Goal: Contribute content: Contribute content

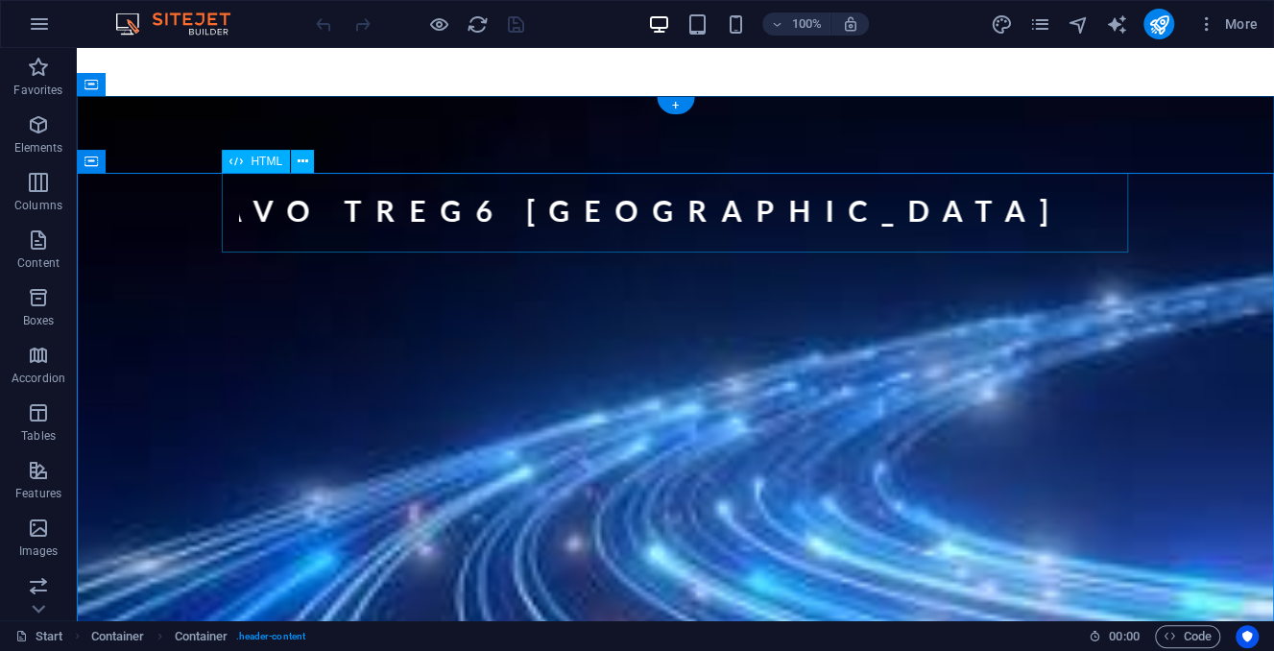
click at [881, 218] on div "SQUAT BRAVO TREG6 [GEOGRAPHIC_DATA]" at bounding box center [676, 216] width 906 height 86
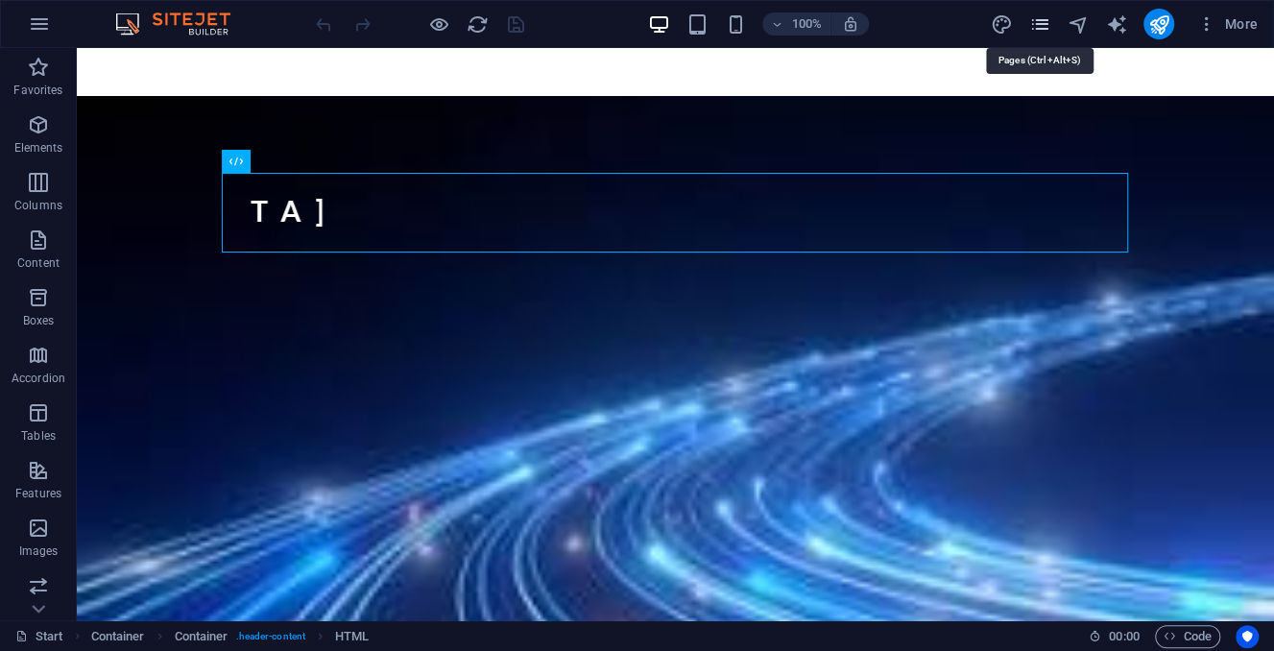
click at [1038, 23] on icon "pages" at bounding box center [1039, 24] width 22 height 22
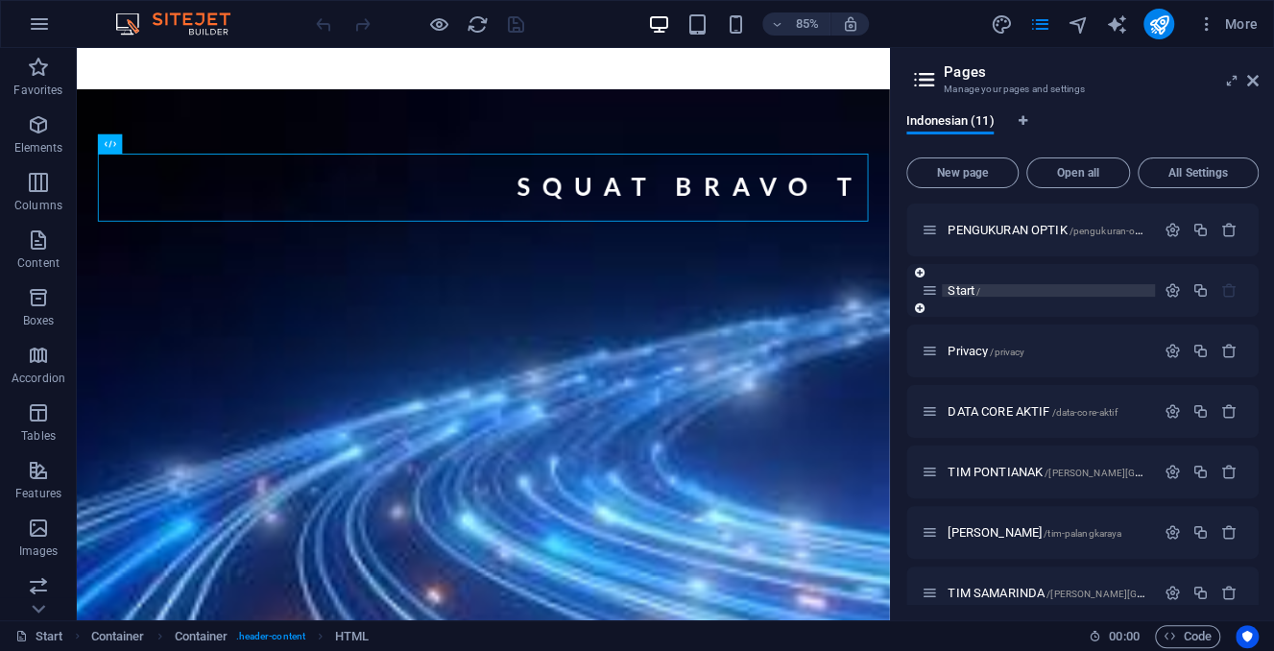
click at [992, 295] on p "Start /" at bounding box center [1048, 290] width 202 height 12
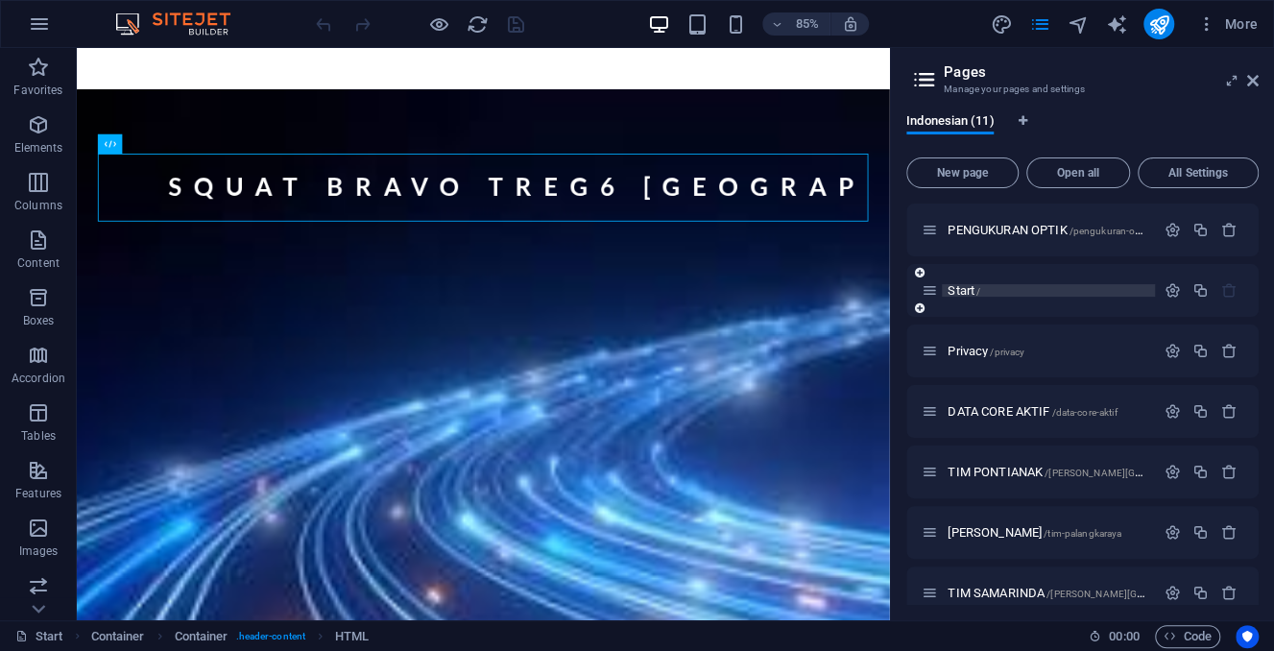
click at [992, 295] on p "Start /" at bounding box center [1048, 290] width 202 height 12
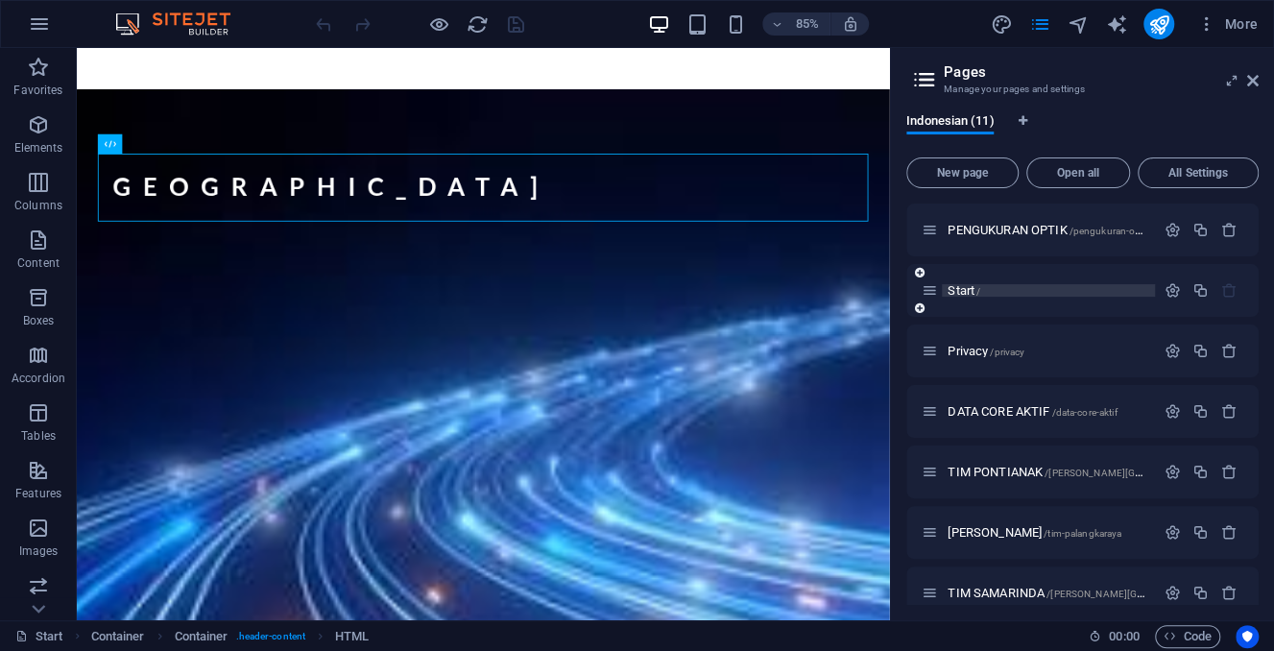
click at [953, 289] on span "Start /" at bounding box center [963, 290] width 33 height 14
click at [955, 289] on span "Start /" at bounding box center [963, 290] width 33 height 14
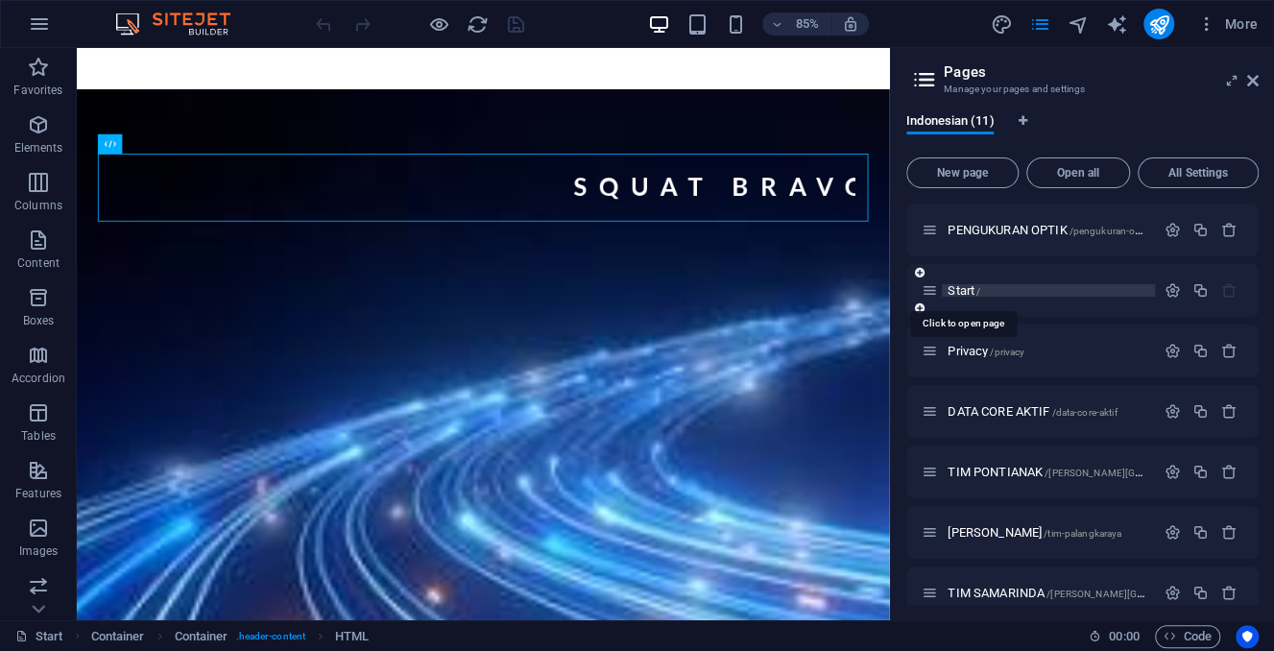
click at [955, 289] on span "Start /" at bounding box center [963, 290] width 33 height 14
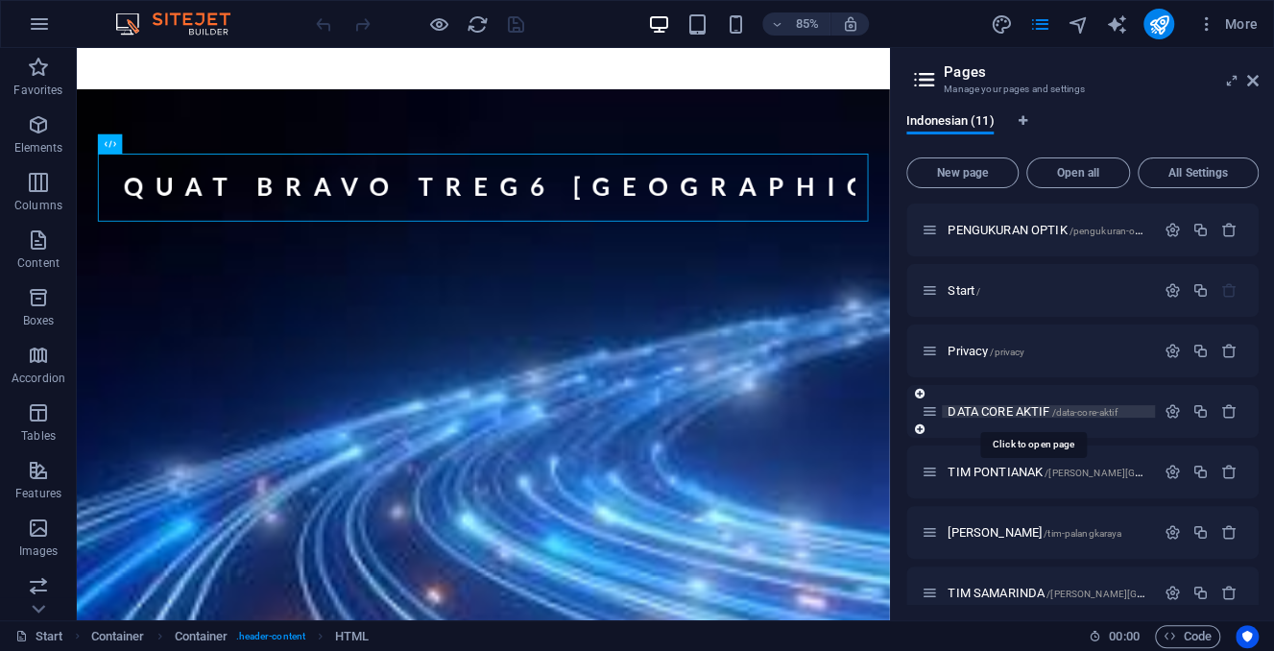
click at [1000, 409] on span "DATA CORE AKTIF /data-core-aktif" at bounding box center [1031, 411] width 169 height 14
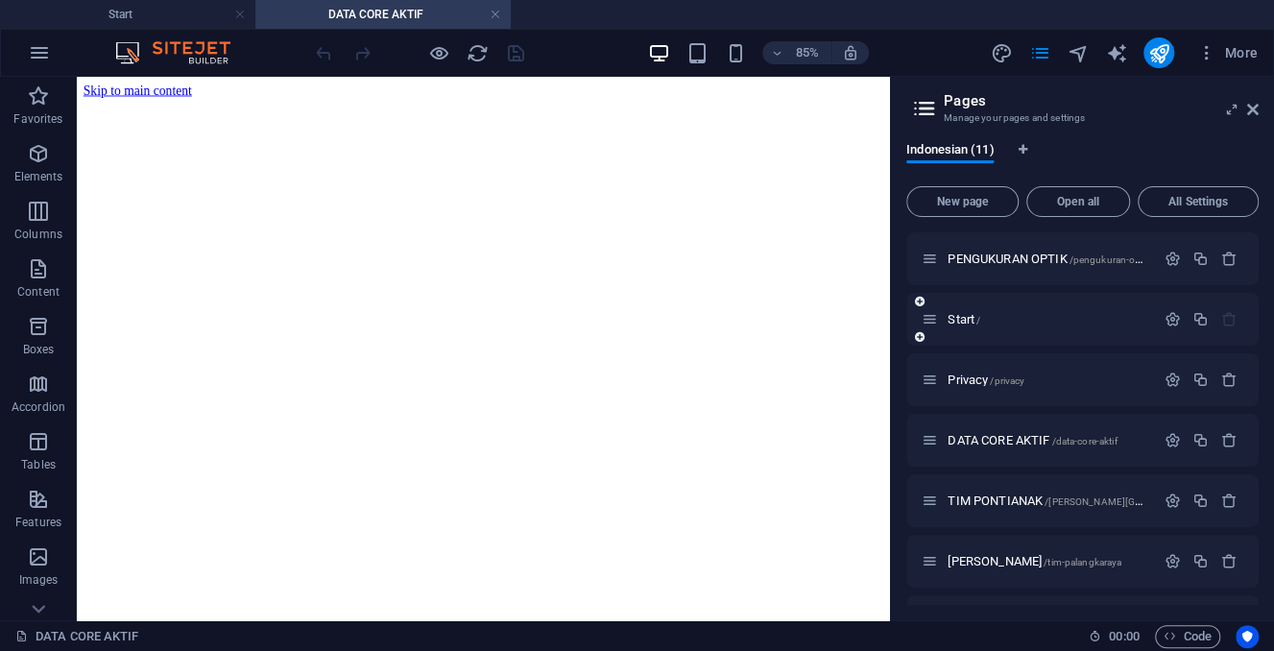
click at [987, 313] on div "Start /" at bounding box center [1037, 319] width 233 height 22
click at [970, 320] on span "Start /" at bounding box center [963, 319] width 33 height 14
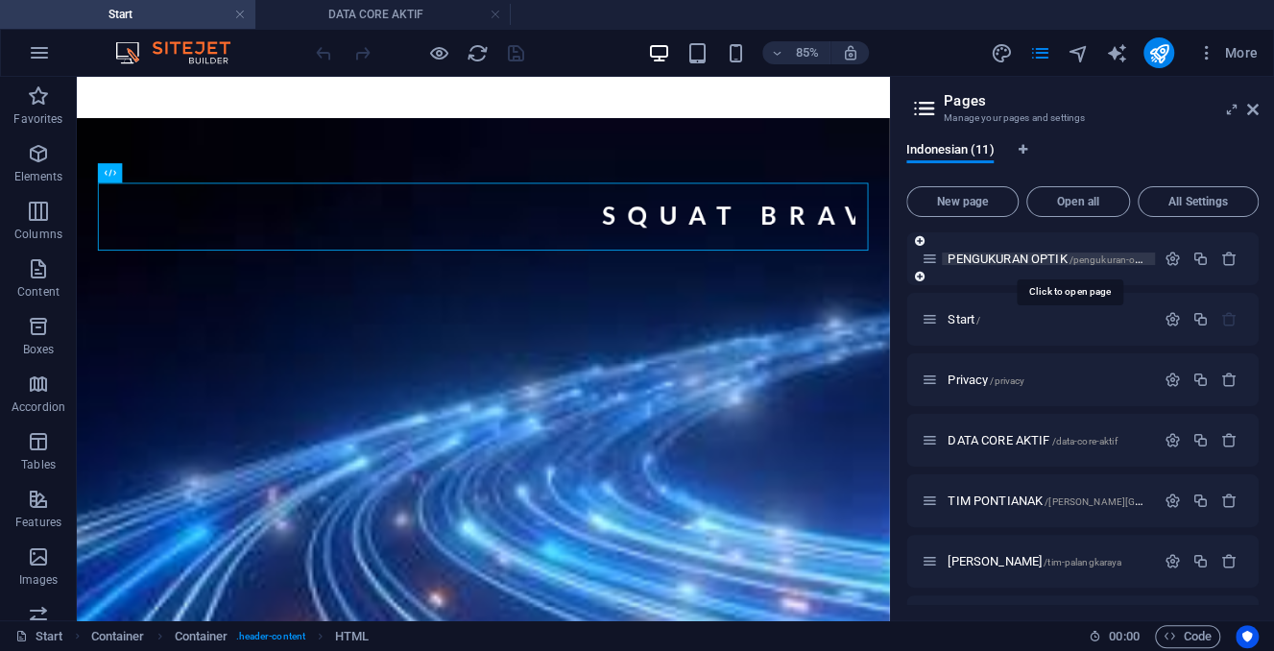
click at [986, 255] on span "PENGUKURAN OPTIK /pengukuran-optikPontianak" at bounding box center [1070, 258] width 247 height 14
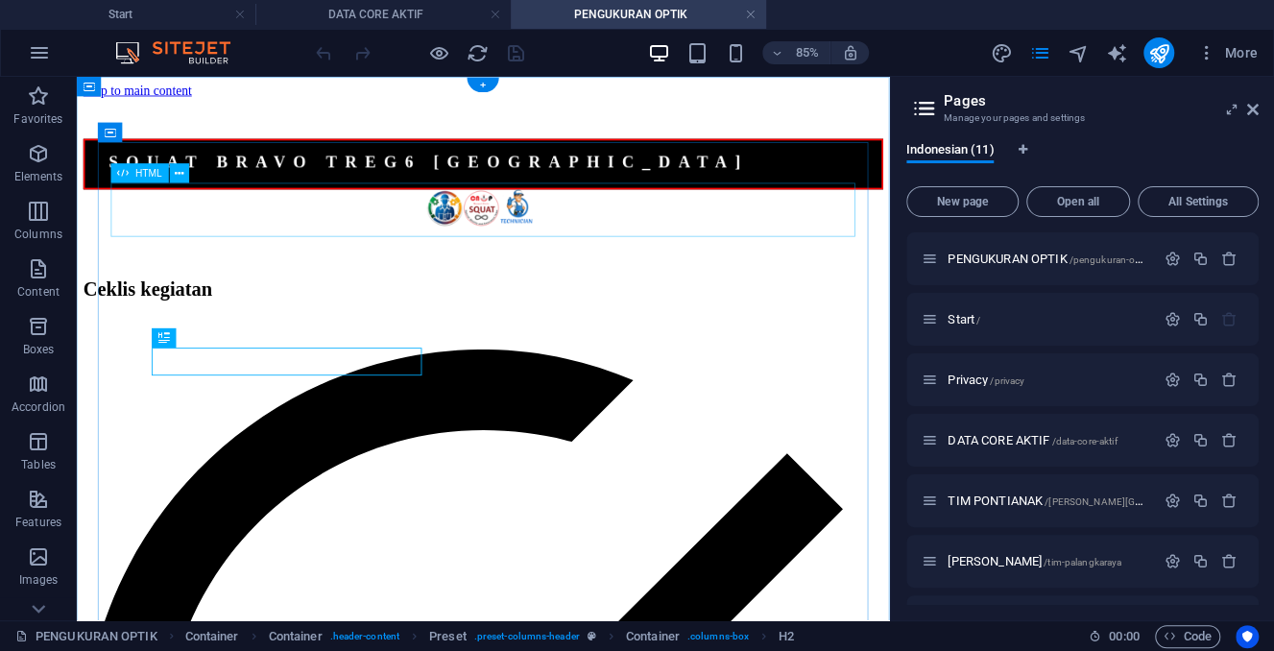
click at [777, 209] on div "SQUAT BRAVO TREG6 [GEOGRAPHIC_DATA]" at bounding box center [554, 180] width 941 height 60
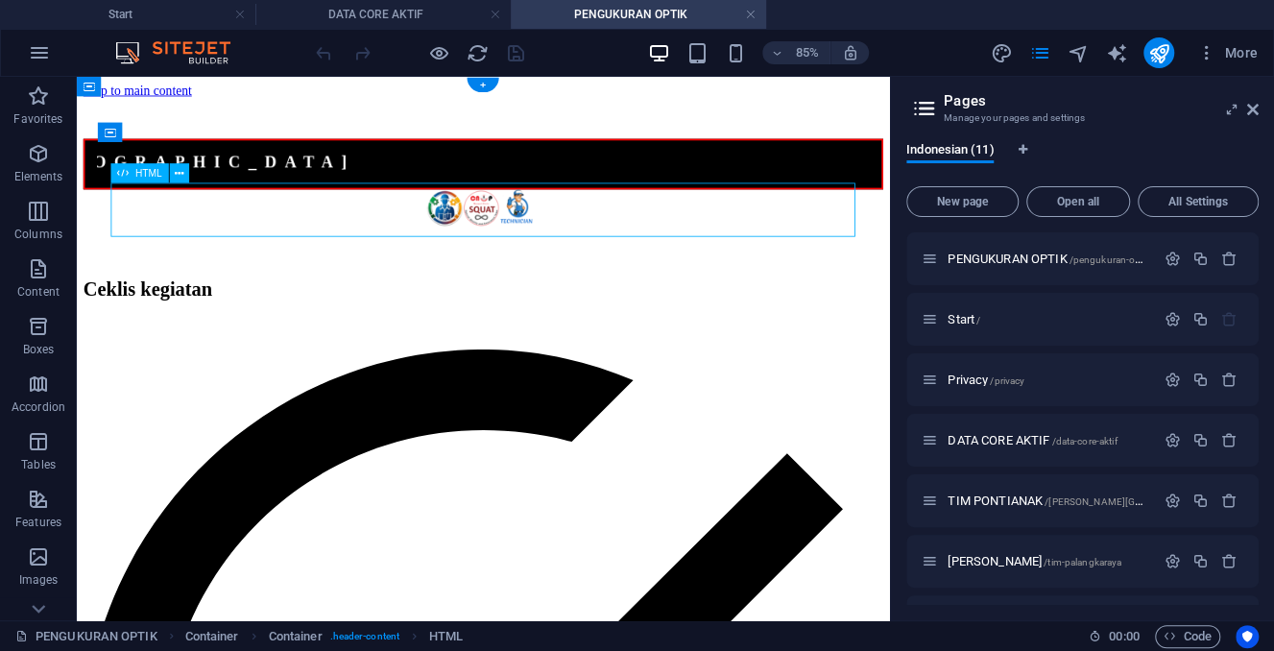
click at [777, 209] on div "SQUAT BRAVO TREG6 [GEOGRAPHIC_DATA]" at bounding box center [554, 180] width 941 height 60
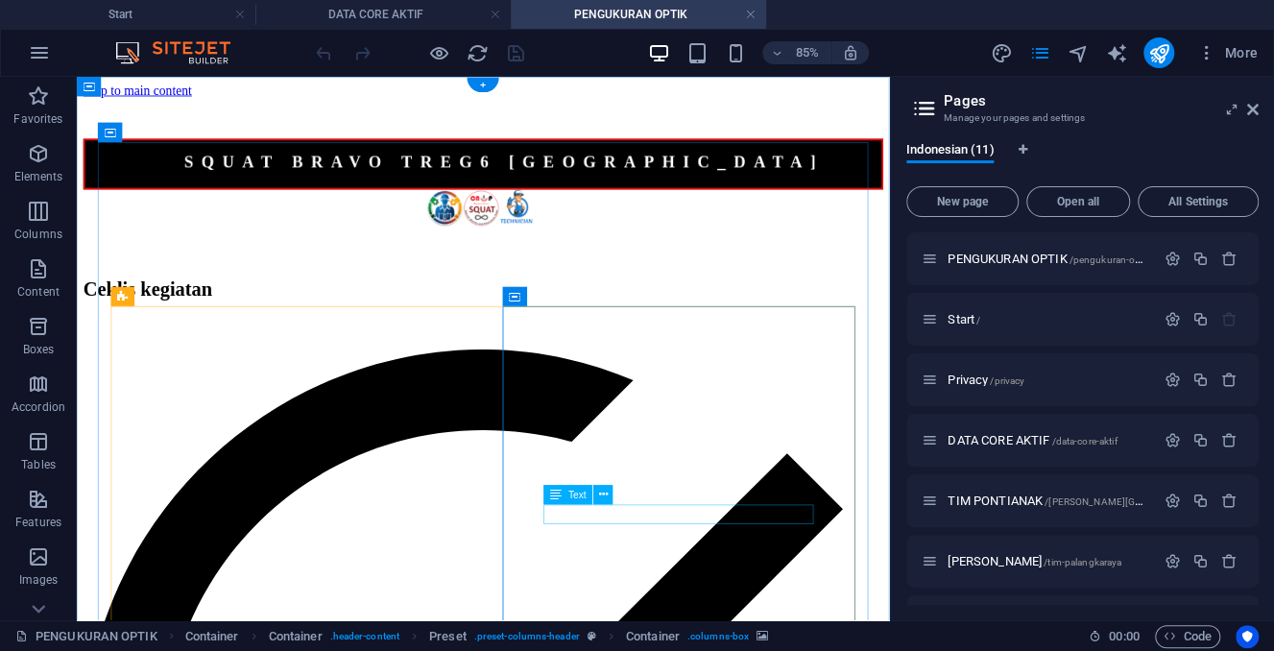
drag, startPoint x: 757, startPoint y: 618, endPoint x: 698, endPoint y: 601, distance: 62.0
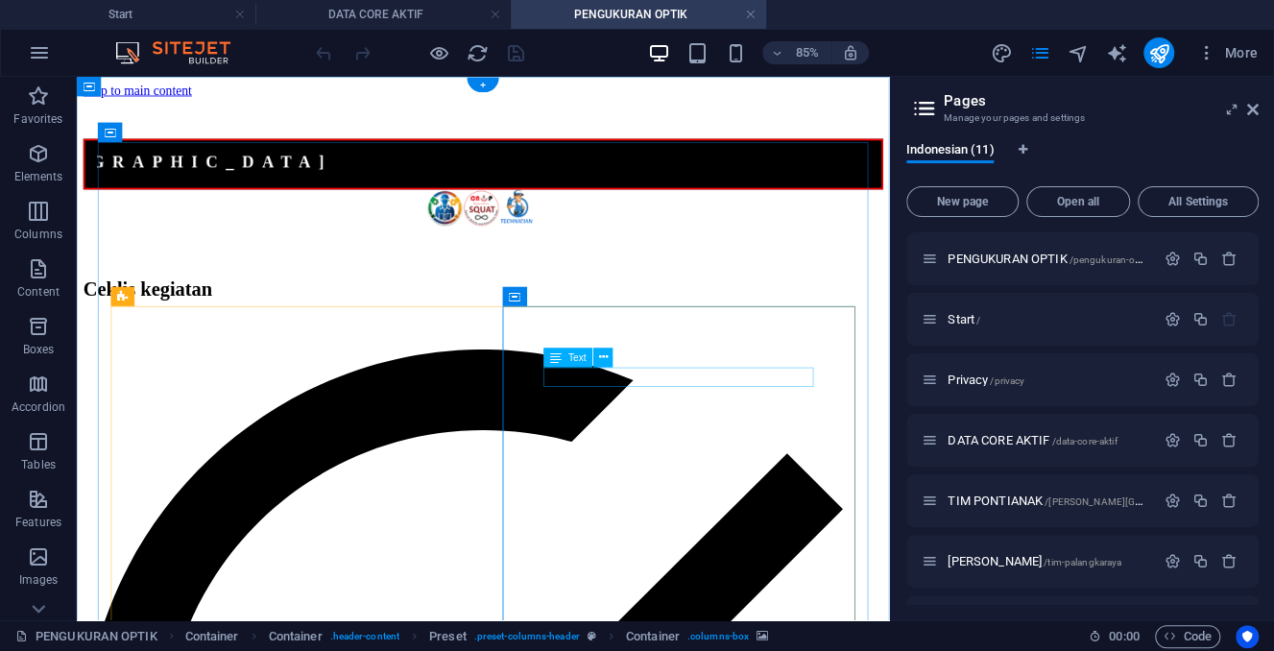
drag, startPoint x: 731, startPoint y: 615, endPoint x: 628, endPoint y: 424, distance: 217.3
click at [552, 358] on icon at bounding box center [556, 356] width 12 height 19
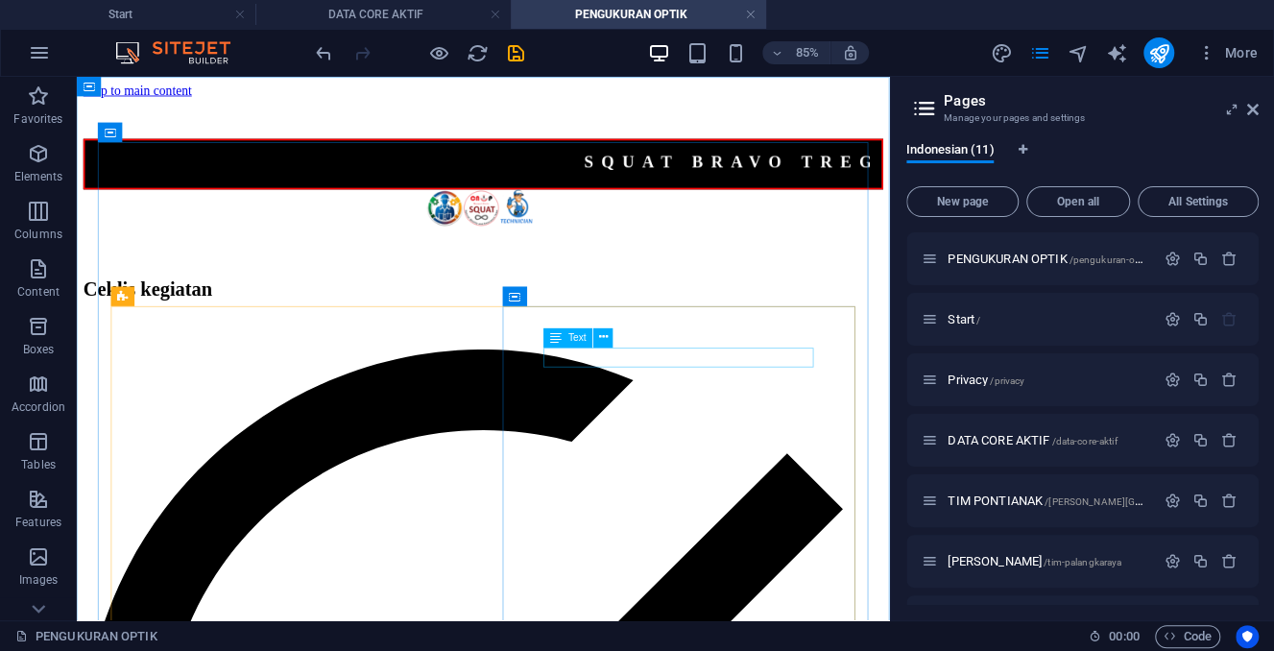
click at [553, 339] on icon at bounding box center [556, 337] width 12 height 19
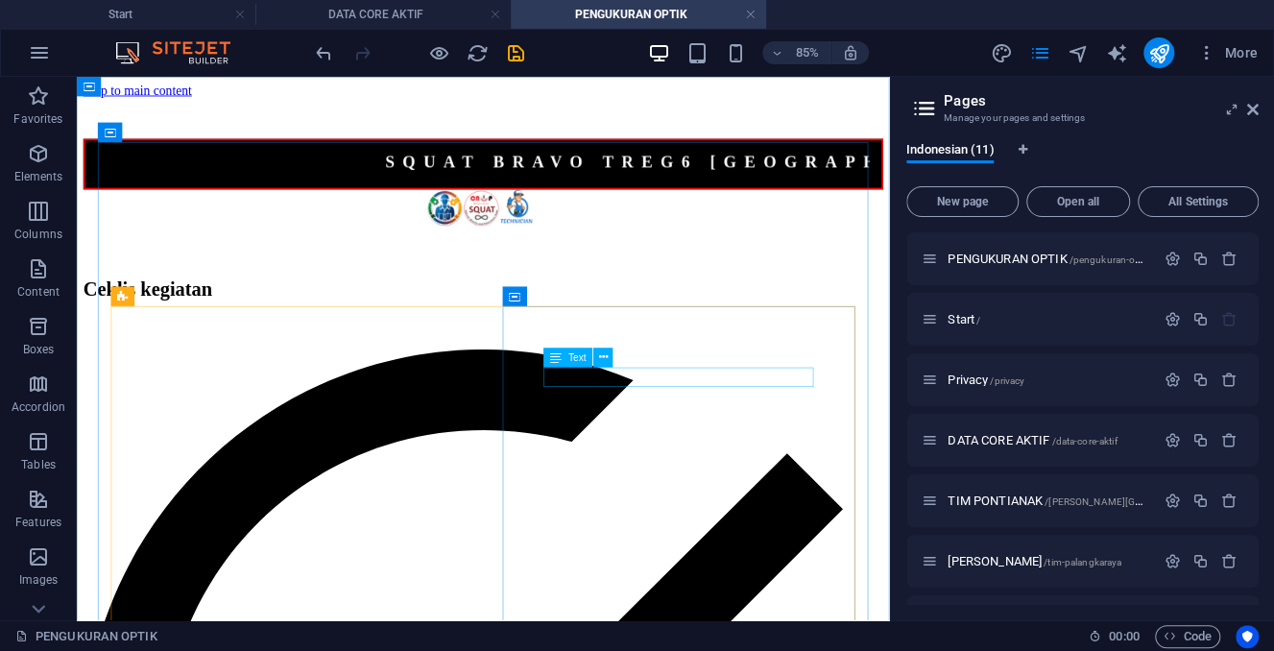
click at [550, 350] on icon at bounding box center [556, 356] width 12 height 19
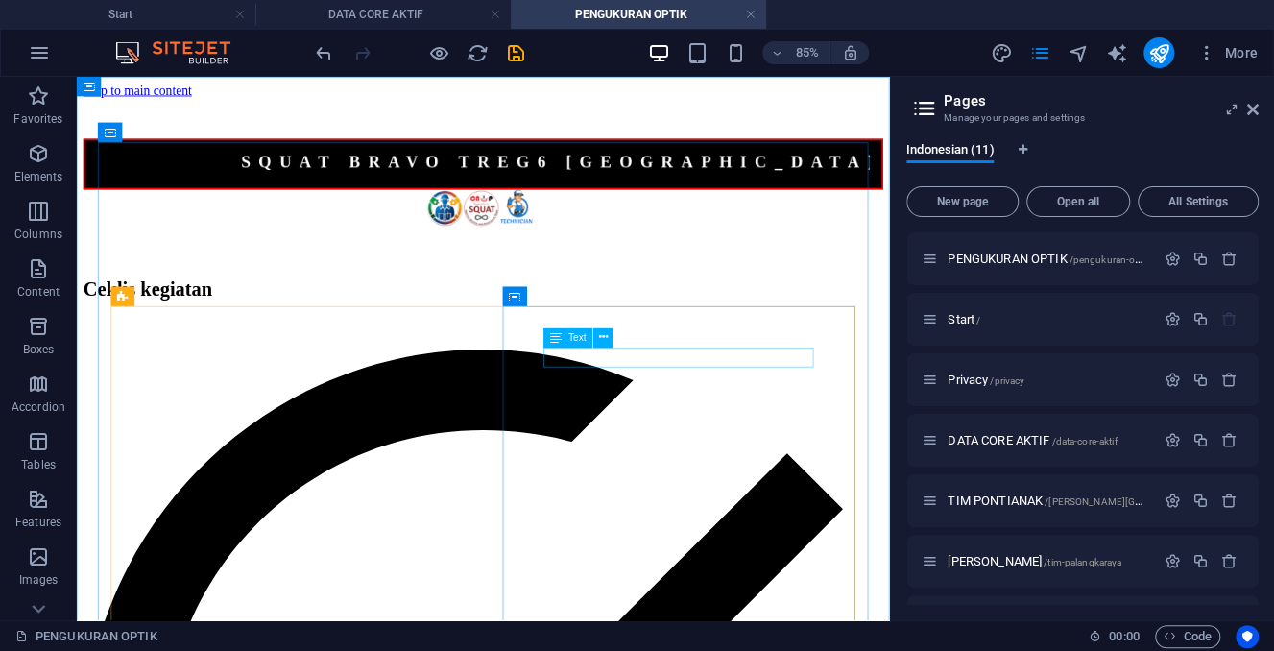
click at [555, 341] on icon at bounding box center [556, 337] width 12 height 19
click at [551, 344] on icon at bounding box center [556, 337] width 12 height 19
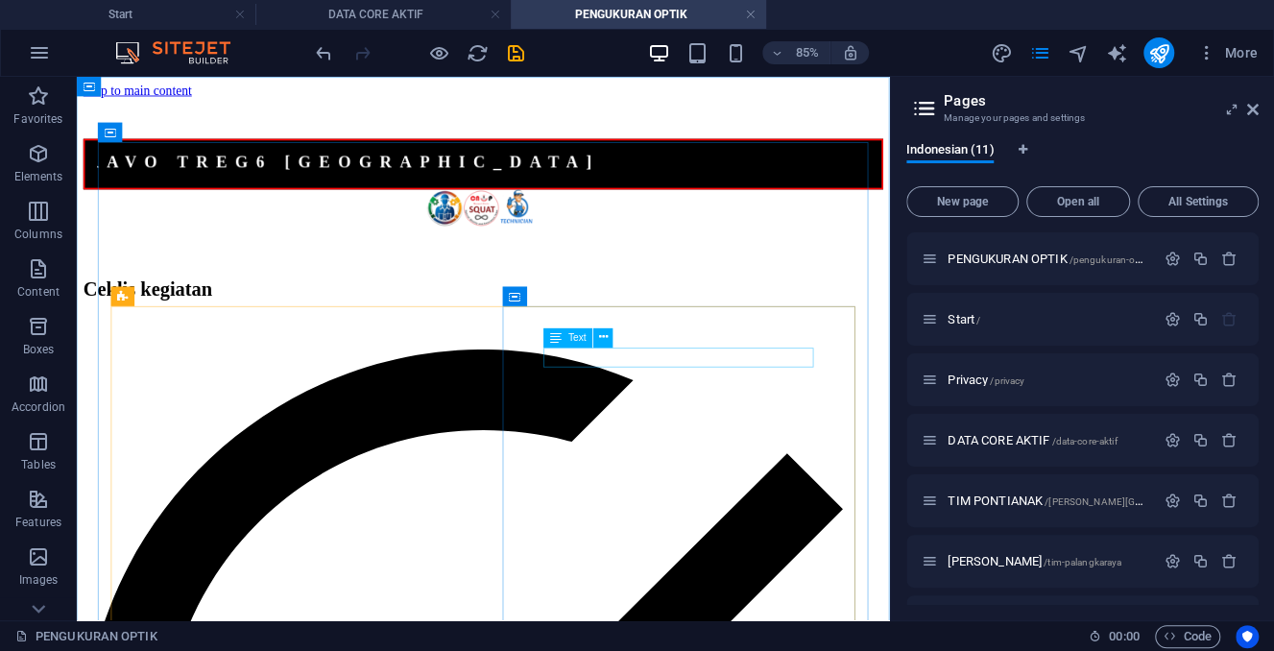
click at [552, 335] on icon at bounding box center [556, 337] width 12 height 19
click at [554, 337] on icon at bounding box center [556, 337] width 12 height 19
click at [554, 334] on icon at bounding box center [556, 337] width 12 height 19
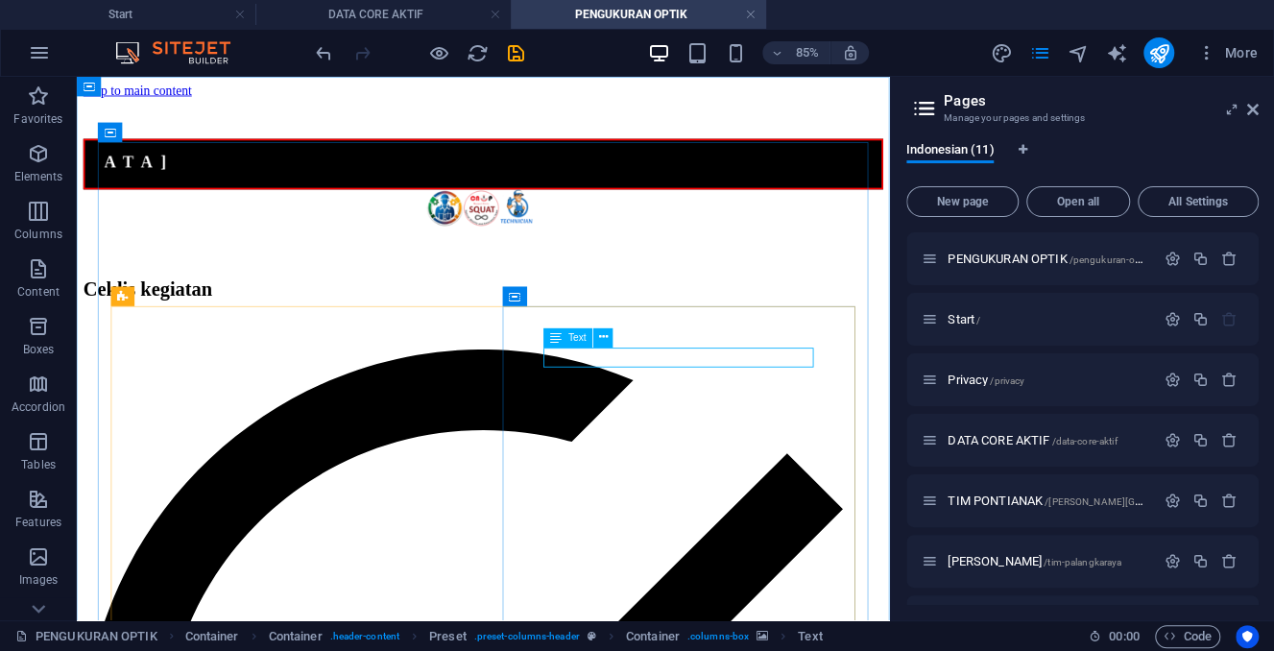
click at [554, 340] on icon at bounding box center [556, 337] width 12 height 19
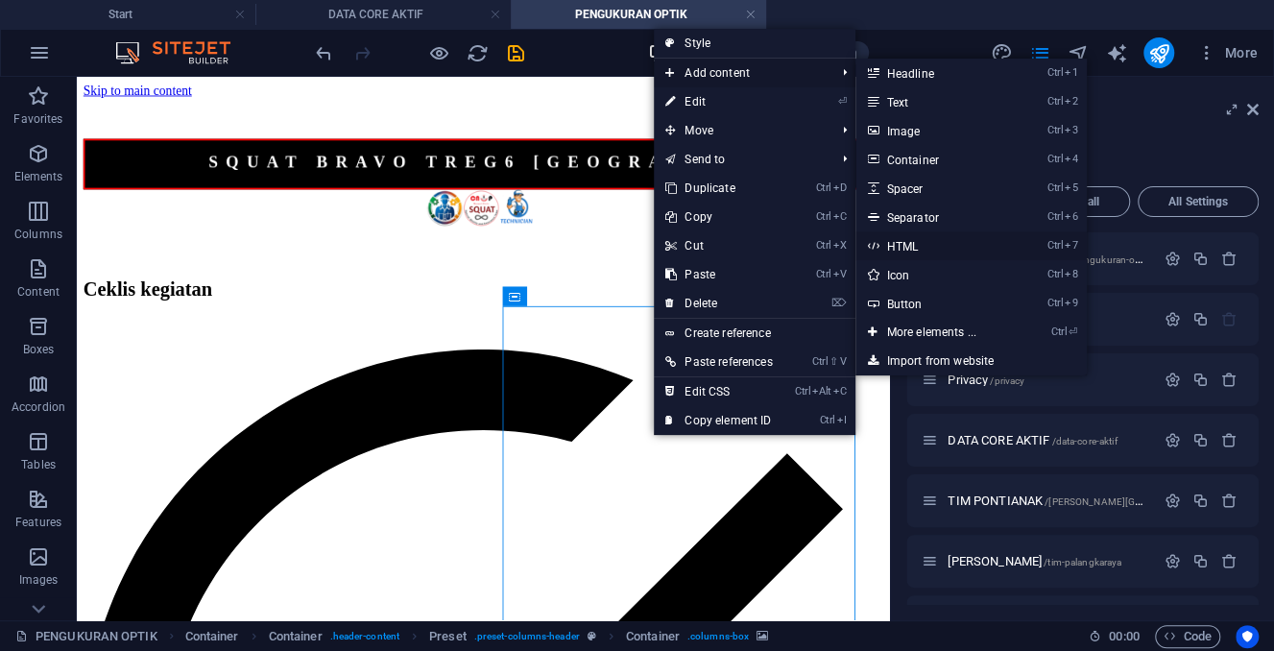
click at [916, 242] on link "Ctrl 7 HTML" at bounding box center [934, 245] width 158 height 29
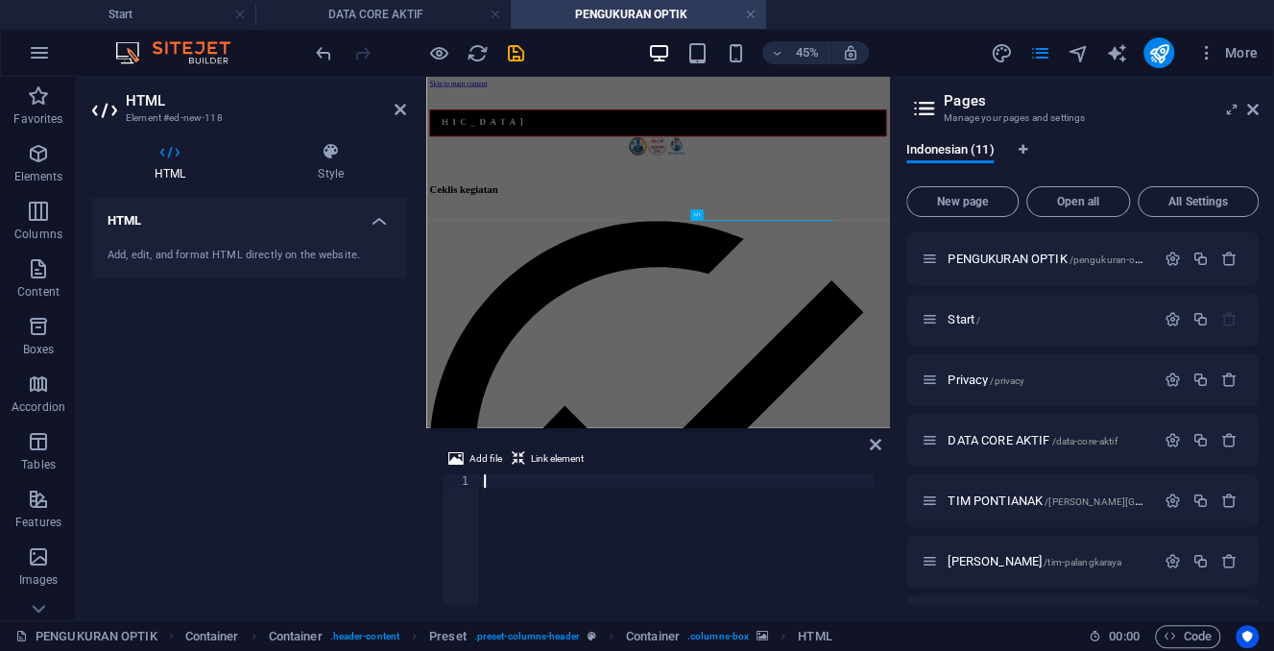
click at [594, 518] on div at bounding box center [677, 552] width 394 height 157
type textarea "<small></small>"
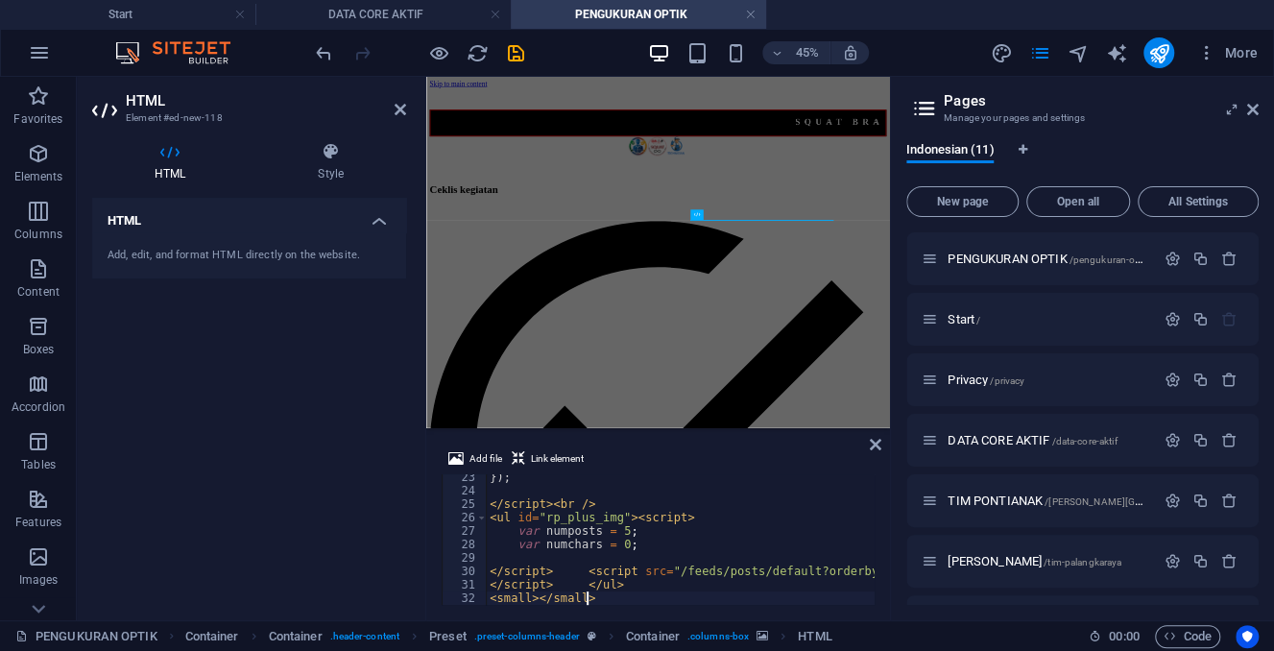
scroll to position [298, 0]
click at [512, 51] on icon "save" at bounding box center [516, 53] width 22 height 22
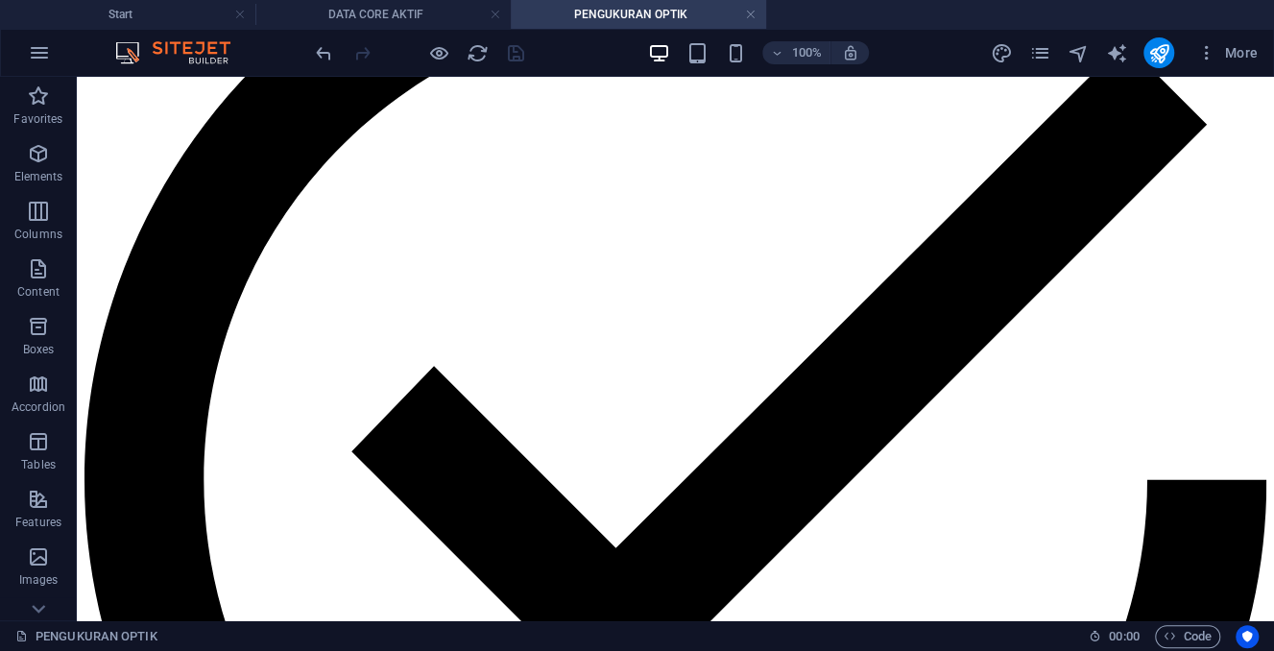
scroll to position [0, 0]
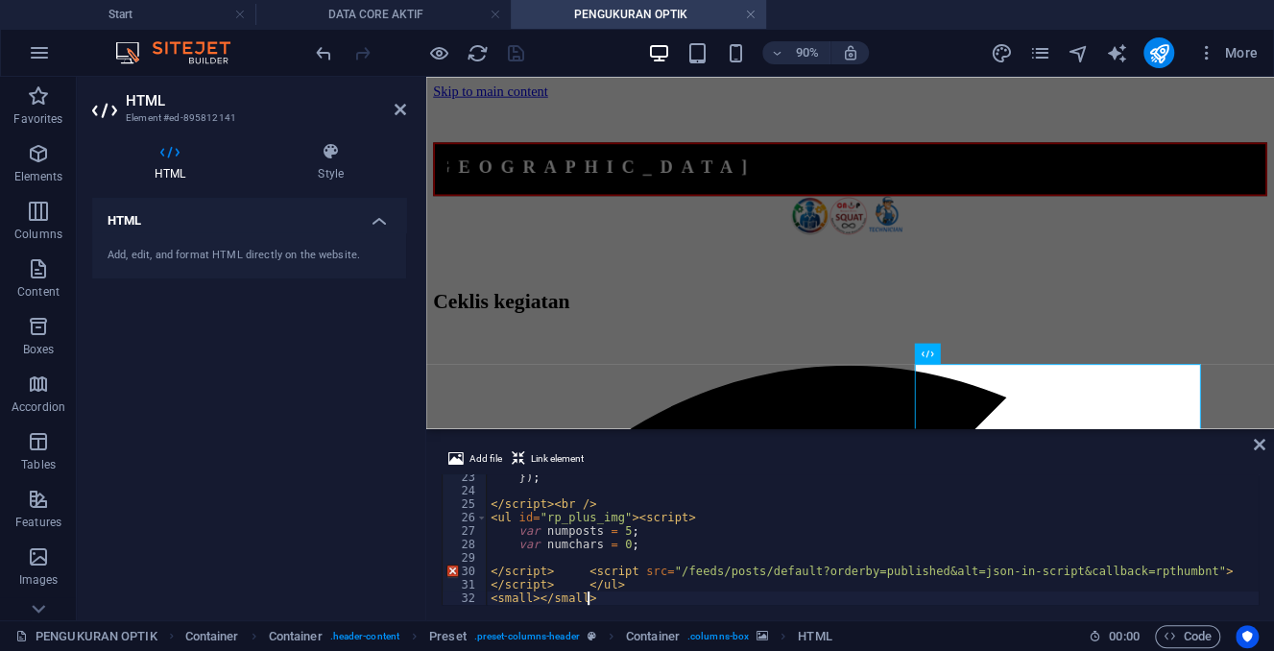
scroll to position [298, 0]
click at [320, 362] on div "HTML Add, edit, and format HTML directly on the website." at bounding box center [249, 401] width 314 height 407
click at [358, 413] on div "HTML Add, edit, and format HTML directly on the website." at bounding box center [249, 401] width 314 height 407
click at [1262, 443] on icon at bounding box center [1259, 444] width 12 height 15
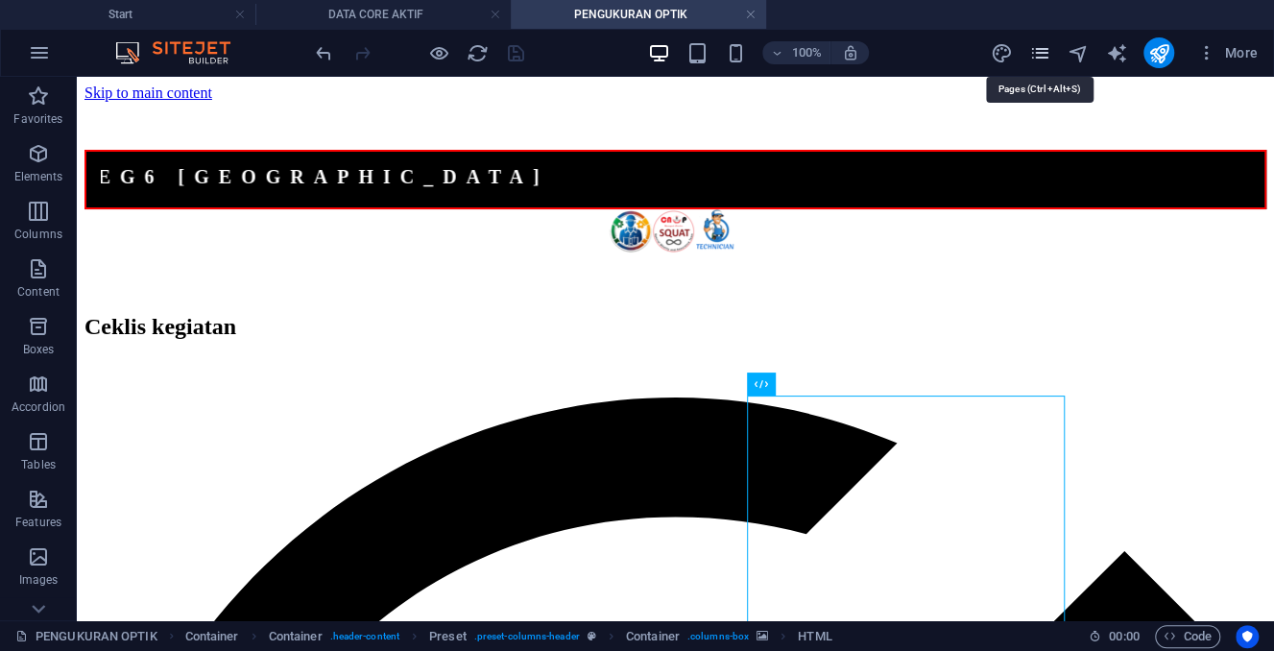
click at [1039, 52] on icon "pages" at bounding box center [1039, 53] width 22 height 22
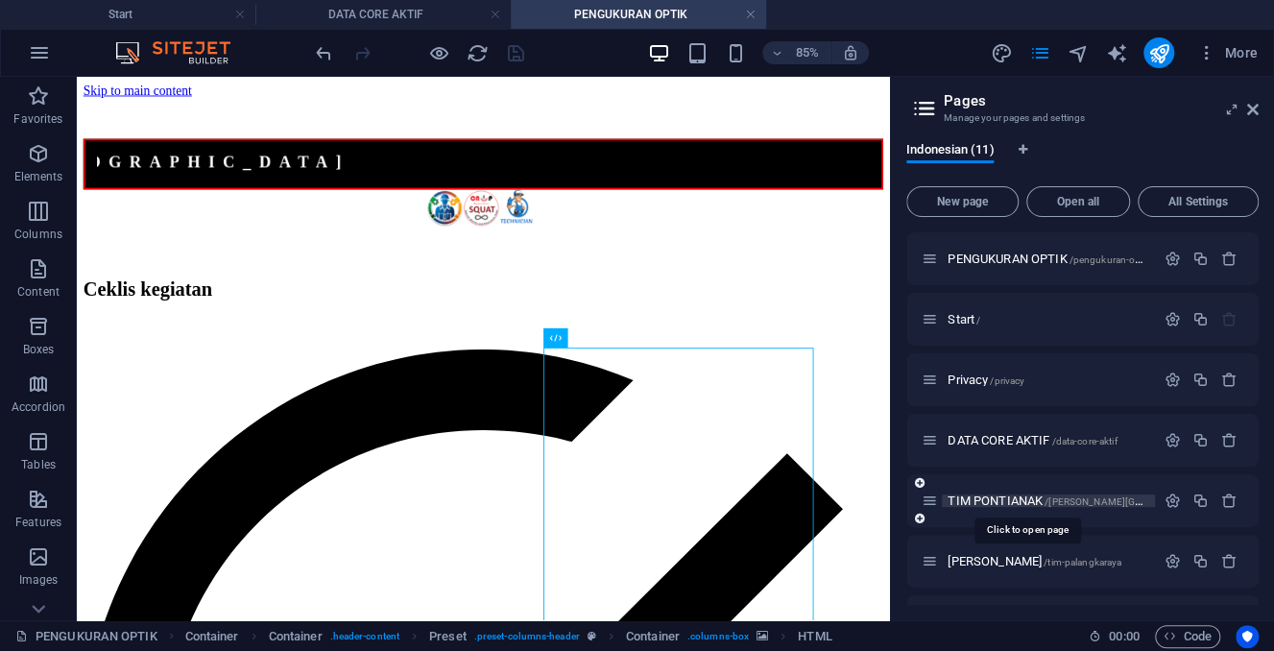
scroll to position [293, 0]
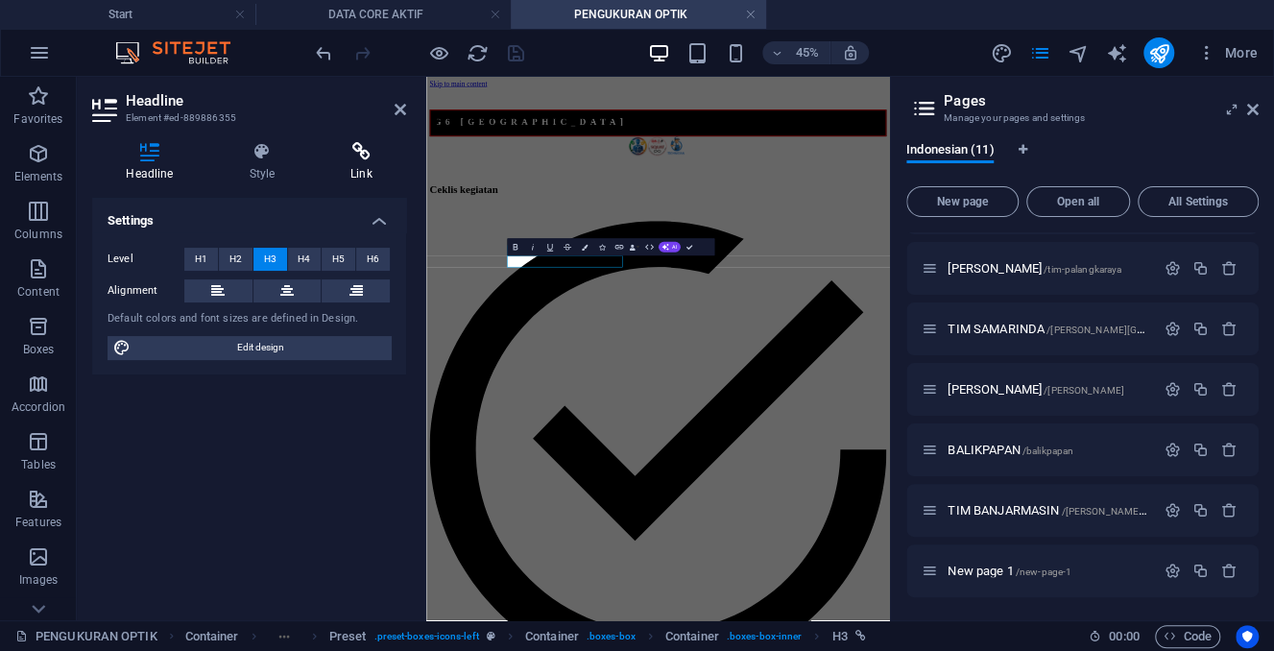
click at [370, 148] on icon at bounding box center [361, 151] width 89 height 19
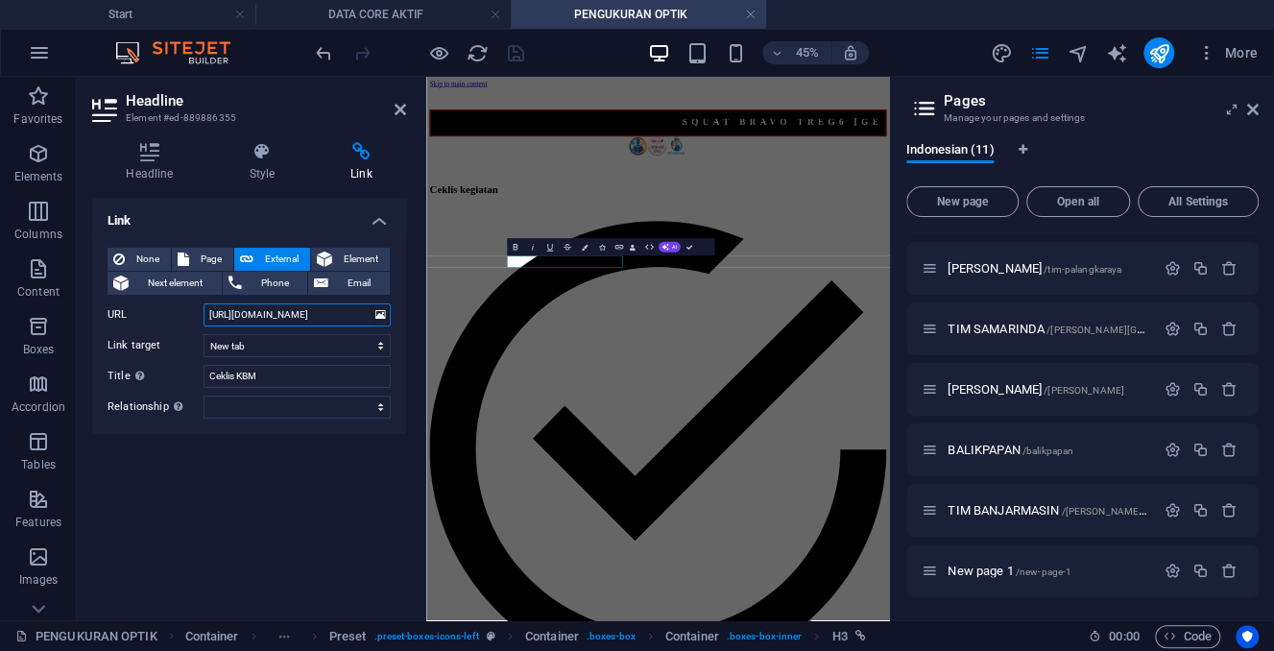
drag, startPoint x: 204, startPoint y: 315, endPoint x: 377, endPoint y: 333, distance: 173.7
click at [377, 333] on div "None Page External Element Next element Phone Email Page PENGUKURAN OPTIK Start…" at bounding box center [248, 333] width 283 height 171
click at [286, 472] on div "Link None Page External Element Next element Phone Email Page PENGUKURAN OPTIK …" at bounding box center [249, 401] width 314 height 407
click at [306, 319] on input "[URL][DOMAIN_NAME]" at bounding box center [296, 314] width 187 height 23
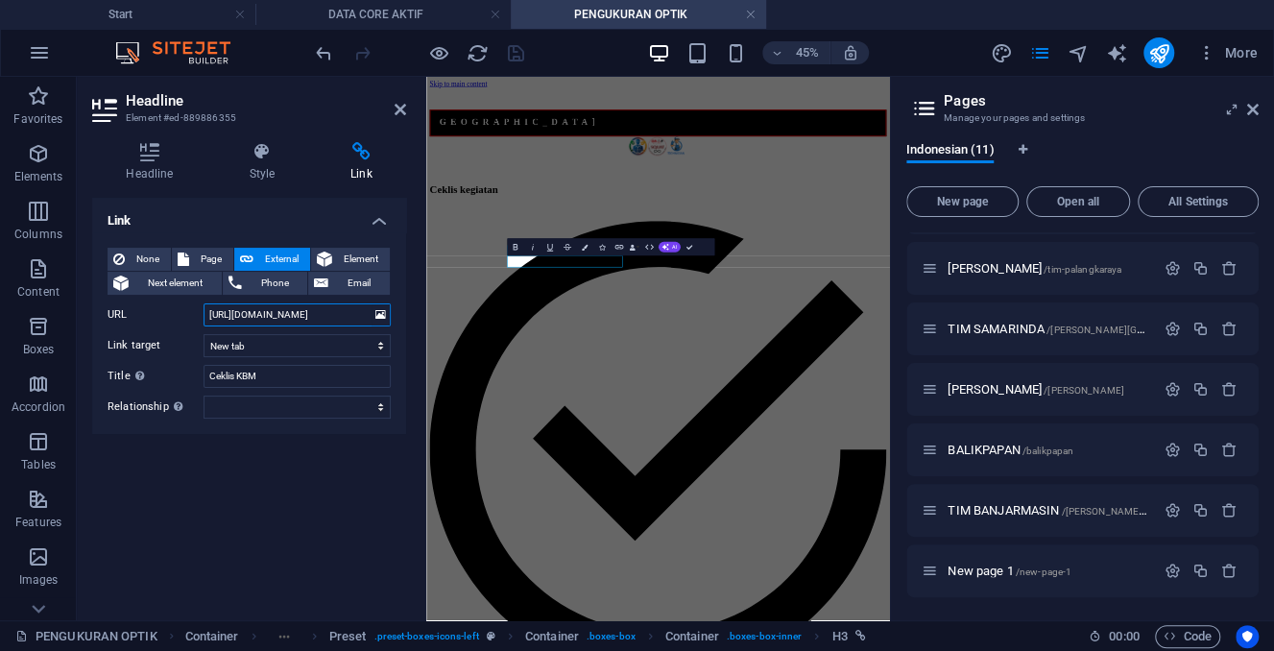
drag, startPoint x: 209, startPoint y: 311, endPoint x: 380, endPoint y: 324, distance: 171.4
click at [380, 324] on input "[URL][DOMAIN_NAME]" at bounding box center [296, 314] width 187 height 23
click at [306, 498] on div "Link None Page External Element Next element Phone Email Page PENGUKURAN OPTIK …" at bounding box center [249, 401] width 314 height 407
click at [396, 98] on h2 "Headline" at bounding box center [266, 100] width 280 height 17
click at [398, 106] on icon at bounding box center [400, 109] width 12 height 15
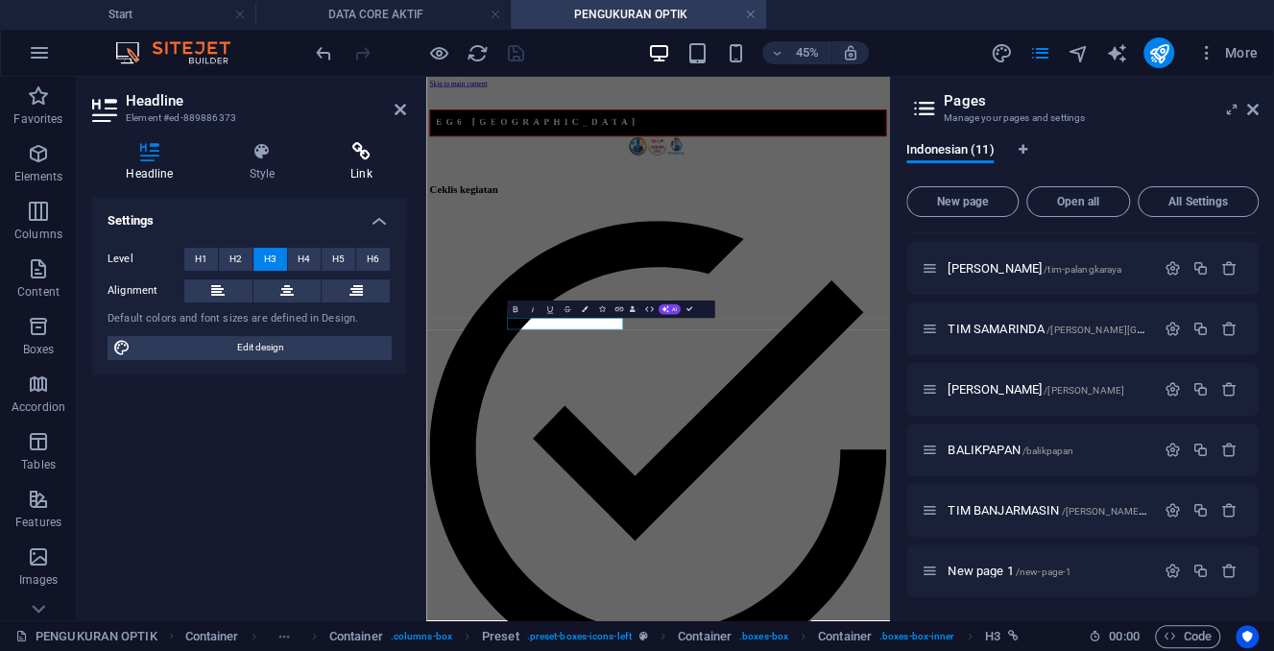
click at [360, 155] on icon at bounding box center [361, 151] width 89 height 19
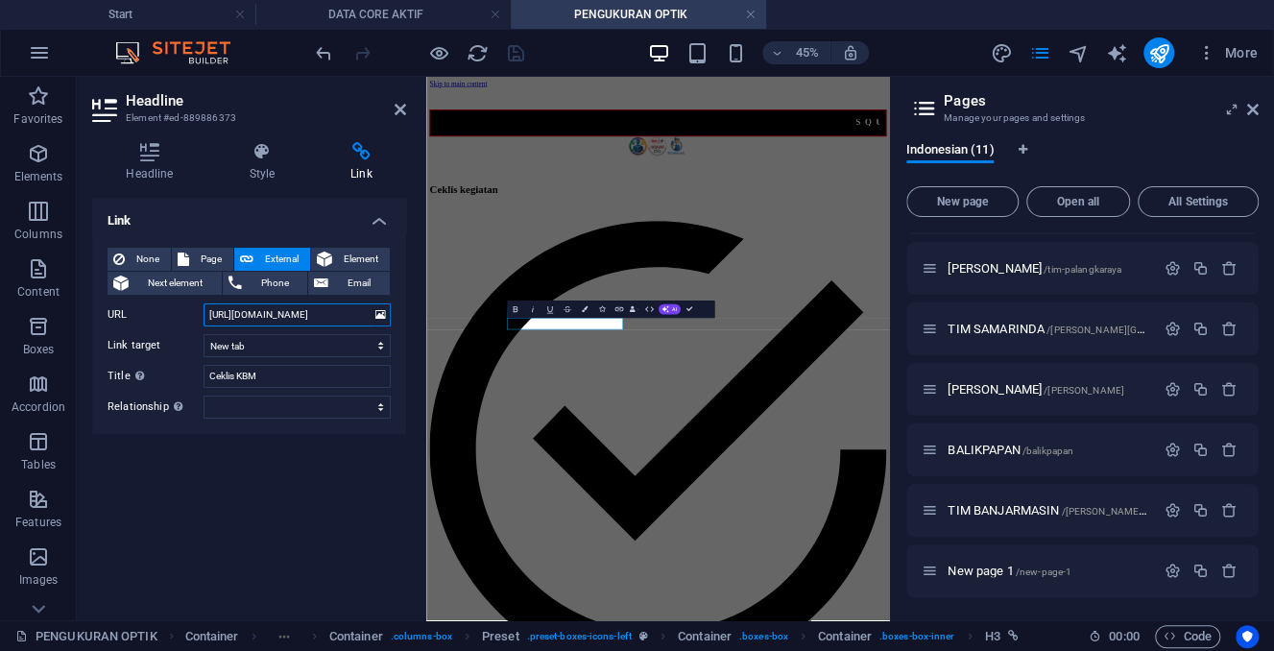
drag, startPoint x: 209, startPoint y: 322, endPoint x: 372, endPoint y: 320, distance: 163.2
click at [372, 320] on input "[URL][DOMAIN_NAME]" at bounding box center [296, 314] width 187 height 23
click at [239, 317] on input "[URL][DOMAIN_NAME]" at bounding box center [296, 314] width 187 height 23
drag, startPoint x: 210, startPoint y: 313, endPoint x: 375, endPoint y: 312, distance: 165.1
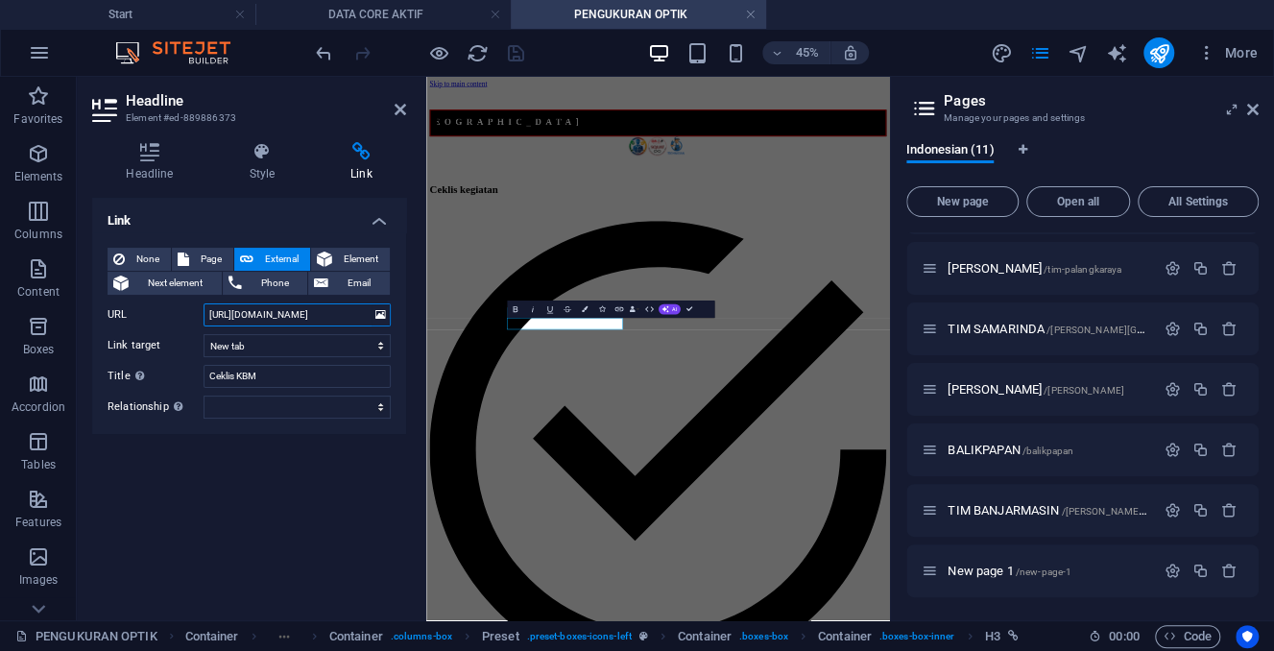
click at [375, 312] on input "[URL][DOMAIN_NAME]" at bounding box center [296, 314] width 187 height 23
click at [269, 488] on div "Link None Page External Element Next element Phone Email Page PENGUKURAN OPTIK …" at bounding box center [249, 401] width 314 height 407
drag, startPoint x: 396, startPoint y: 107, endPoint x: 387, endPoint y: 423, distance: 316.8
click at [396, 107] on icon at bounding box center [400, 109] width 12 height 15
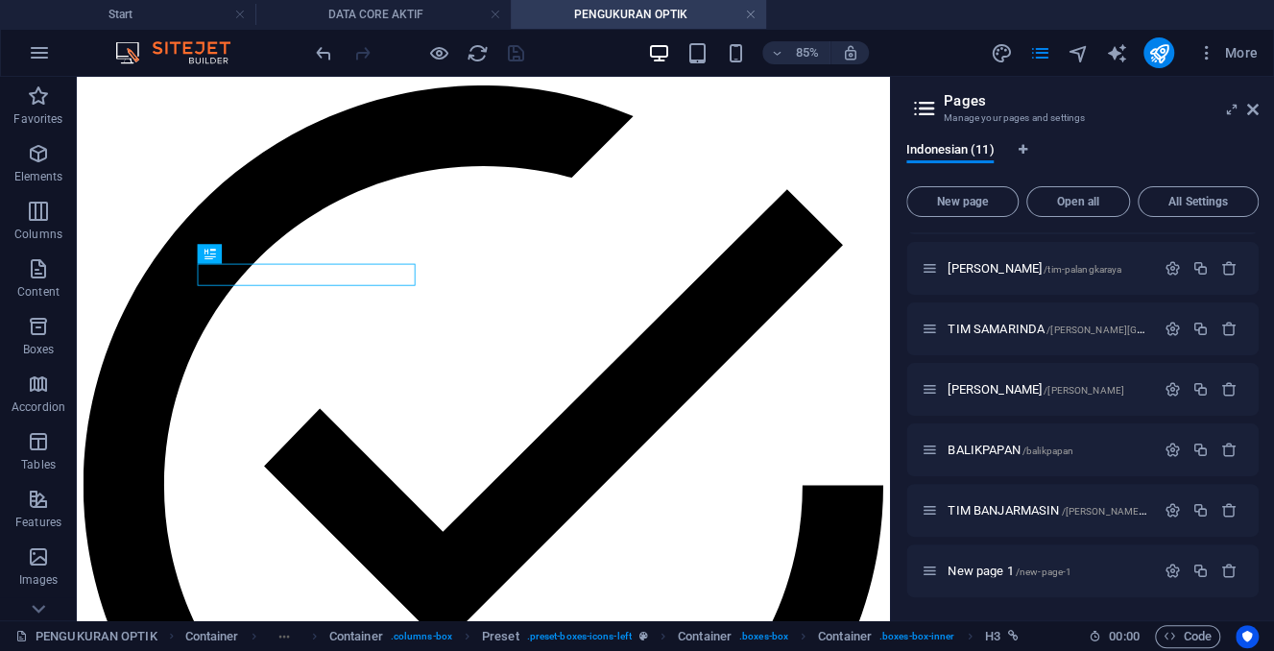
scroll to position [317, 0]
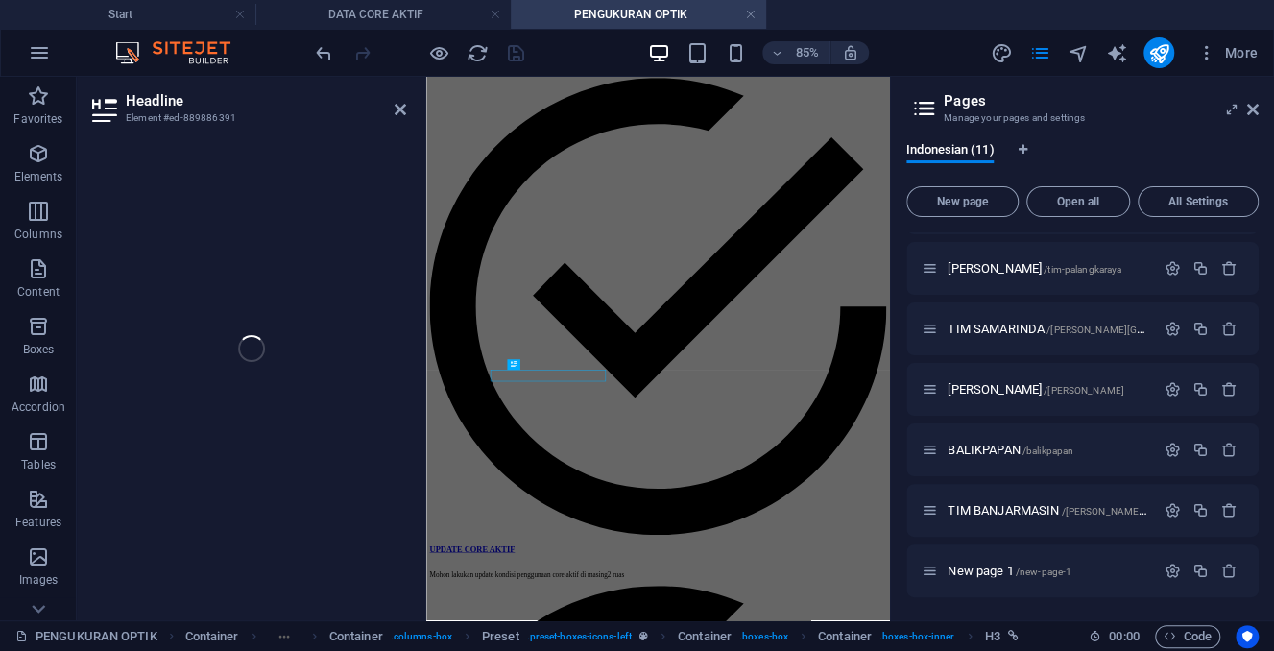
scroll to position [0, 0]
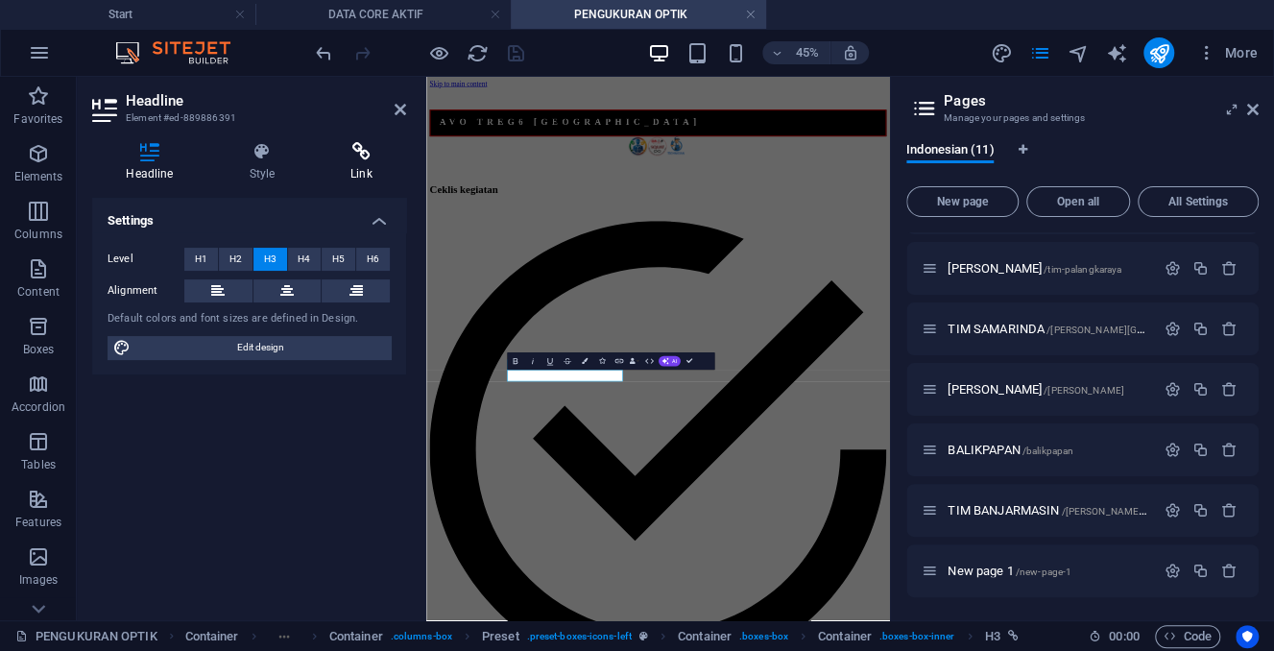
click at [369, 152] on icon at bounding box center [361, 151] width 89 height 19
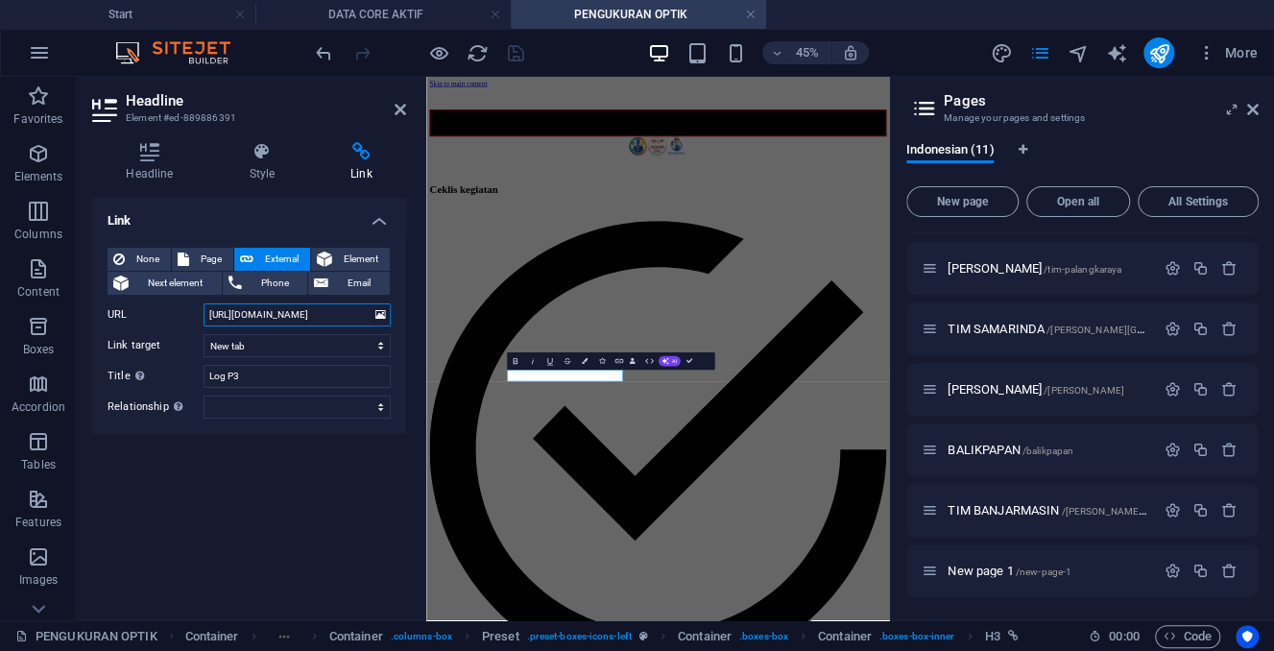
scroll to position [0, 336]
drag, startPoint x: 209, startPoint y: 322, endPoint x: 377, endPoint y: 321, distance: 168.0
click at [377, 321] on input "[URL][DOMAIN_NAME]" at bounding box center [296, 314] width 187 height 23
drag, startPoint x: 275, startPoint y: 508, endPoint x: 360, endPoint y: 352, distance: 176.9
click at [276, 507] on div "Link None Page External Element Next element Phone Email Page PENGUKURAN OPTIK …" at bounding box center [249, 401] width 314 height 407
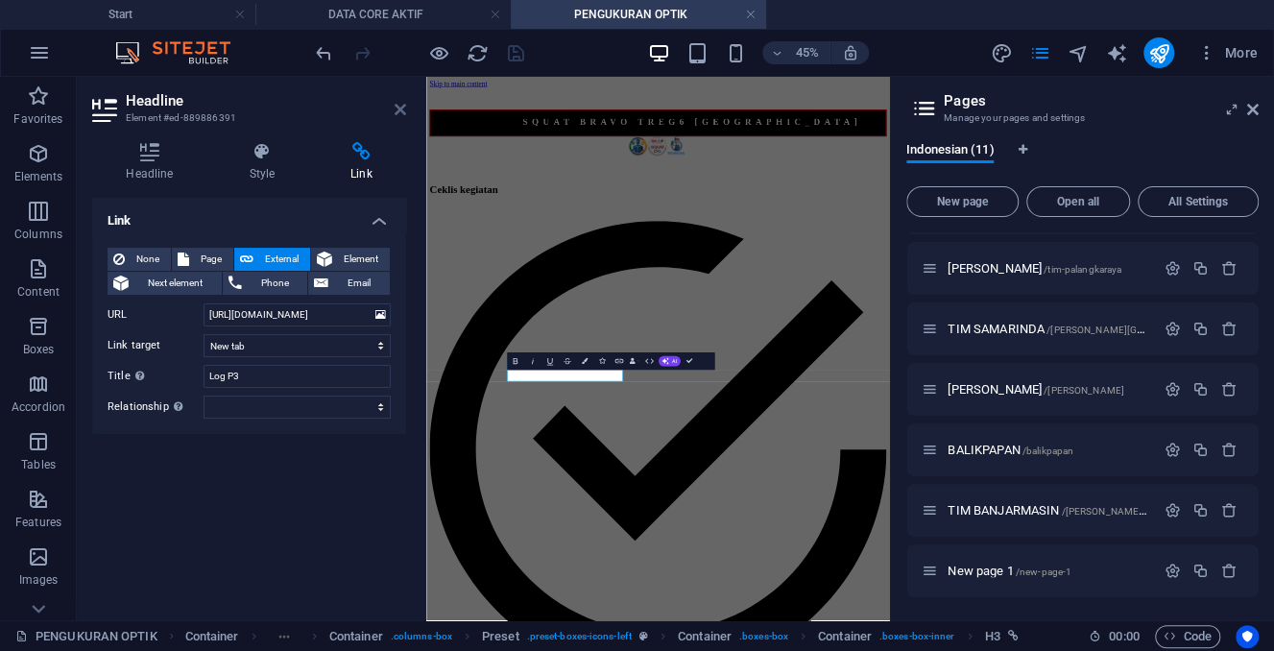
click at [401, 108] on icon at bounding box center [400, 109] width 12 height 15
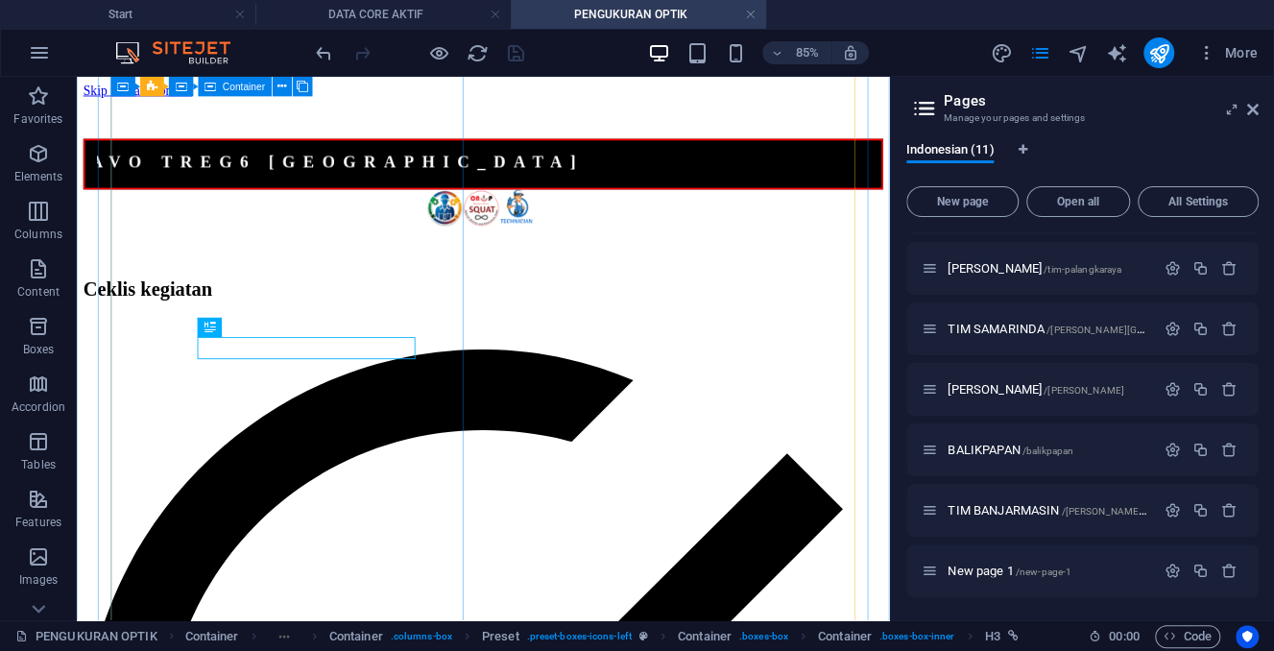
scroll to position [344, 0]
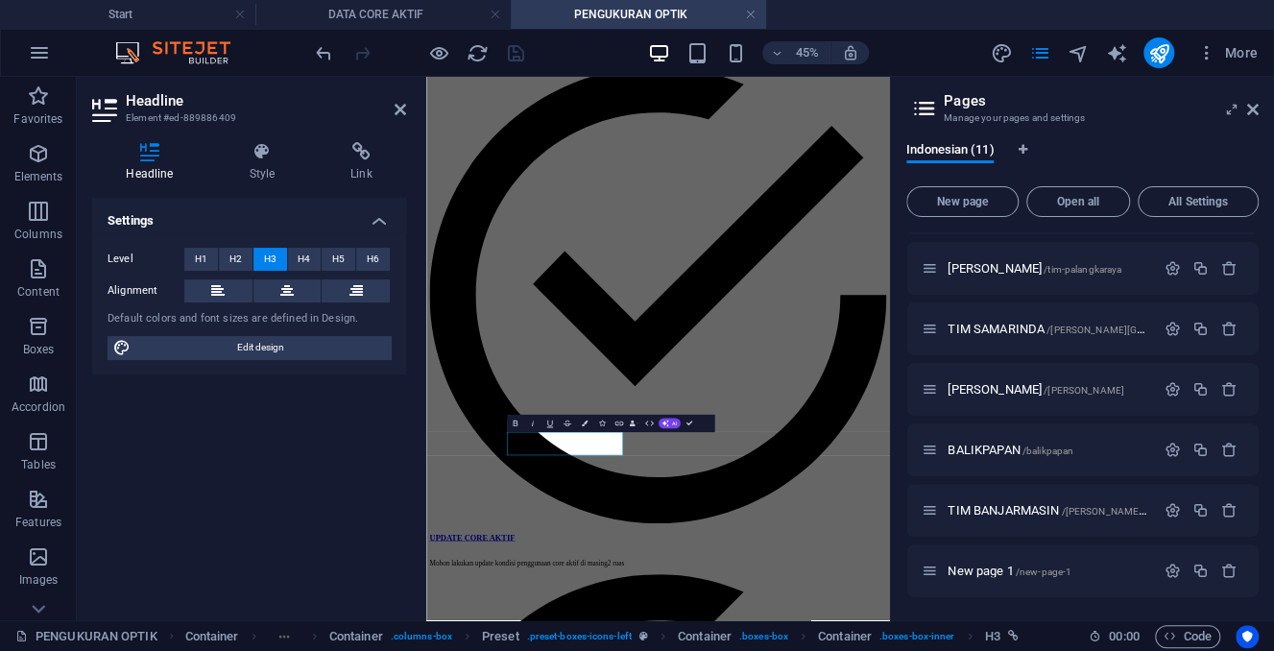
scroll to position [0, 0]
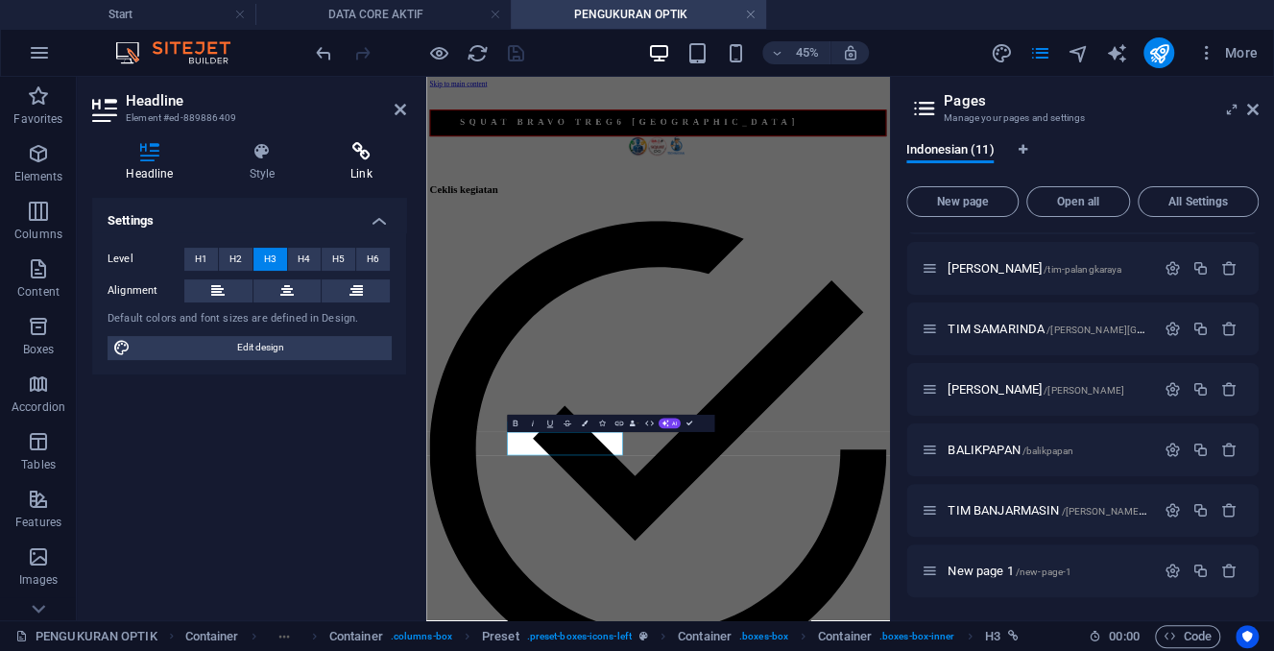
click at [372, 158] on icon at bounding box center [361, 151] width 89 height 19
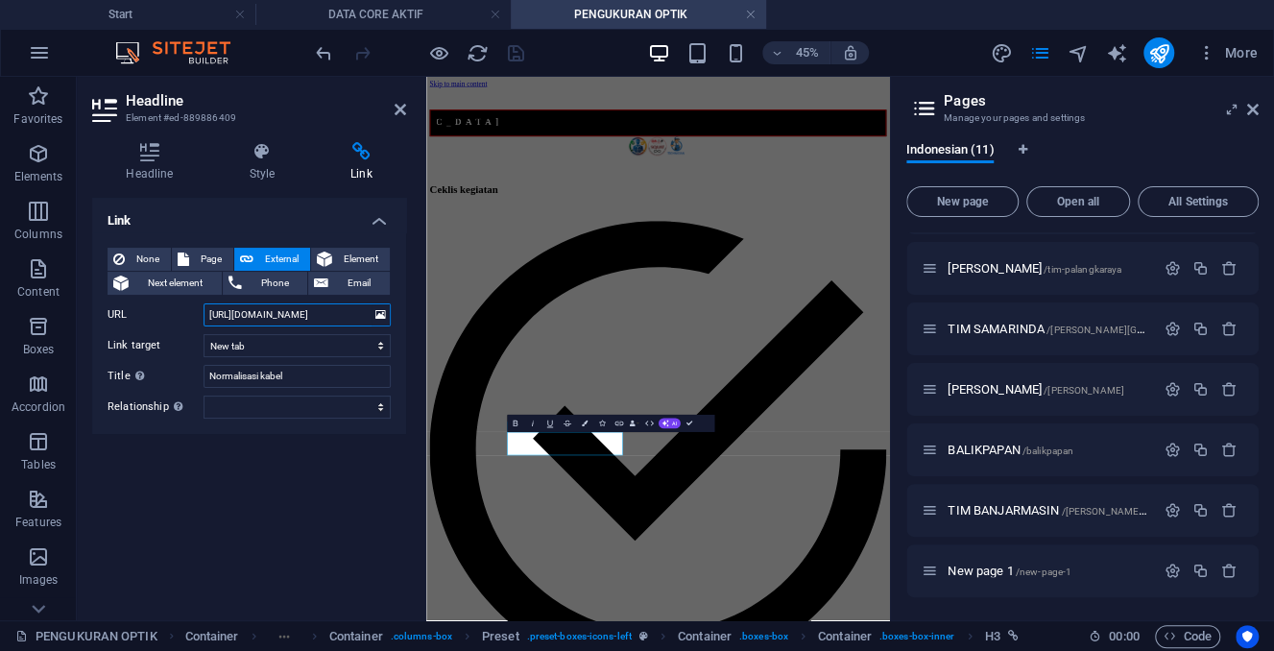
drag, startPoint x: 208, startPoint y: 318, endPoint x: 369, endPoint y: 325, distance: 161.4
click at [369, 325] on input "[URL][DOMAIN_NAME]" at bounding box center [296, 314] width 187 height 23
click at [223, 312] on input "[URL][DOMAIN_NAME]" at bounding box center [296, 314] width 187 height 23
drag, startPoint x: 207, startPoint y: 315, endPoint x: 370, endPoint y: 315, distance: 163.1
click at [370, 315] on input "[URL][DOMAIN_NAME]" at bounding box center [296, 314] width 187 height 23
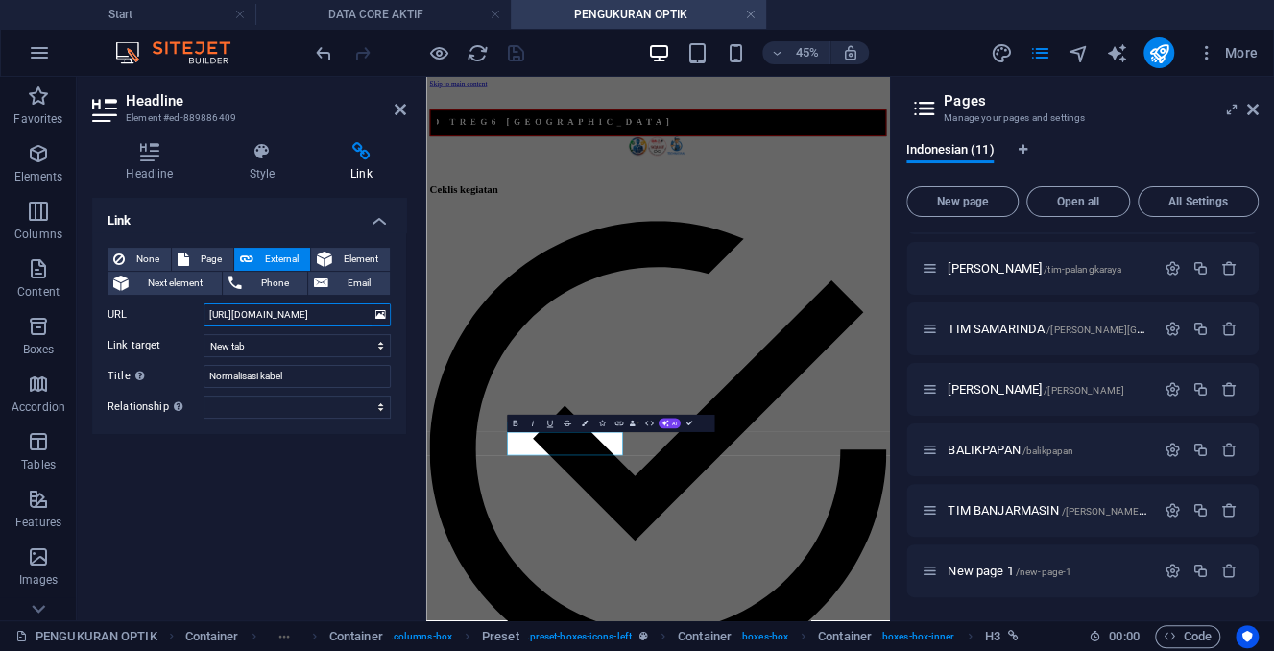
click at [259, 315] on input "[URL][DOMAIN_NAME]" at bounding box center [296, 314] width 187 height 23
drag, startPoint x: 210, startPoint y: 315, endPoint x: 381, endPoint y: 315, distance: 170.8
click at [381, 315] on input "[URL][DOMAIN_NAME]" at bounding box center [296, 314] width 187 height 23
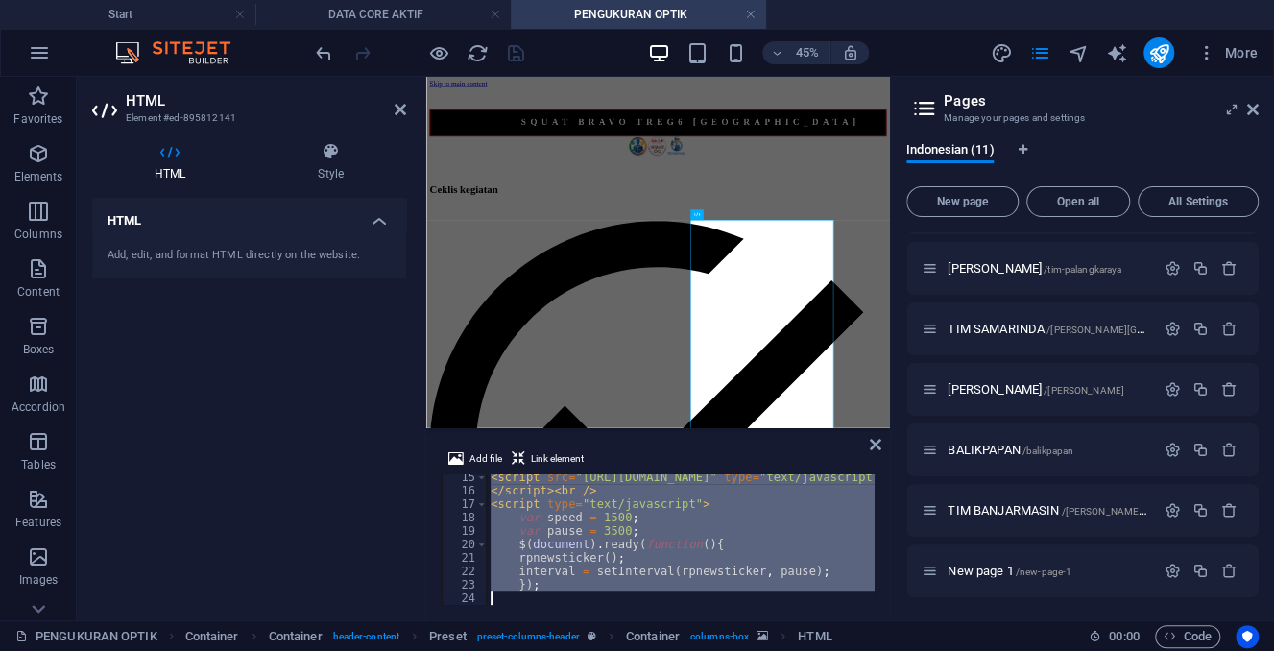
scroll to position [298, 0]
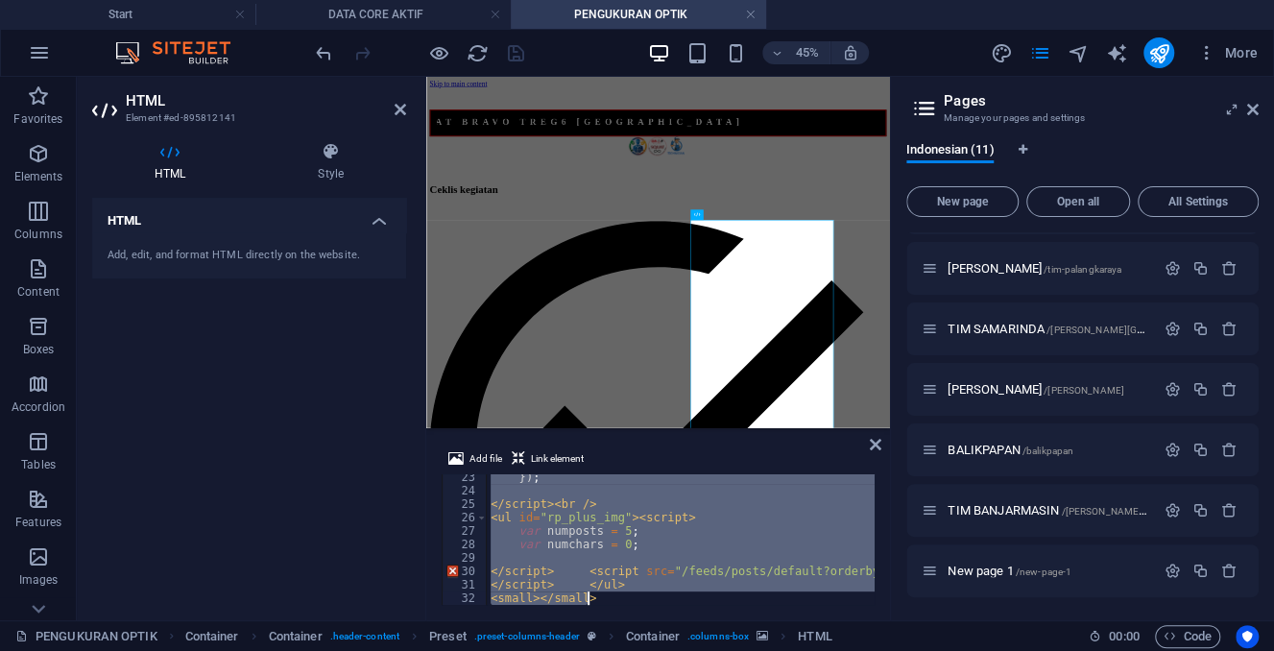
drag, startPoint x: 491, startPoint y: 478, endPoint x: 614, endPoint y: 630, distance: 195.1
click at [614, 605] on div "}) ; </ script > < br /> < ul id = "rp_plus_img" > < script > var numposts = 5 …" at bounding box center [681, 539] width 388 height 131
click at [675, 533] on div "}) ; </ script > < br /> < ul id = "rp_plus_img" > < script > var numposts = 5 …" at bounding box center [681, 539] width 388 height 131
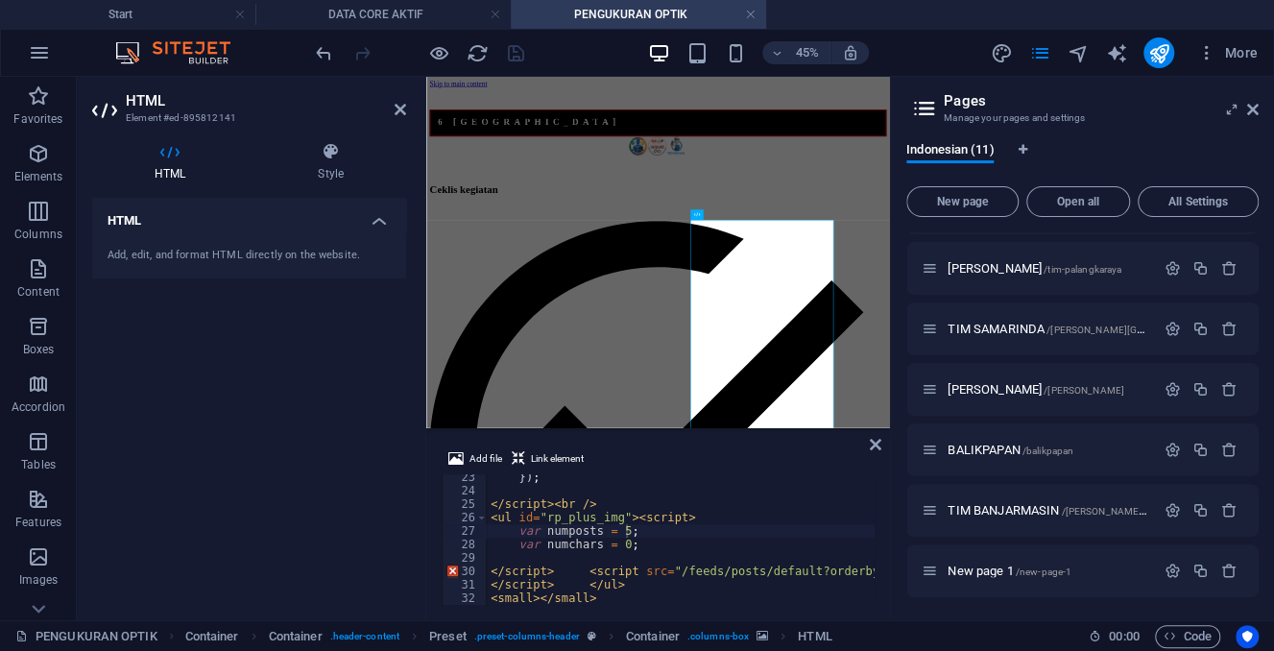
scroll to position [296, 0]
click at [715, 481] on div "}) ; </ script > < br /> < ul id = "rp_plus_img" > < script > var numposts = 5 …" at bounding box center [846, 552] width 719 height 157
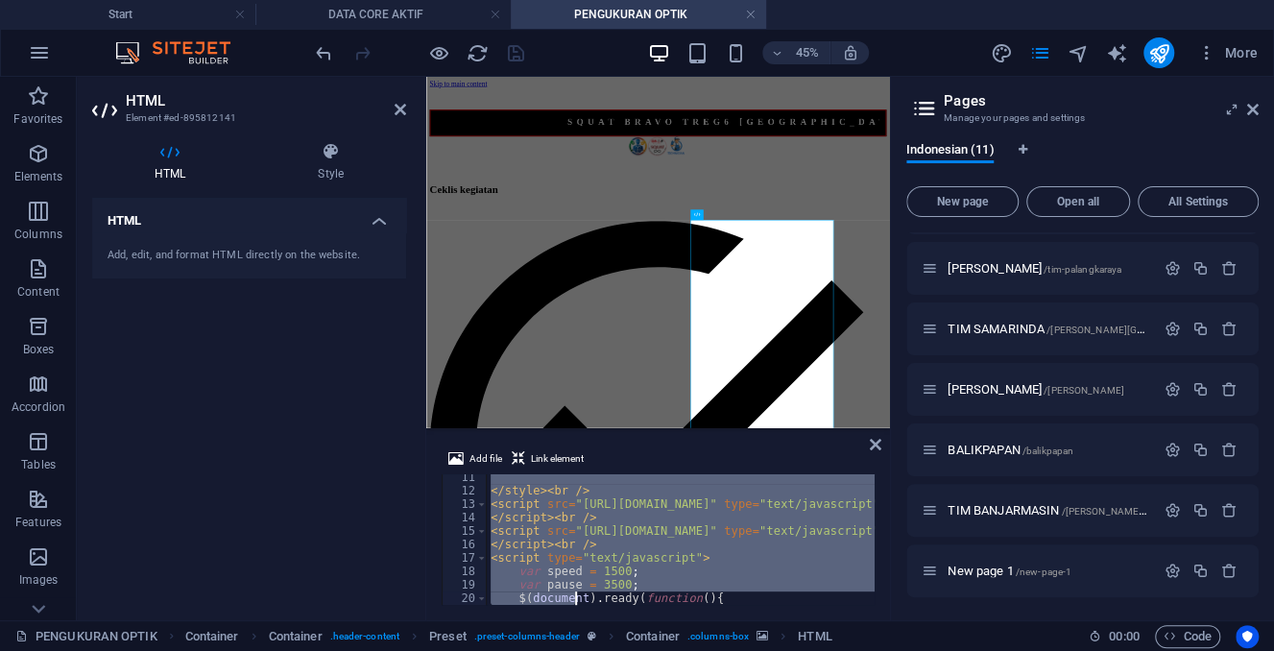
scroll to position [298, 0]
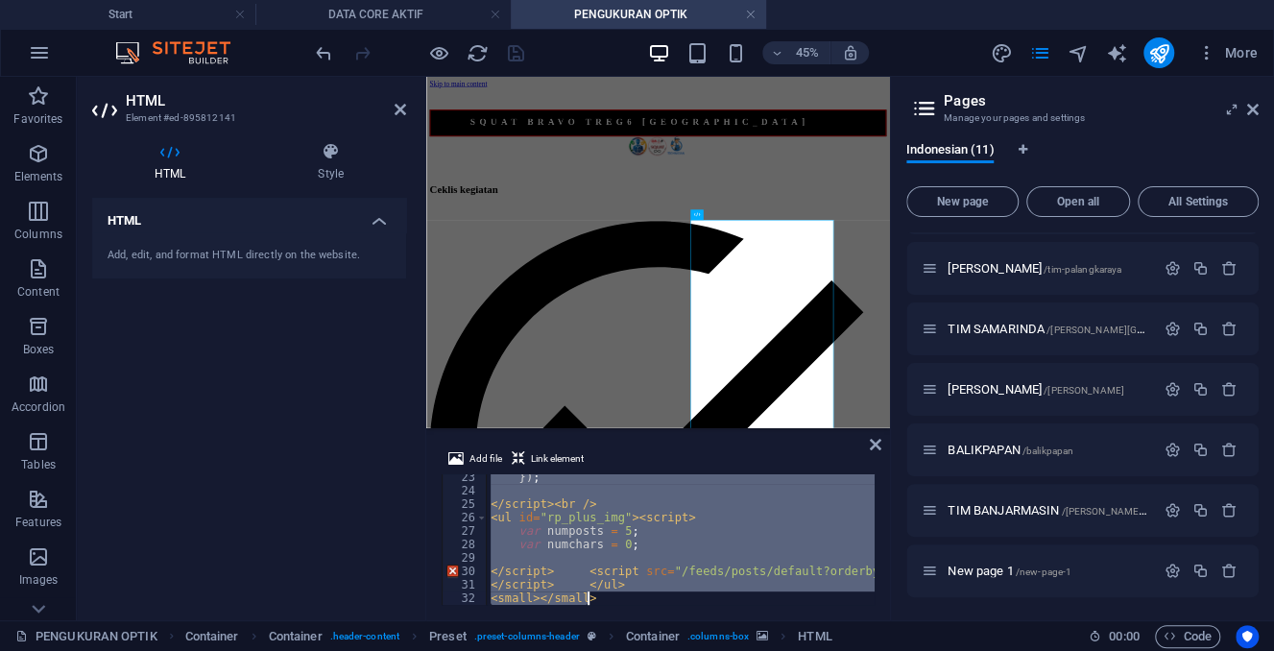
drag, startPoint x: 491, startPoint y: 484, endPoint x: 622, endPoint y: 665, distance: 223.5
click at [622, 605] on div "}) ; </ script > < br /> < ul id = "rp_plus_img" > < script > var numposts = 5 …" at bounding box center [681, 539] width 388 height 131
type textarea "</script> </ul> <small></small>"
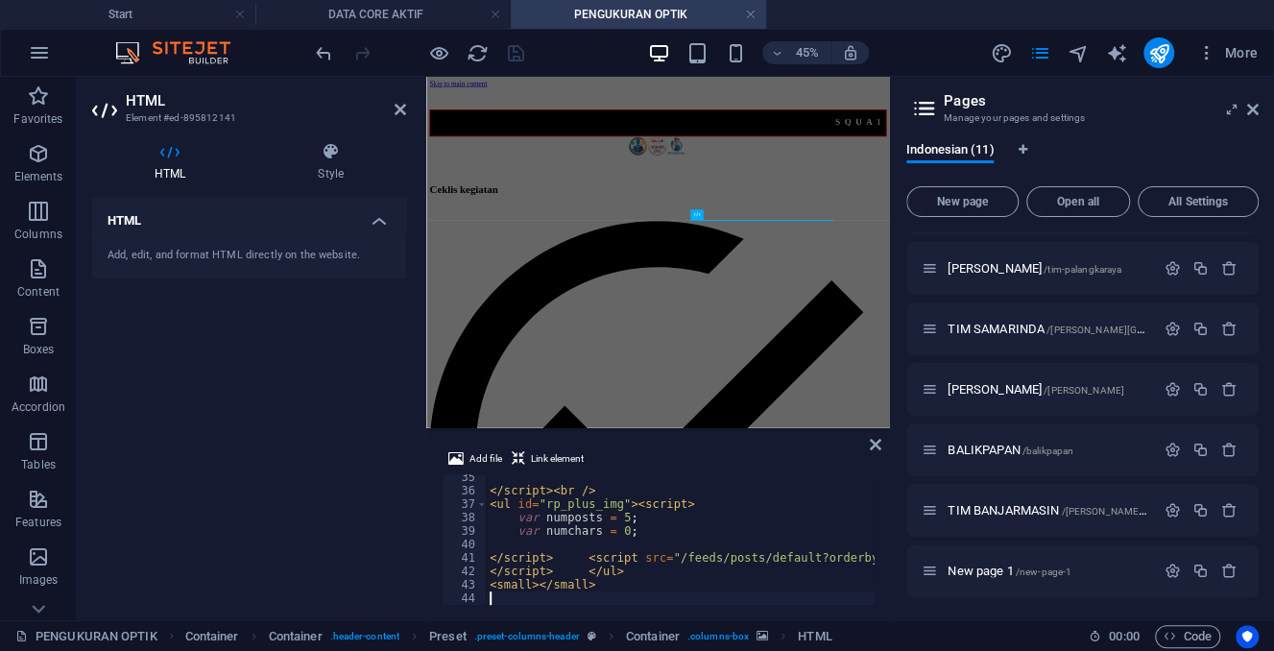
scroll to position [461, 0]
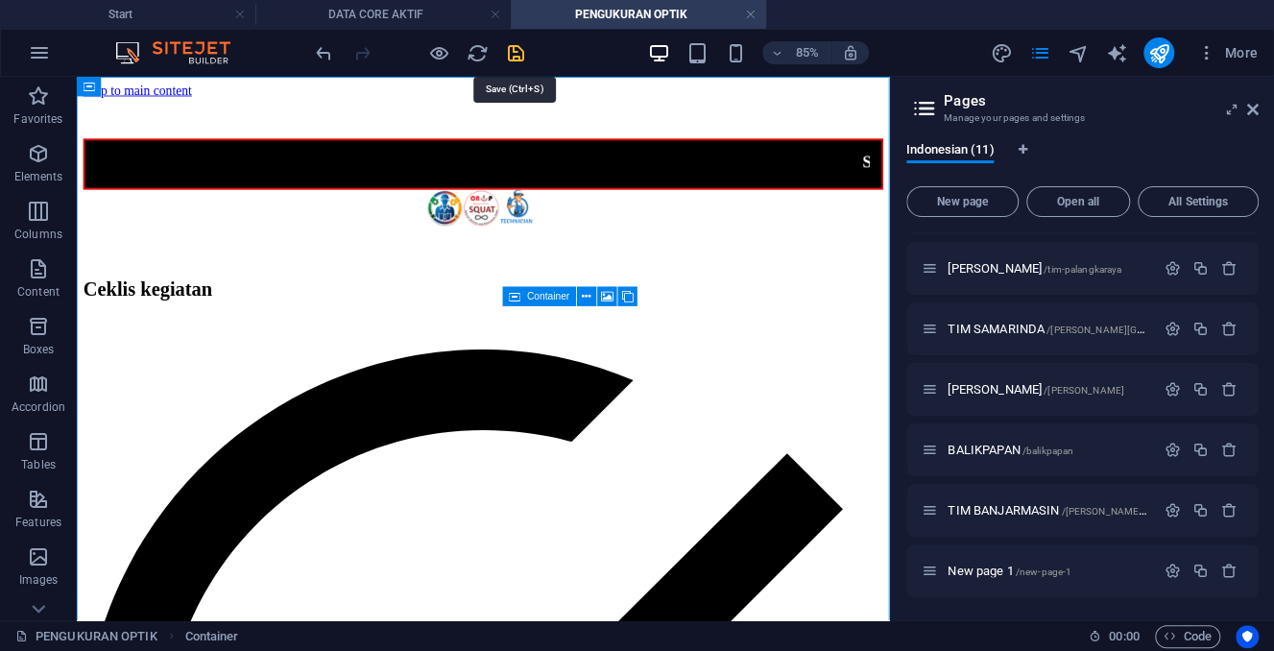
click at [513, 53] on icon "save" at bounding box center [516, 53] width 22 height 22
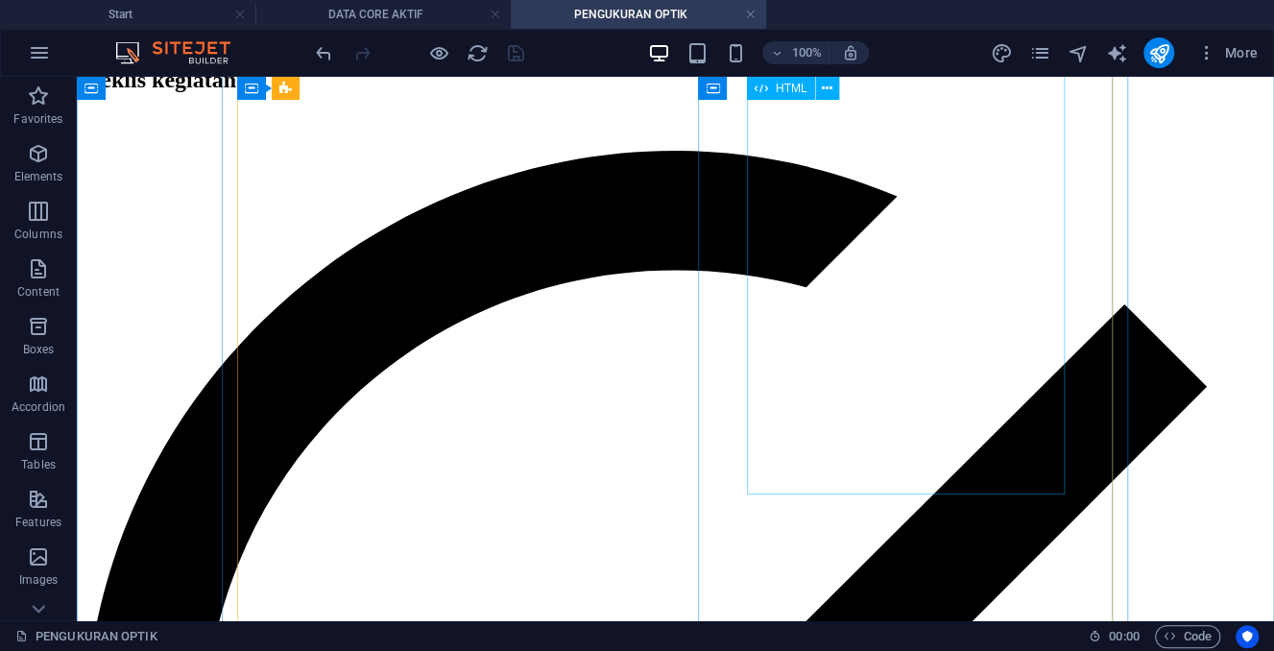
scroll to position [0, 0]
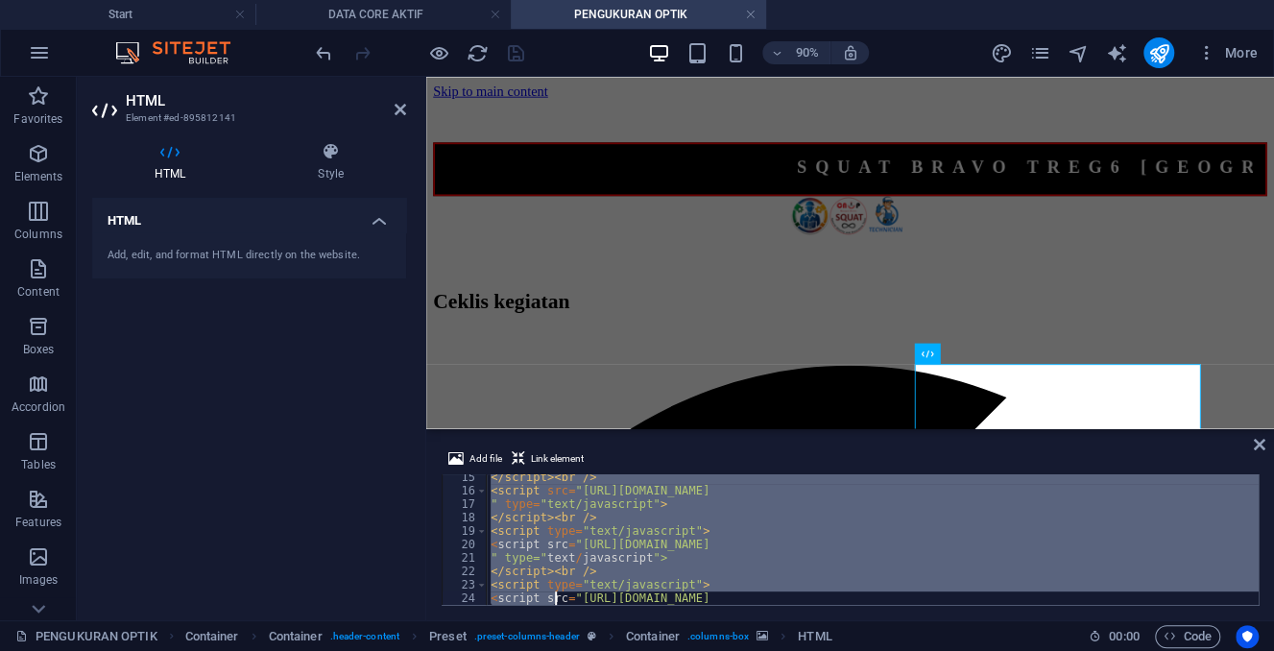
scroll to position [461, 0]
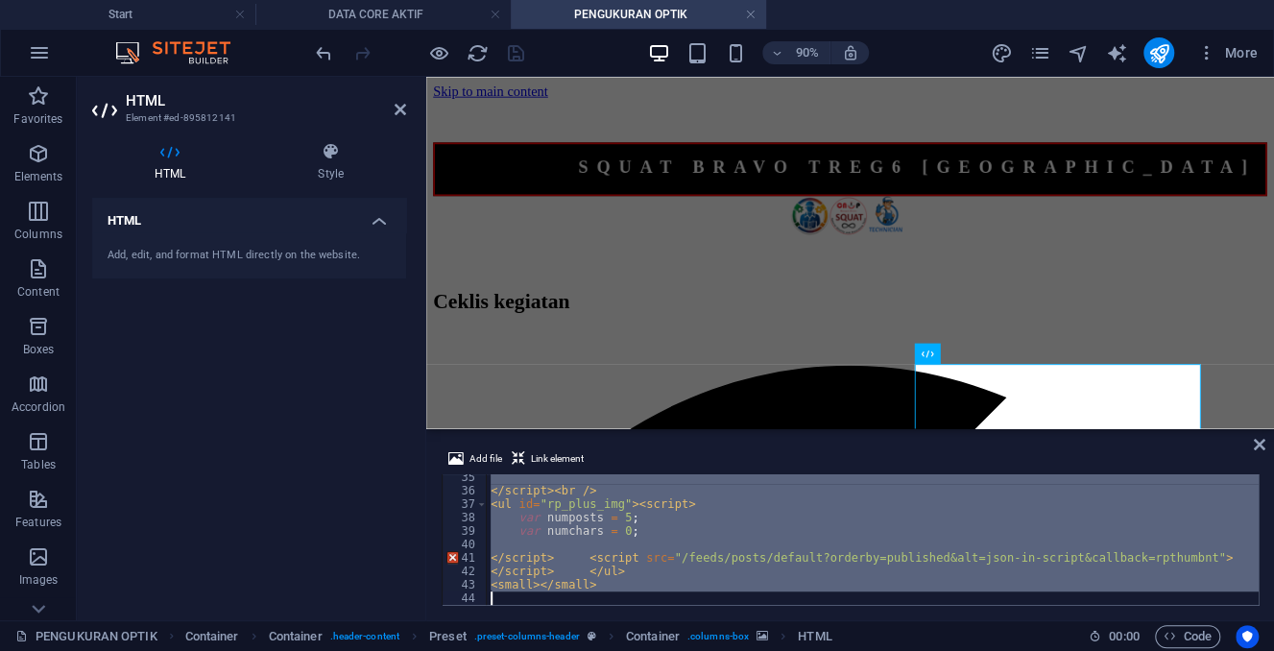
drag, startPoint x: 490, startPoint y: 479, endPoint x: 563, endPoint y: 662, distance: 197.3
click at [563, 605] on div "</ script > < br /> < ul id = "rp_plus_img" > < script > var numposts = 5 ; var…" at bounding box center [873, 539] width 772 height 131
type textarea "<small></small>"
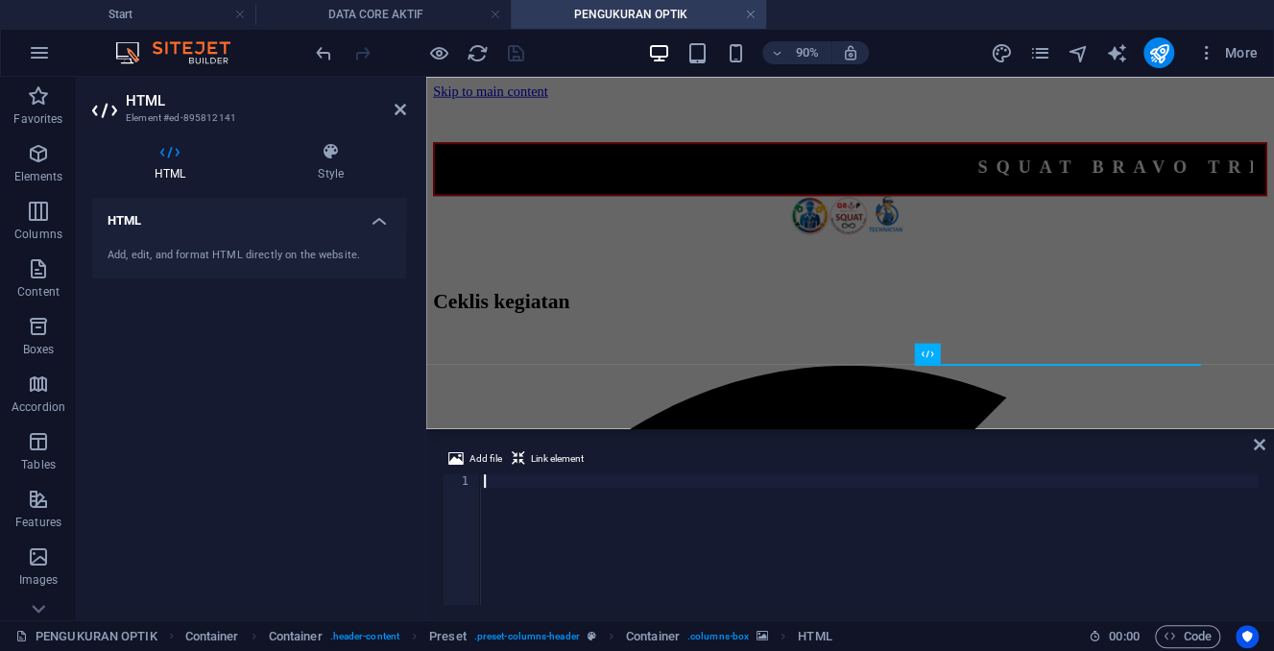
paste textarea "</html>"
type textarea "</html>"
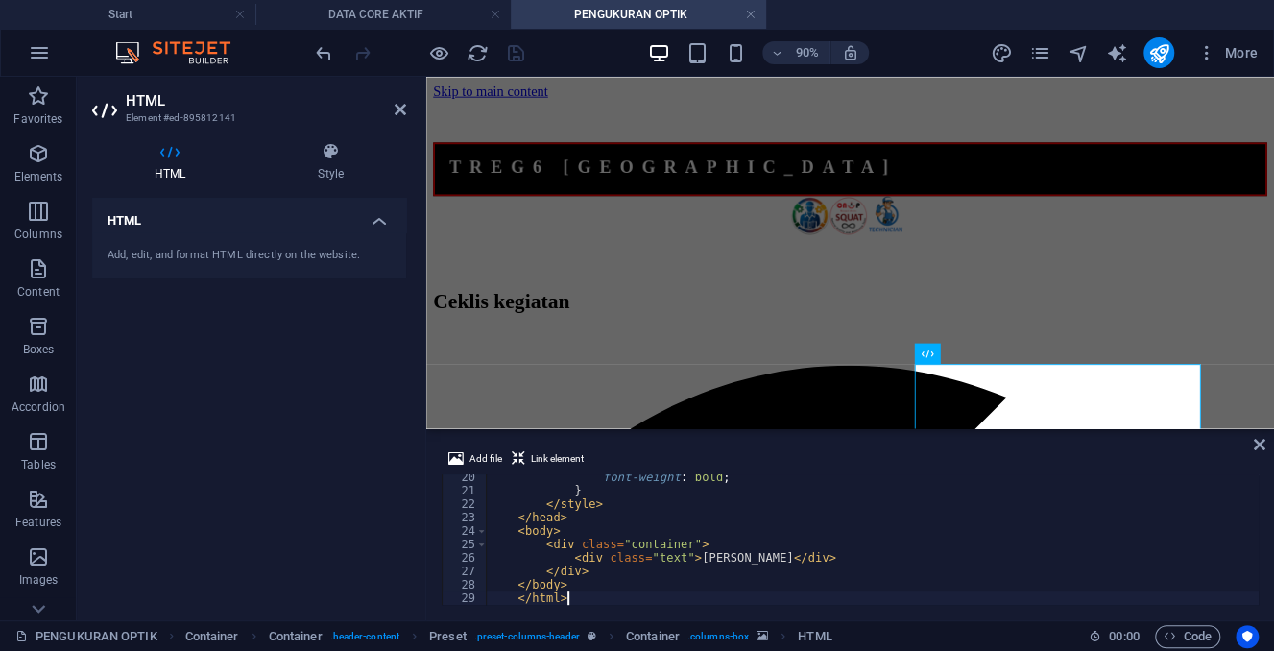
click at [353, 435] on div "HTML Add, edit, and format HTML directly on the website." at bounding box center [249, 401] width 314 height 407
drag, startPoint x: 521, startPoint y: 59, endPoint x: 360, endPoint y: 155, distance: 188.1
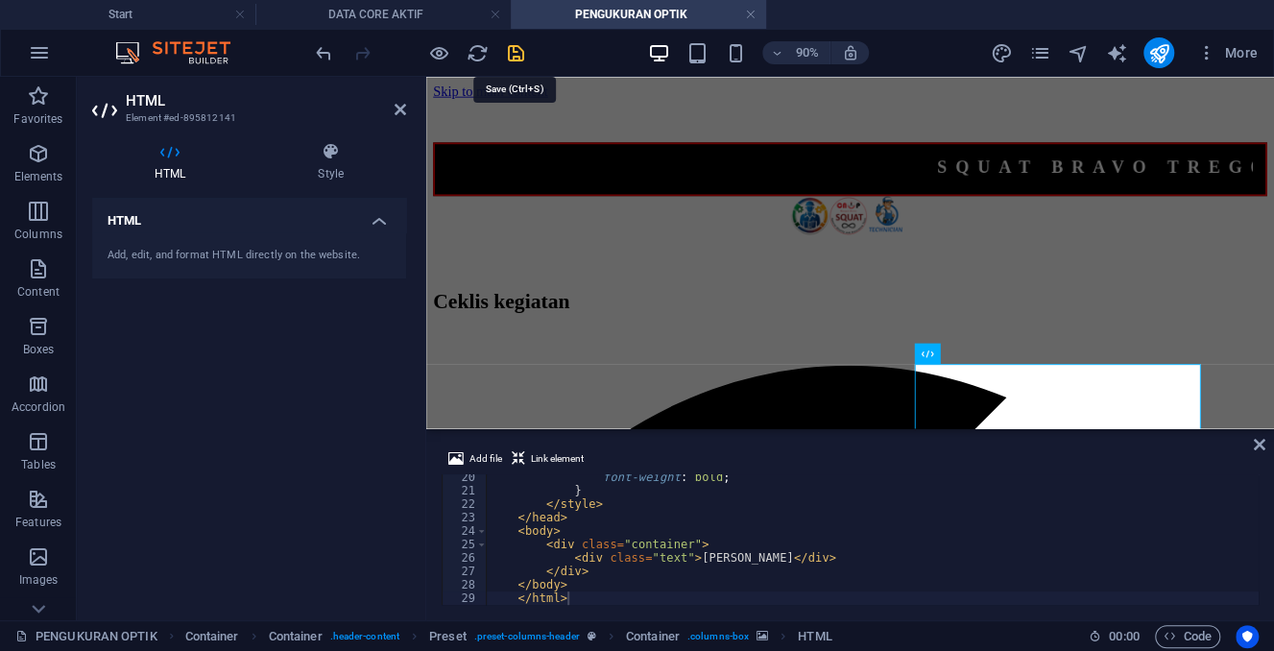
click at [521, 59] on icon "save" at bounding box center [516, 53] width 22 height 22
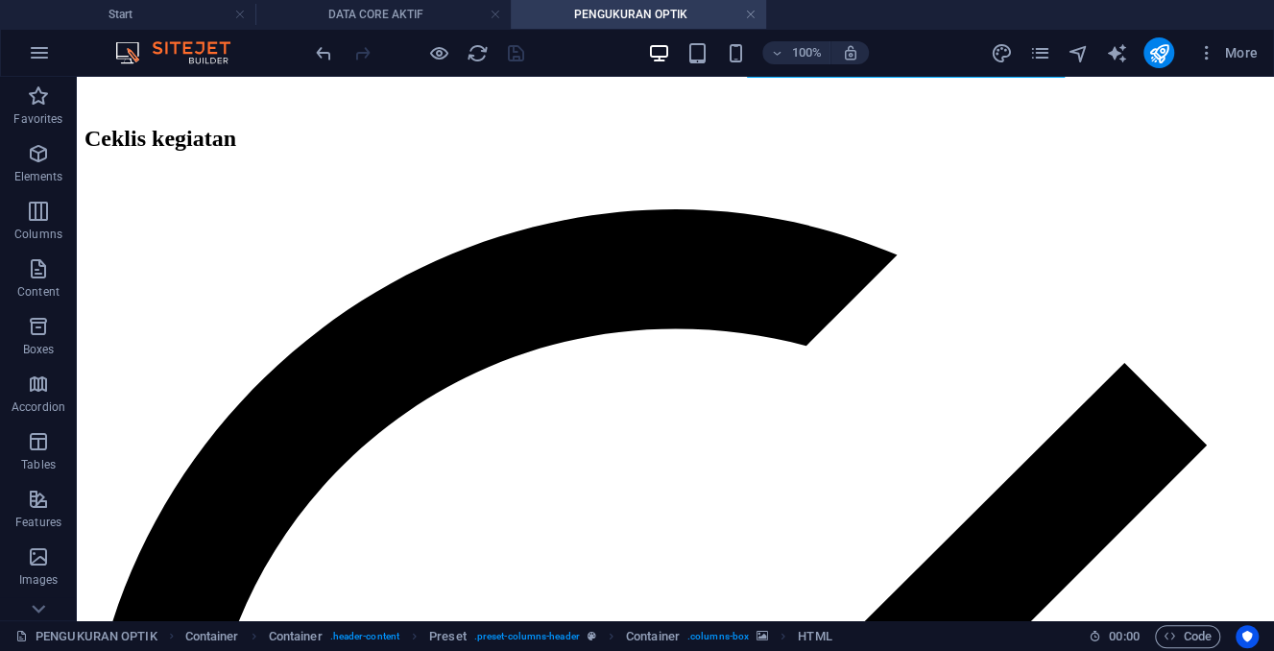
scroll to position [0, 0]
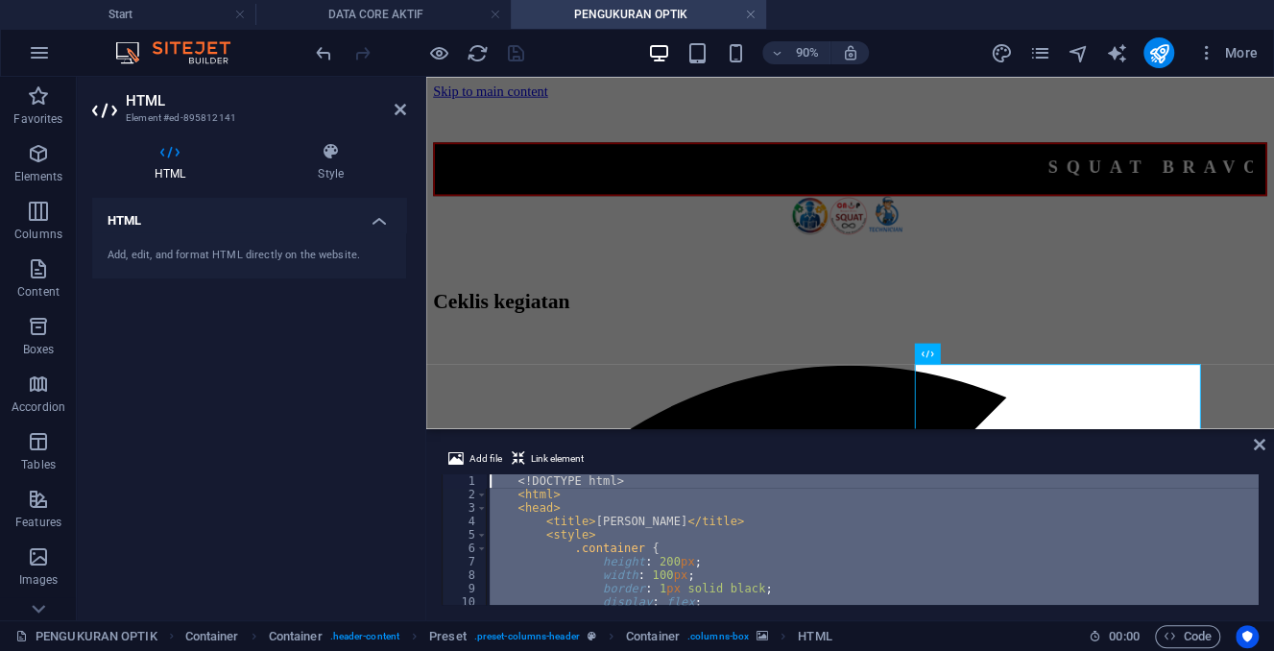
drag, startPoint x: 593, startPoint y: 595, endPoint x: 511, endPoint y: 439, distance: 176.9
click at [511, 474] on div "<! DOCTYPE html > < html > < head > < title > [PERSON_NAME] </ title > < style …" at bounding box center [872, 539] width 773 height 131
type textarea "<!DOCTYPE html> <html>"
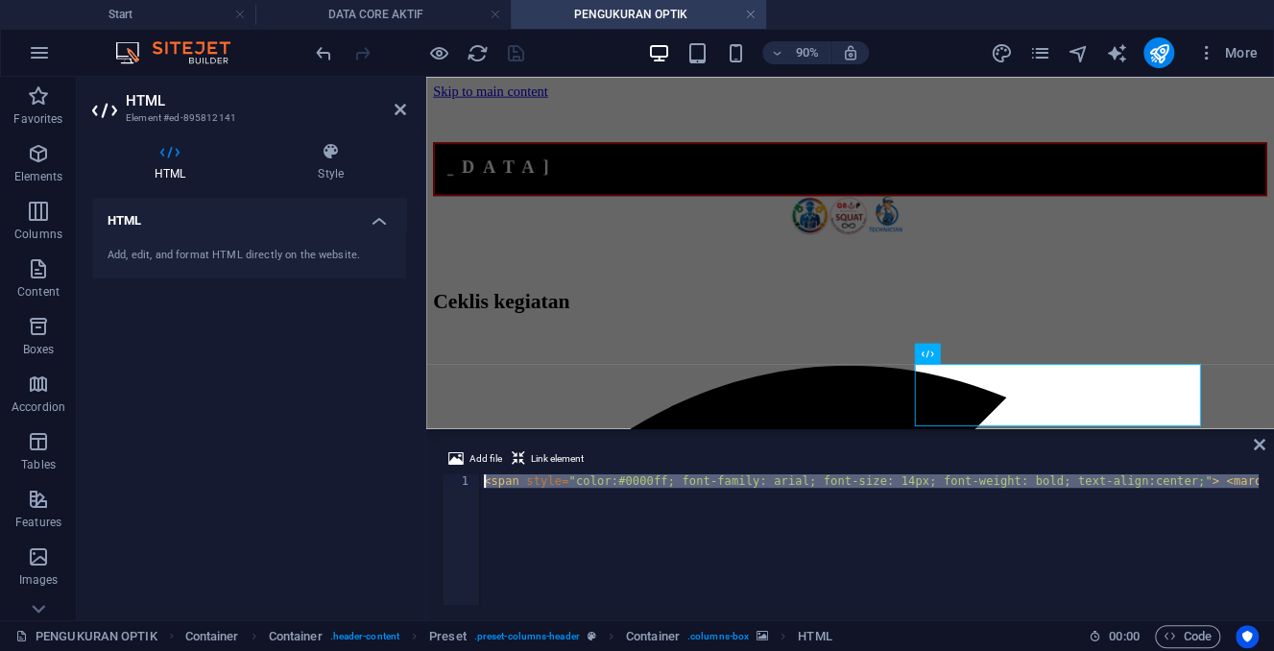
drag, startPoint x: 780, startPoint y: 484, endPoint x: 422, endPoint y: 487, distance: 358.0
click at [480, 487] on div "< span style = "color:#0000ff; font-family: arial; font-size: 14px; font-weight…" at bounding box center [869, 539] width 778 height 131
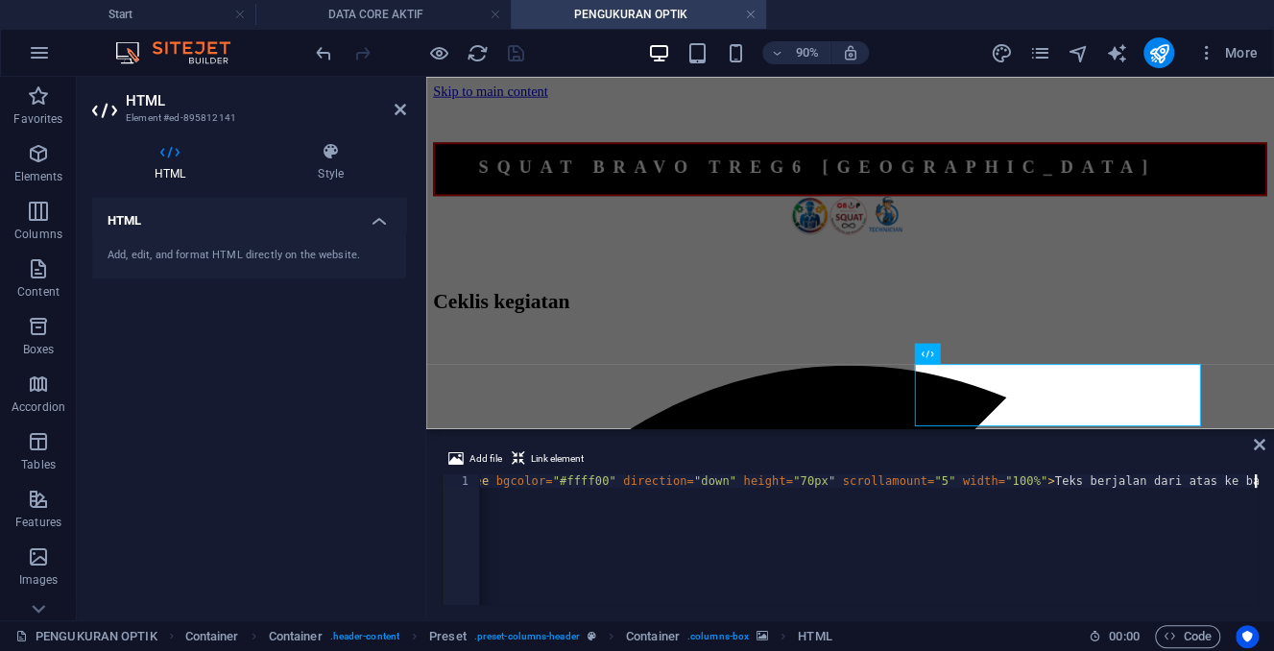
click at [598, 495] on div "< span style = "color:#0000ff; font-family: arial; font-size: 14px; font-weight…" at bounding box center [472, 552] width 1572 height 157
click at [995, 479] on div "< span style = "color:#0000ff; font-family: arial; font-size: 14px; font-weight…" at bounding box center [472, 552] width 1572 height 157
drag, startPoint x: 1056, startPoint y: 486, endPoint x: 1288, endPoint y: 481, distance: 232.3
click at [1258, 481] on div "< span style = "color:#0000ff; font-family: arial; font-size: 14px; font-weight…" at bounding box center [869, 539] width 778 height 131
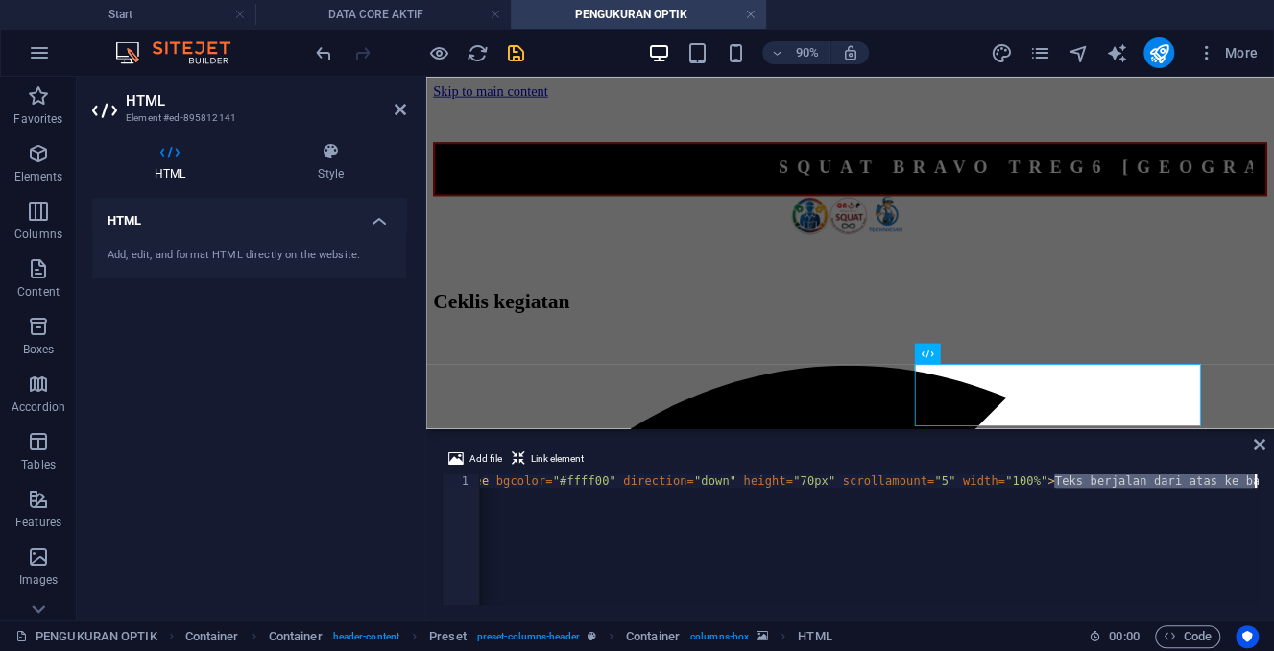
click at [1207, 481] on div "< span style = "color:#0000ff; font-family: arial; font-size: 14px; font-weight…" at bounding box center [869, 539] width 778 height 131
drag, startPoint x: 1146, startPoint y: 479, endPoint x: 942, endPoint y: 483, distance: 203.5
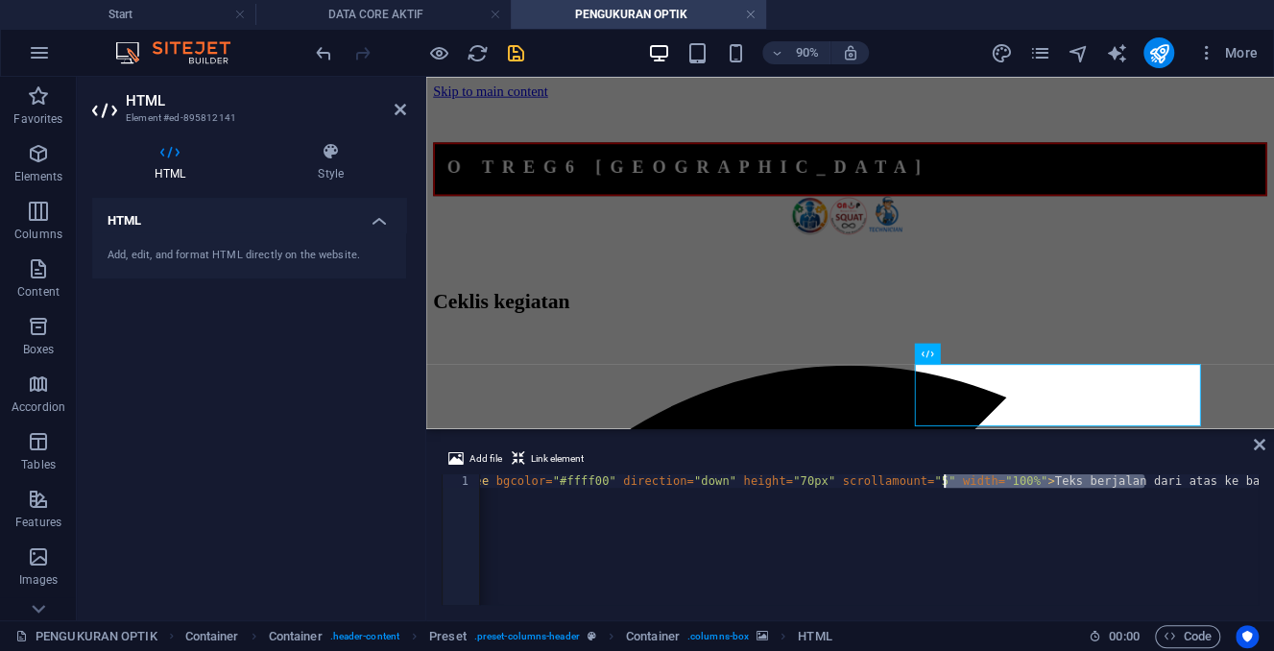
click at [942, 483] on div "< span style = "color:#0000ff; font-family: arial; font-size: 14px; font-weight…" at bounding box center [472, 552] width 1572 height 157
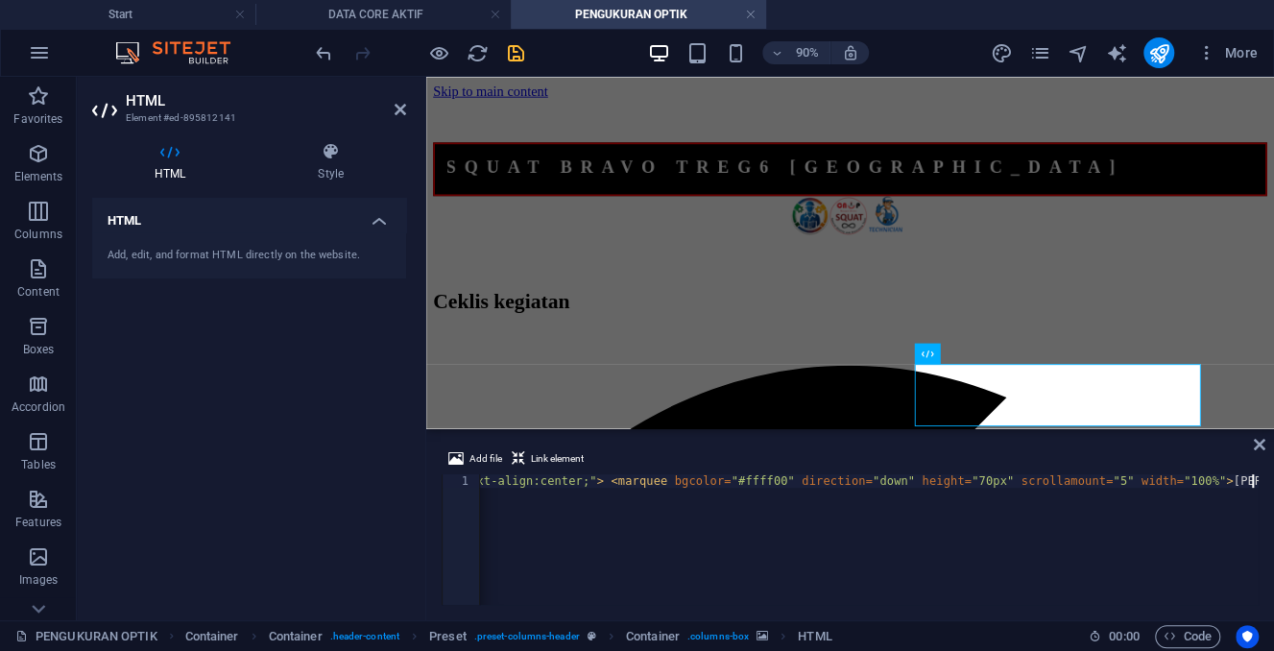
scroll to position [0, 620]
type textarea "<span style="color:#0000ff; font-family: arial; font-size: 14px; font-weight: b…"
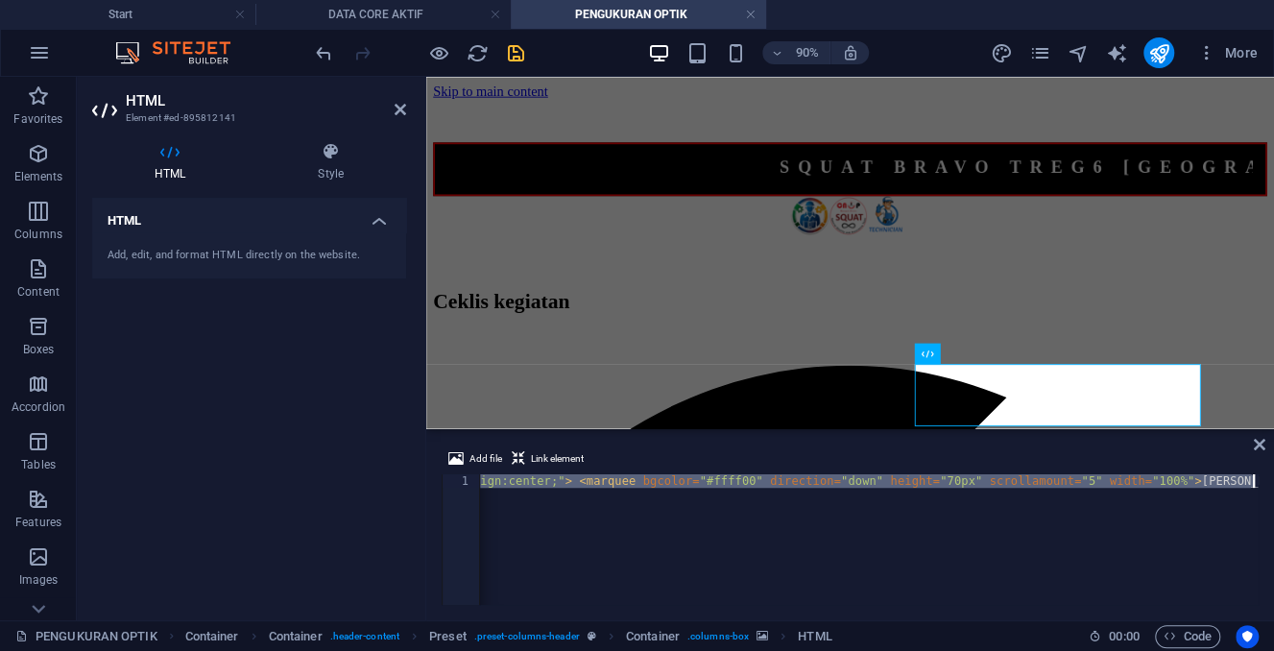
scroll to position [0, 734]
drag, startPoint x: 483, startPoint y: 486, endPoint x: 1289, endPoint y: 488, distance: 806.2
click at [1258, 488] on div "< span style = "color:#0000ff; font-family: arial; font-size: 14px; font-weight…" at bounding box center [869, 539] width 778 height 131
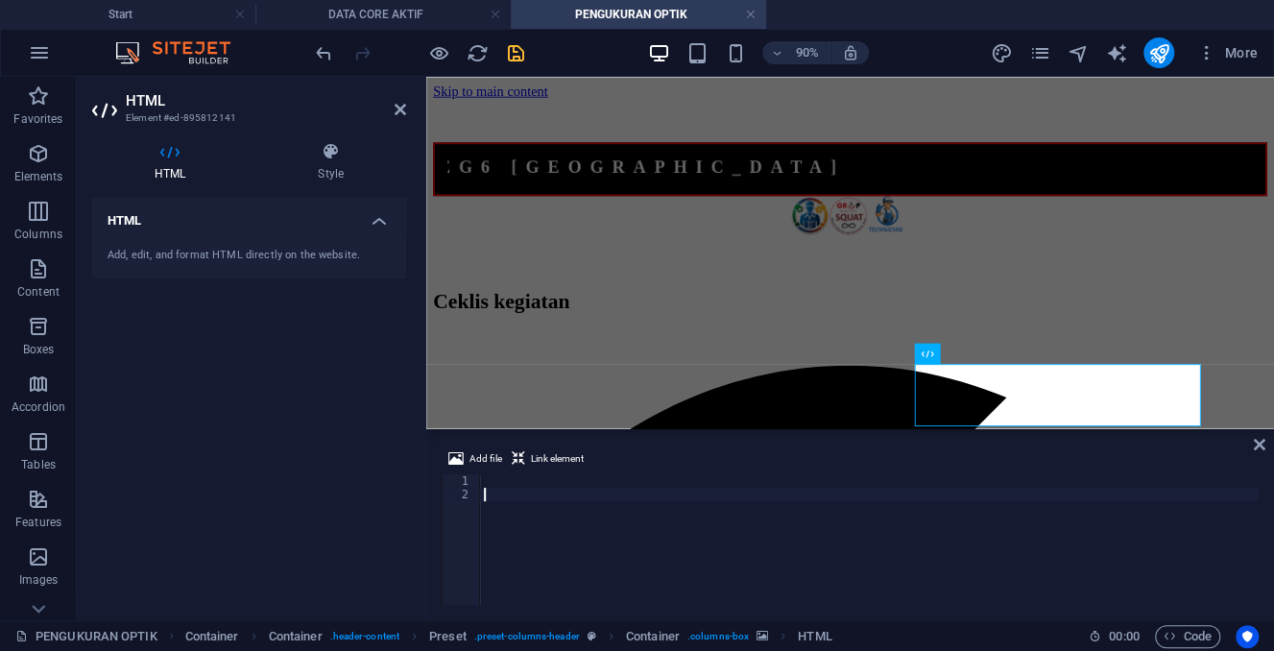
paste textarea "<span style="color:#0000ff; font-family: arial; font-size: 14px; font-weight: b…"
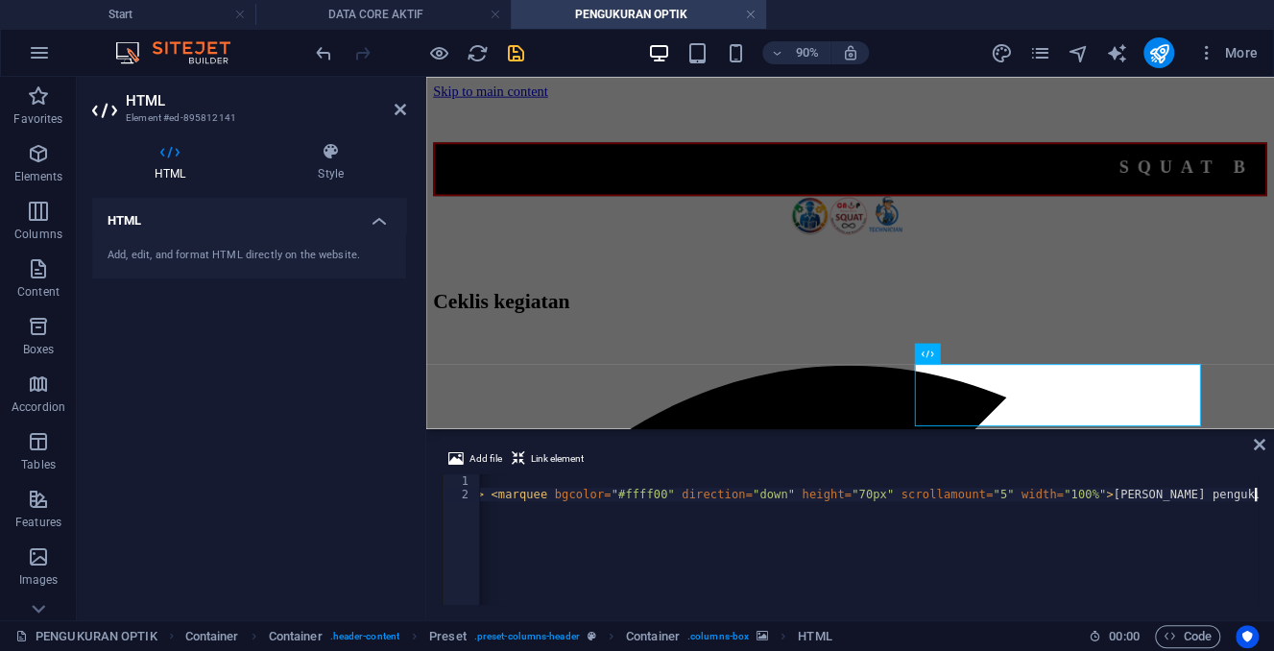
click at [617, 523] on div "< span style = "color:#0000ff; font-family: arial; font-size: 14px; font-weight…" at bounding box center [501, 552] width 1513 height 157
type textarea "<span style="color:#0000ff; font-family: arial; font-size: 14px; font-weight: b…"
click at [1260, 492] on div "Add file Link element <span style="color:#0000ff; font-family: arial; font-size…" at bounding box center [849, 526] width 847 height 188
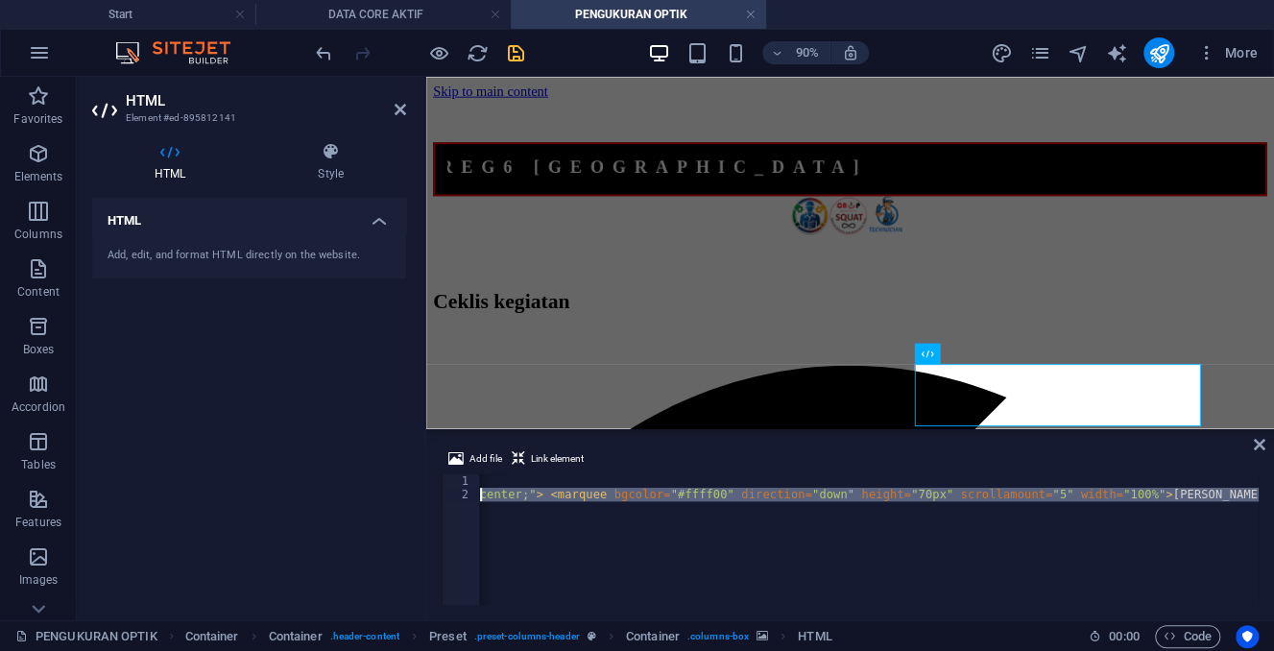
scroll to position [0, 0]
drag, startPoint x: 1255, startPoint y: 492, endPoint x: 362, endPoint y: 491, distance: 893.5
click at [480, 491] on div "< span style = "color:#0000ff; font-family: arial; font-size: 14px; font-weight…" at bounding box center [869, 539] width 778 height 131
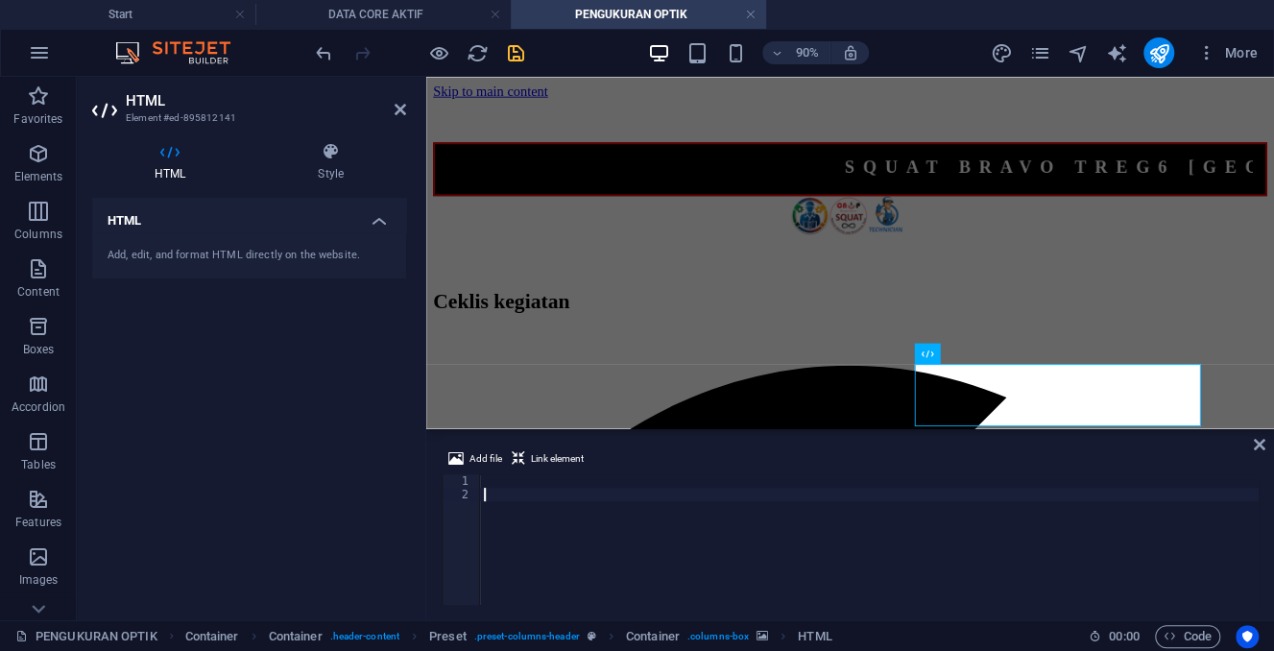
click at [490, 477] on div at bounding box center [869, 552] width 778 height 157
paste textarea "<span style="color:#0000ff; font-family: arial; font-size: 14px; font-weight: b…"
type textarea "<span style="color:#0000ff; font-family: arial; font-size: 14px; font-weight: b…"
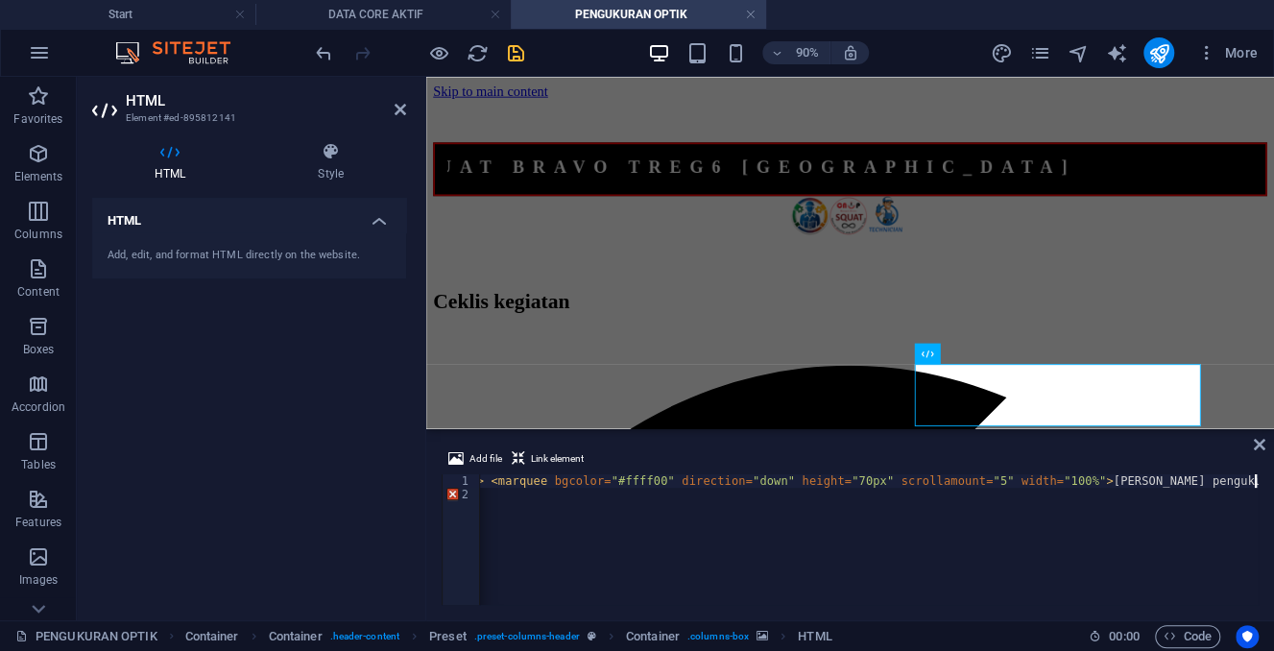
scroll to position [0, 734]
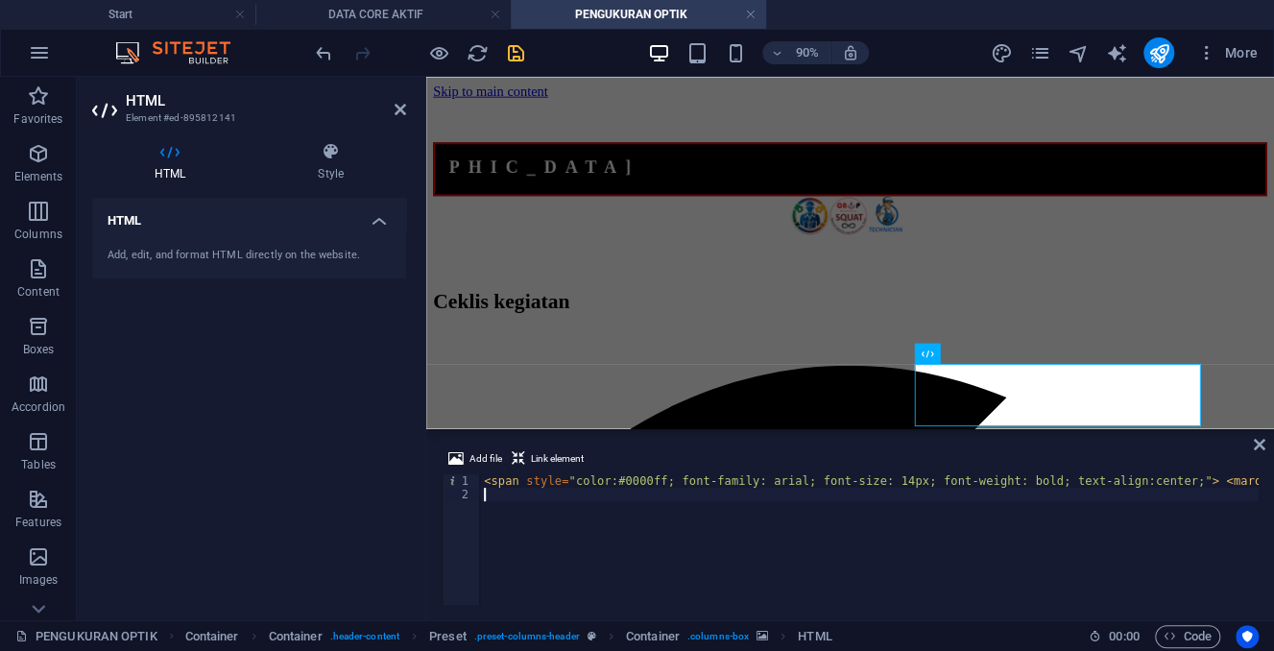
click at [487, 499] on div "< span style = "color:#0000ff; font-family: arial; font-size: 14px; font-weight…" at bounding box center [1236, 552] width 1513 height 157
paste textarea "<span style="color:#0000ff; font-family: arial; font-size: 14px; font-weight: b…"
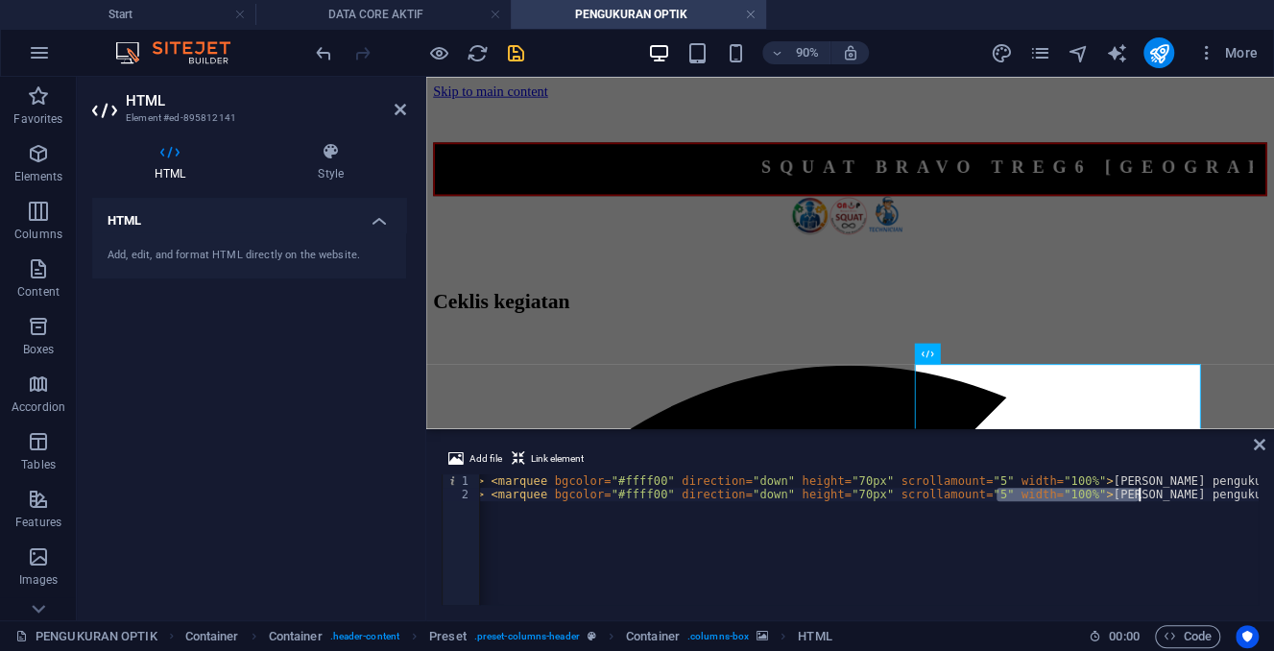
drag, startPoint x: 998, startPoint y: 494, endPoint x: 1138, endPoint y: 497, distance: 140.1
click at [1138, 497] on div "< span style = "color:#0000ff; font-family: arial; font-size: 14px; font-weight…" at bounding box center [501, 552] width 1513 height 157
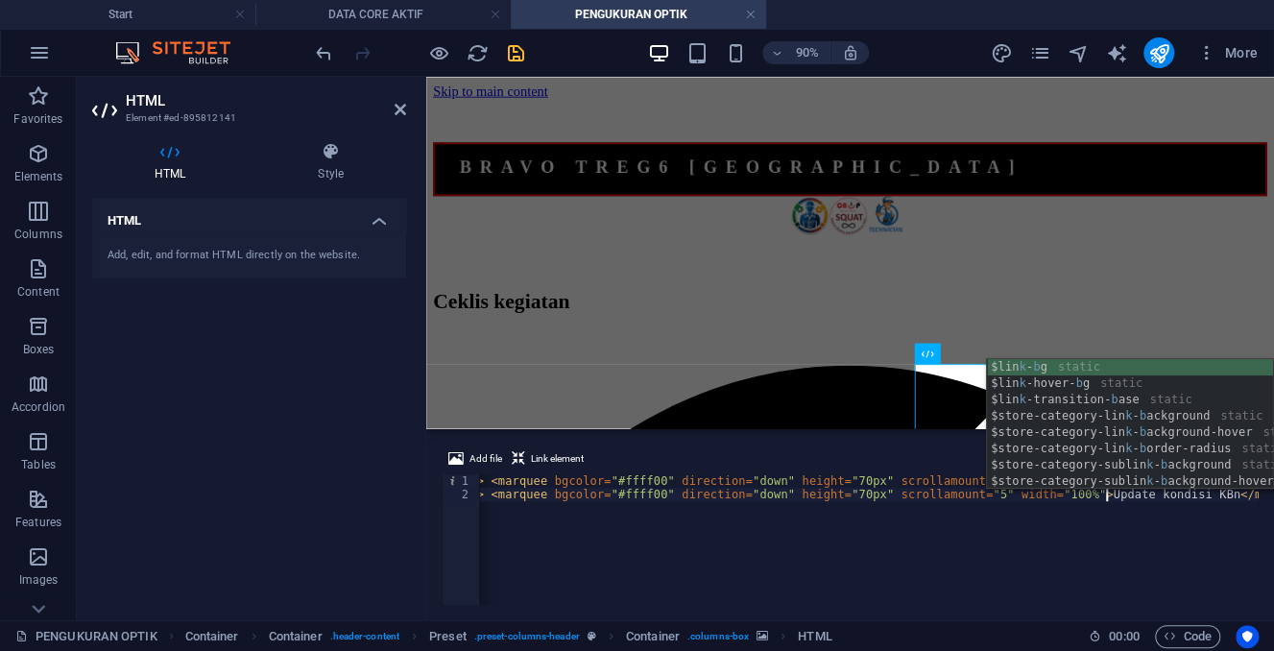
scroll to position [0, 110]
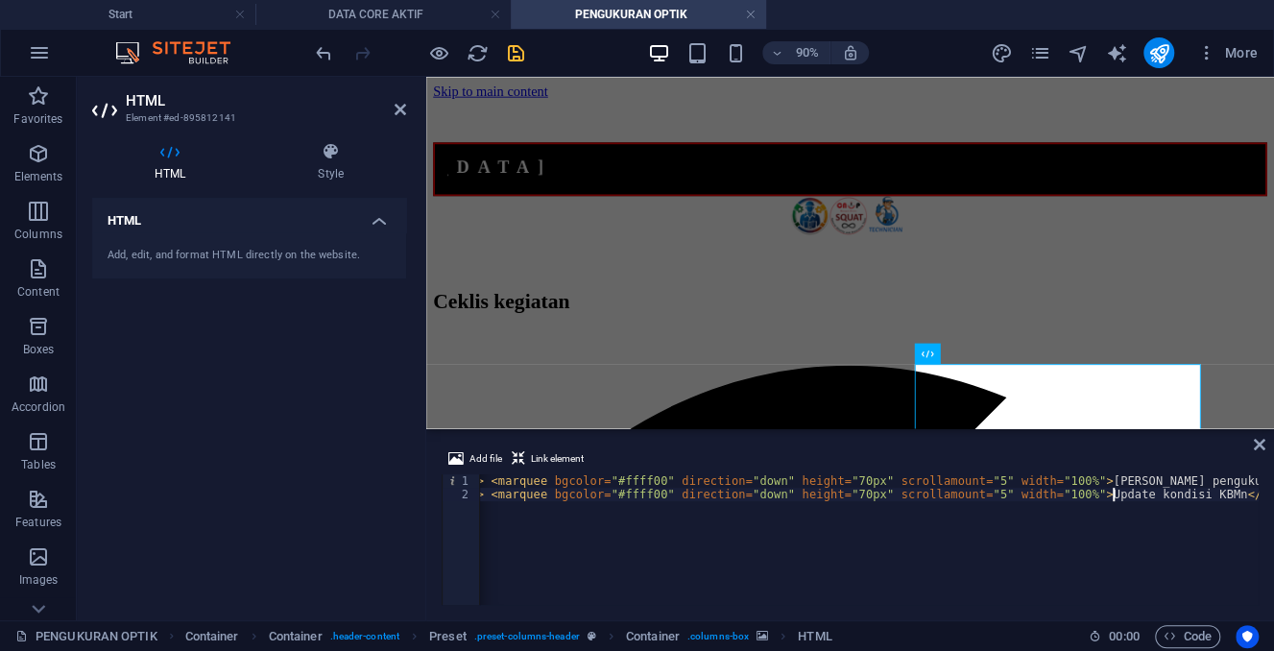
click at [507, 562] on div "< span style = "color:#0000ff; font-family: arial; font-size: 14px; font-weight…" at bounding box center [501, 552] width 1513 height 157
type textarea "<span style="color:#0000ff; font-family: arial; font-size: 14px; font-weight: b…"
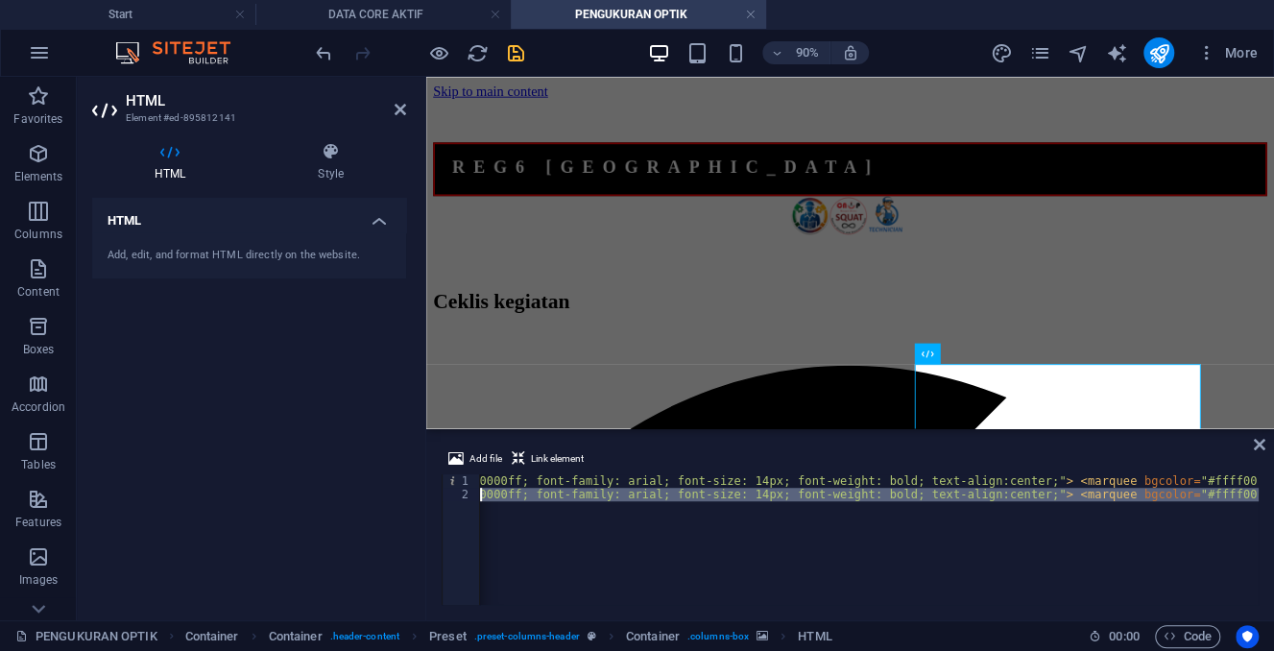
scroll to position [0, 0]
drag, startPoint x: 1238, startPoint y: 496, endPoint x: 437, endPoint y: 489, distance: 801.4
click at [480, 489] on div "< span style = "color:#0000ff; font-family: arial; font-size: 14px; font-weight…" at bounding box center [869, 539] width 778 height 131
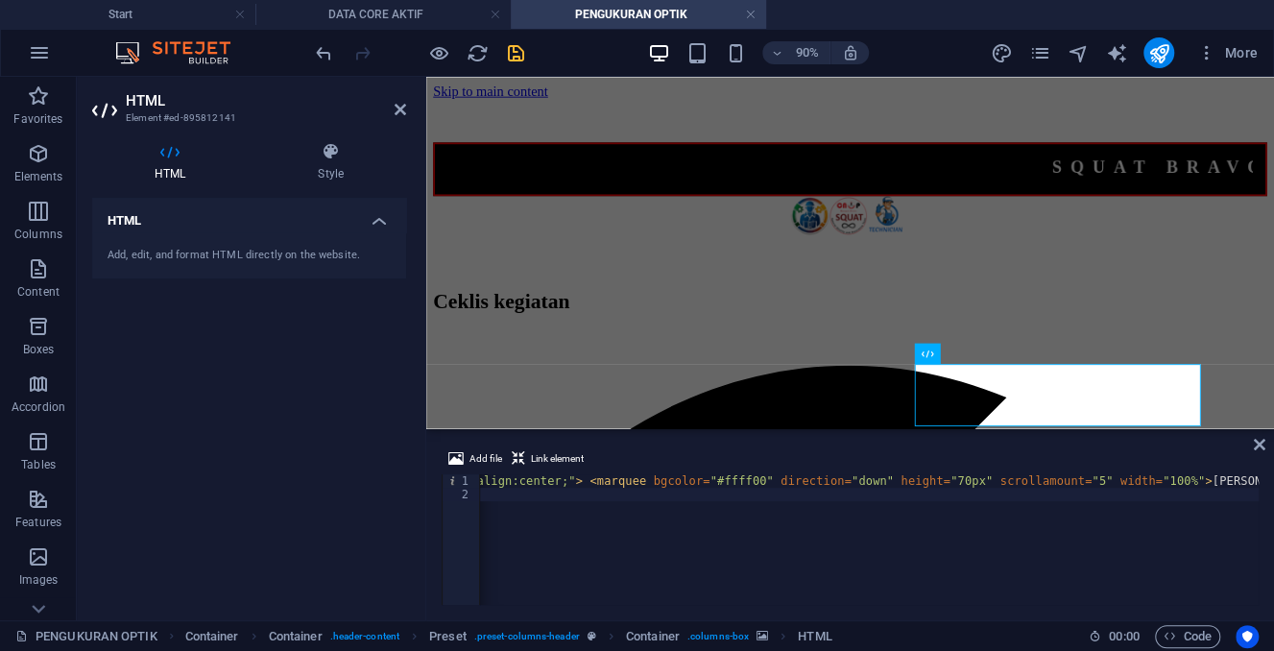
scroll to position [0, 734]
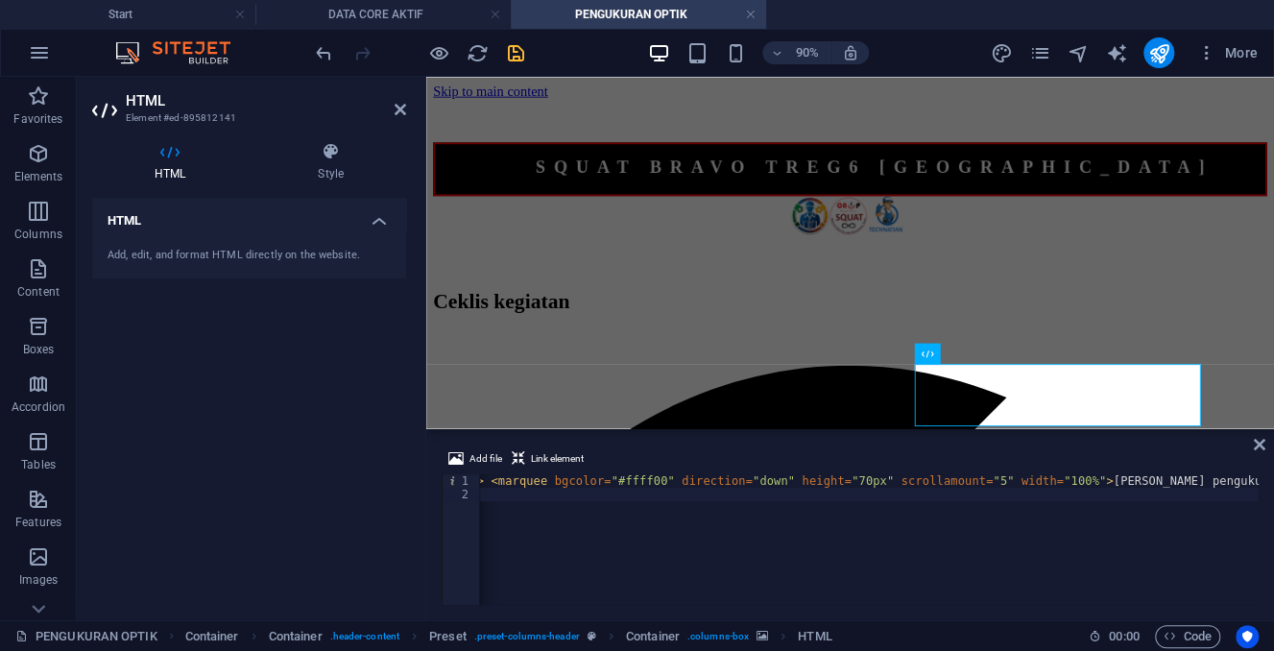
click at [1146, 483] on div "< span style = "color:#0000ff; font-family: arial; font-size: 14px; font-weight…" at bounding box center [501, 552] width 1513 height 157
type textarea "<span style="color:#0000ff; font-family: arial; font-size: 14px; font-weight: b…"
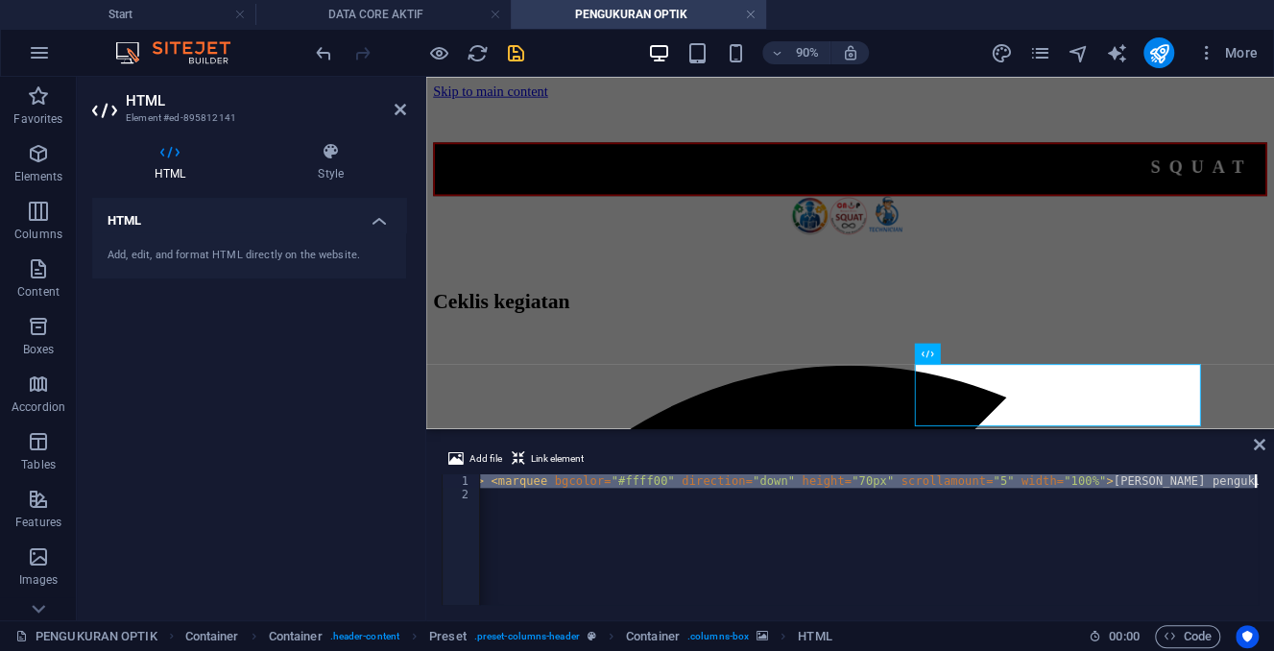
drag, startPoint x: 894, startPoint y: 482, endPoint x: 1318, endPoint y: 478, distance: 423.2
click at [1258, 478] on div "< span style = "color:#0000ff; font-family: arial; font-size: 14px; font-weight…" at bounding box center [869, 539] width 778 height 131
click at [1255, 480] on div "< span style = "color:#0000ff; font-family: arial; font-size: 14px; font-weight…" at bounding box center [869, 539] width 778 height 131
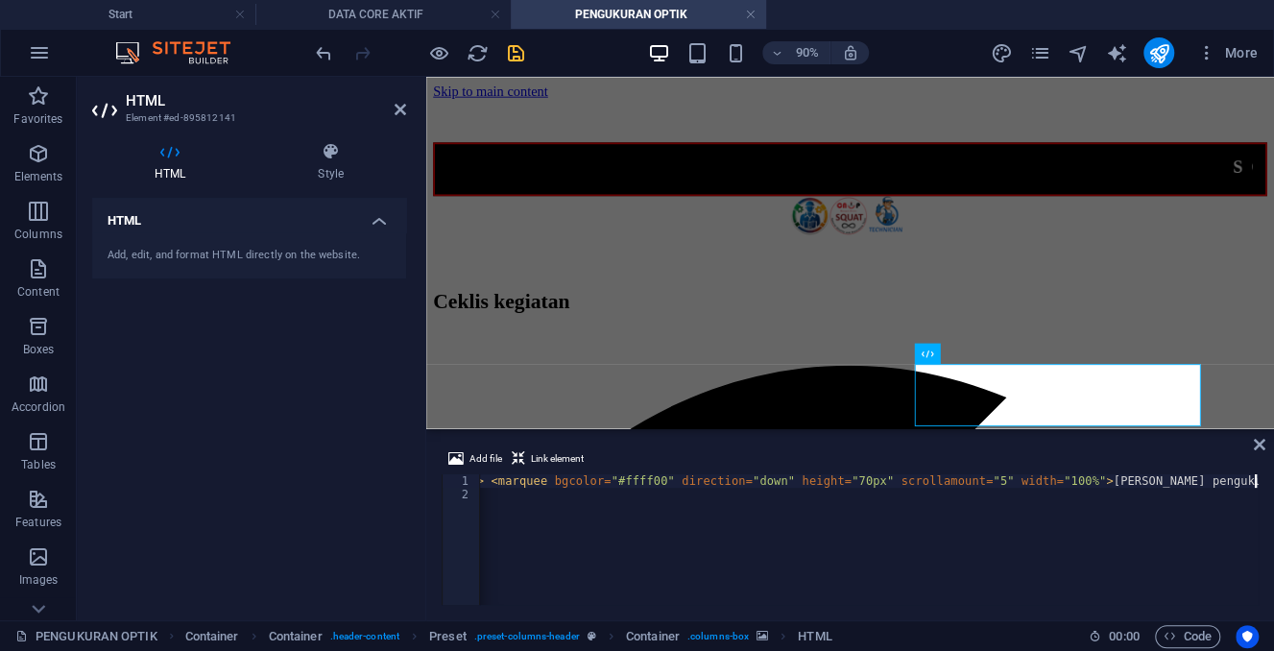
click at [528, 502] on div "< span style = "color:#0000ff; font-family: arial; font-size: 14px; font-weight…" at bounding box center [501, 552] width 1513 height 157
paste textarea "> <marquee bgcolor="#ffff00" direction="down" height="70px" scrollamount="5" wi…"
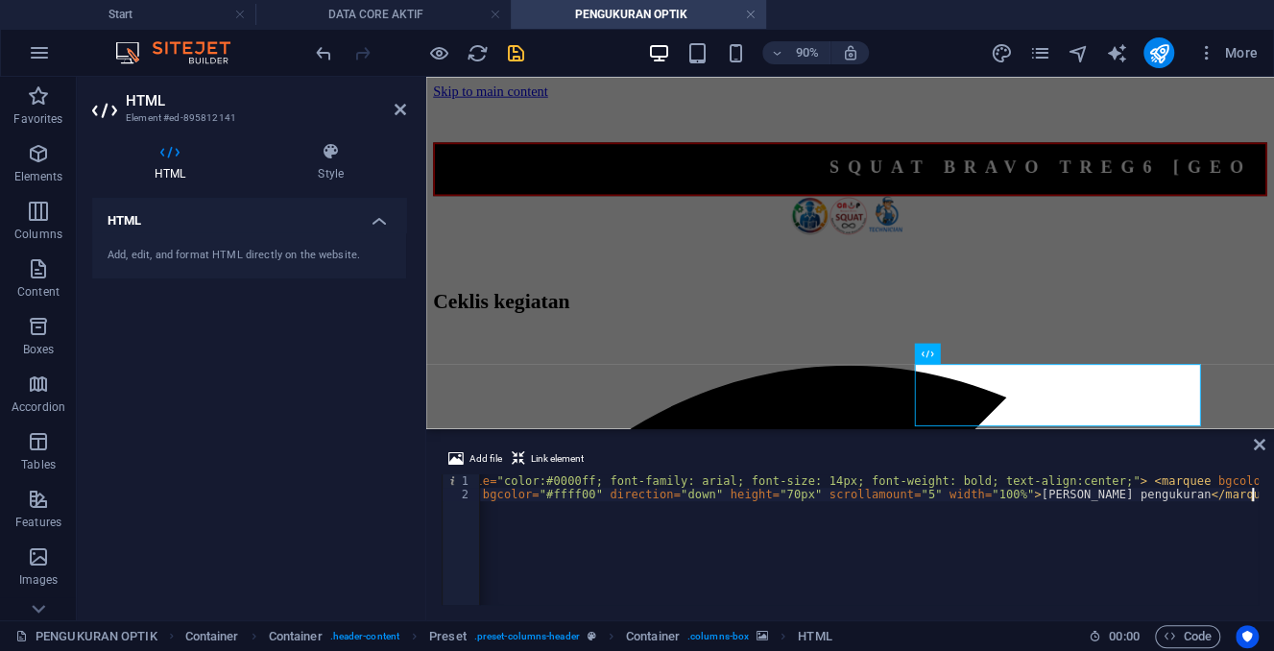
scroll to position [0, 72]
drag, startPoint x: 1141, startPoint y: 494, endPoint x: 1029, endPoint y: 497, distance: 112.3
click at [1029, 497] on div "< span style = "color:#0000ff; font-family: arial; font-size: 14px; font-weight…" at bounding box center [1164, 552] width 1513 height 157
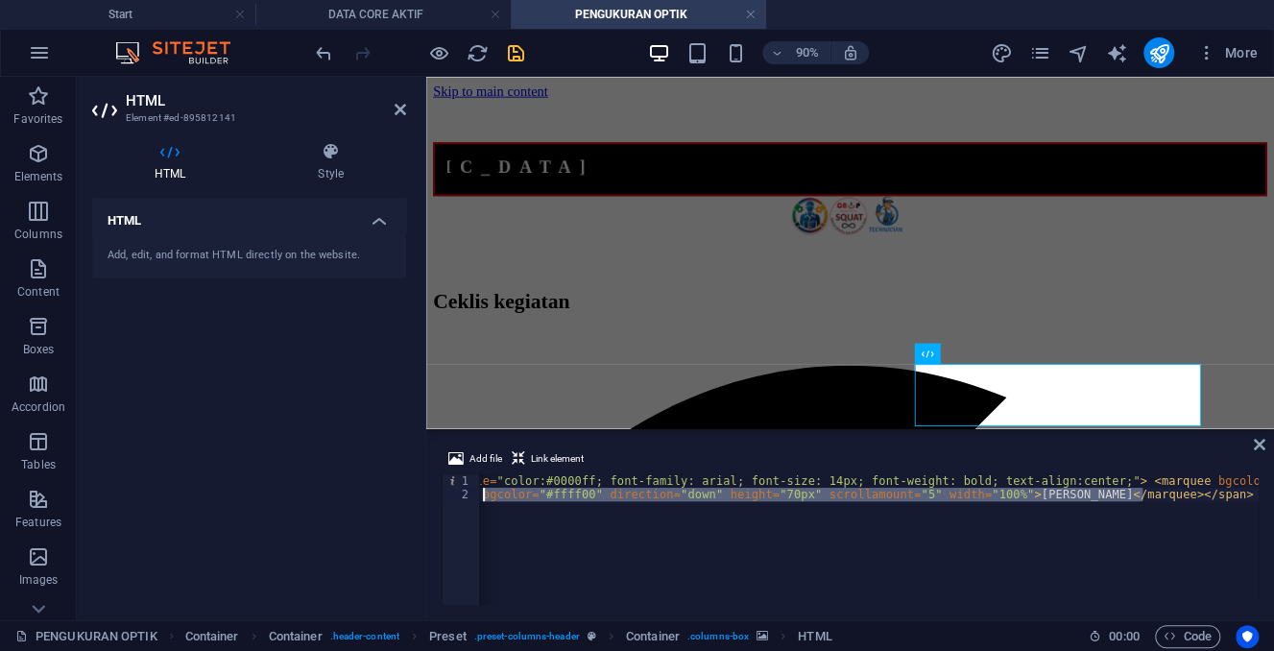
scroll to position [0, 0]
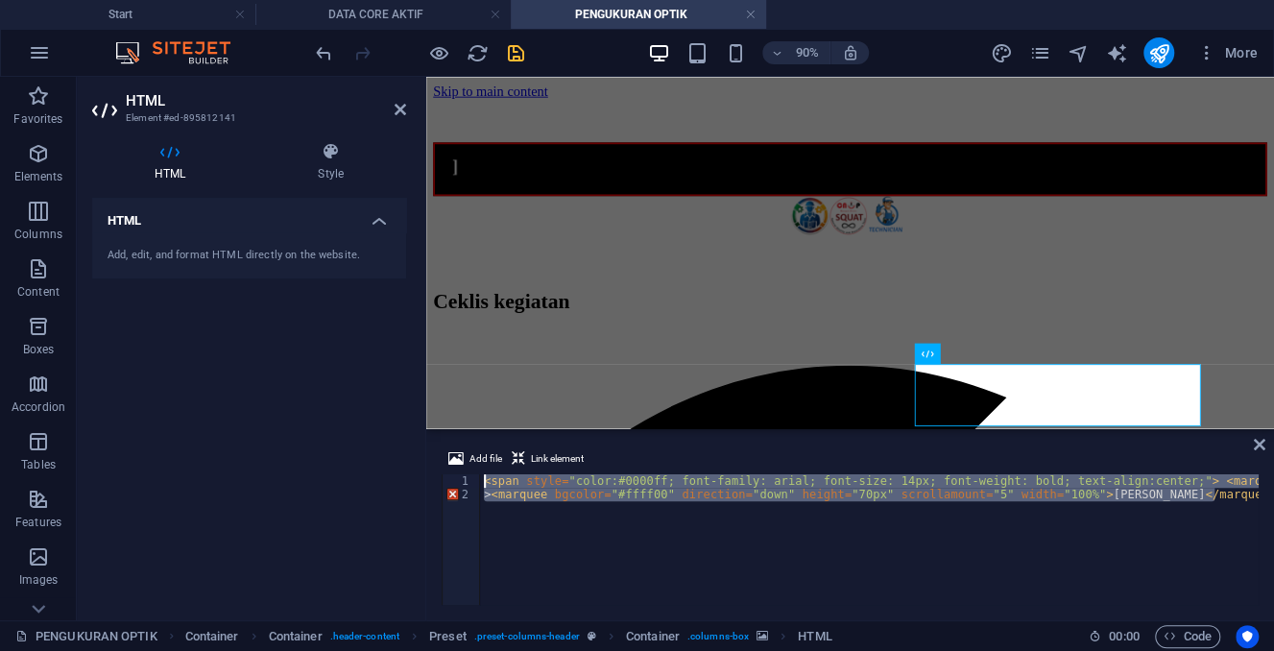
drag, startPoint x: 1159, startPoint y: 496, endPoint x: 424, endPoint y: 487, distance: 735.2
click at [480, 487] on div "< span style = "color:#0000ff; font-family: arial; font-size: 14px; font-weight…" at bounding box center [869, 539] width 778 height 131
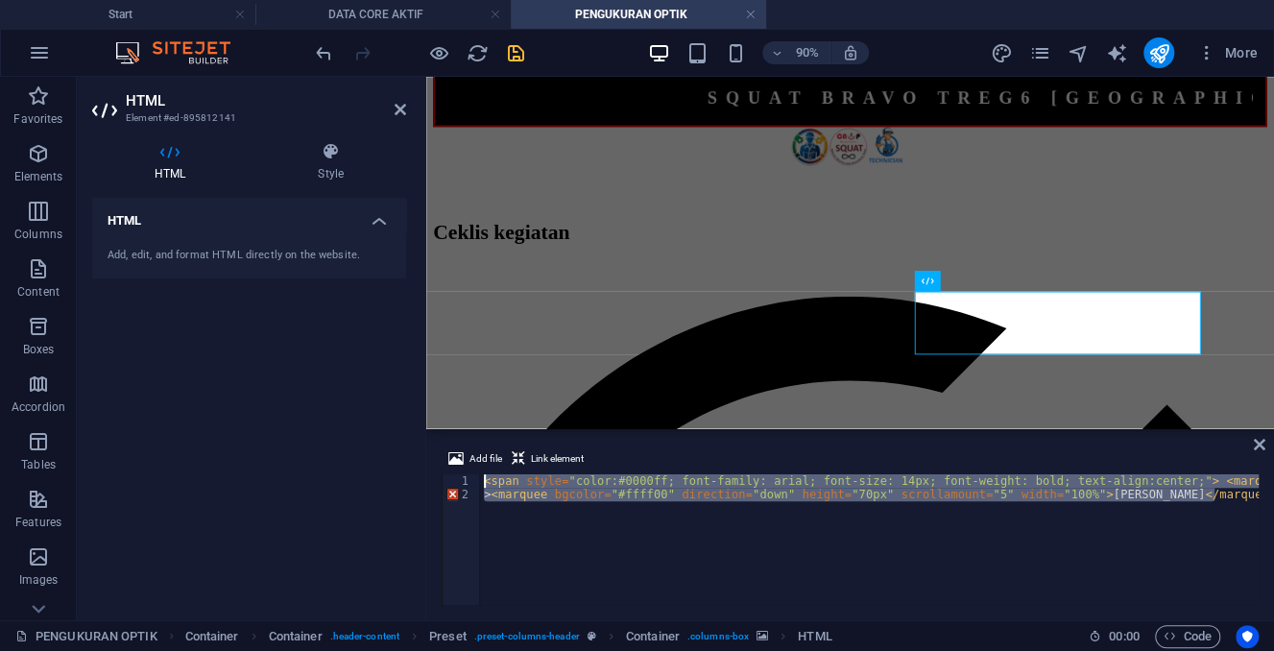
scroll to position [107, 0]
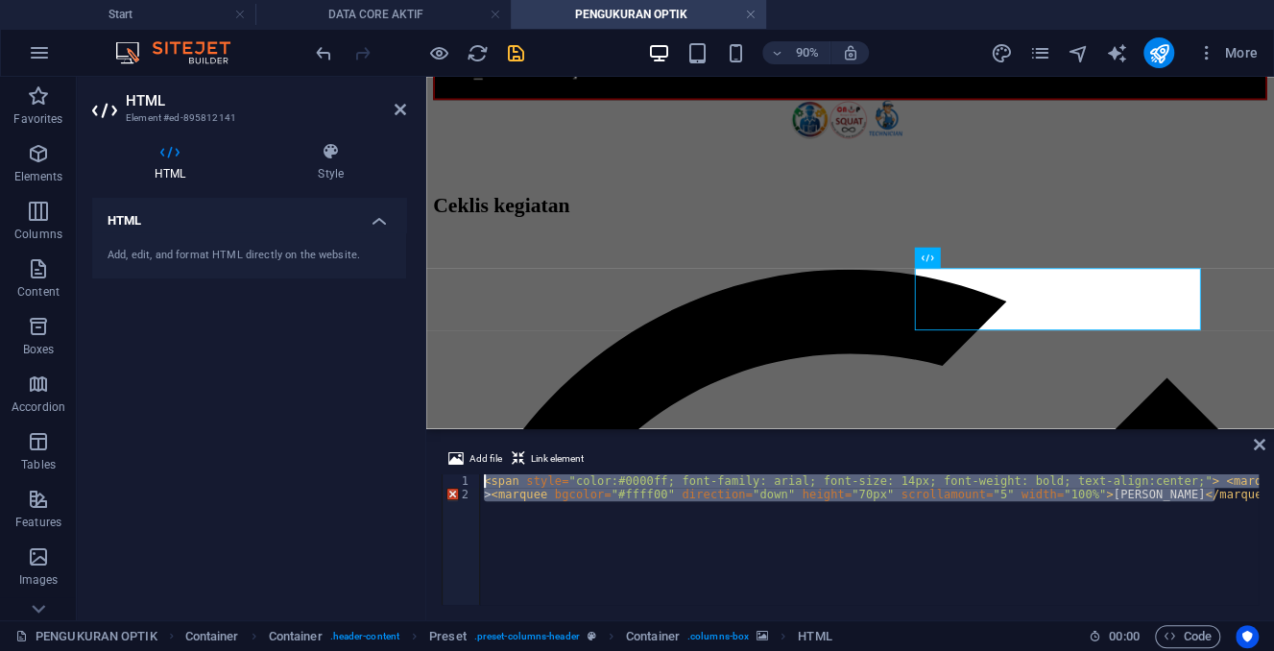
click at [743, 523] on div "< span style = "color:#0000ff; font-family: arial; font-size: 14px; font-weight…" at bounding box center [869, 539] width 778 height 131
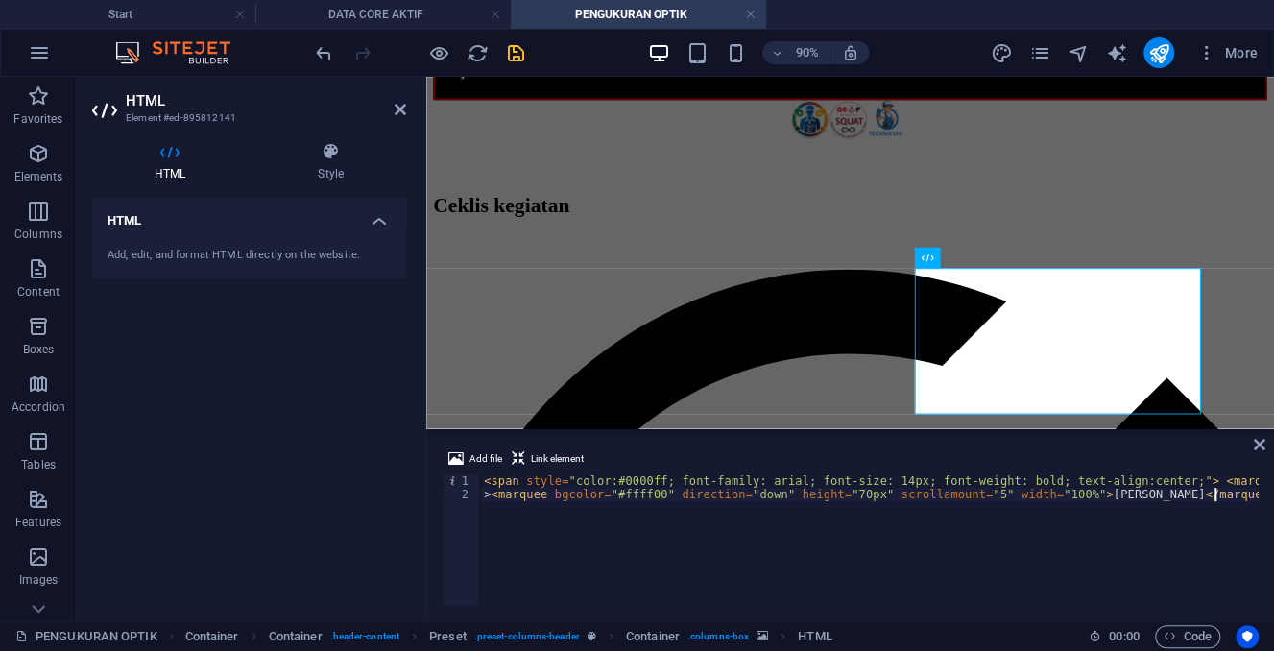
type textarea "> <marquee bgcolor="#ffff00" direction="down" height="70px" scrollamount="5" wi…"
drag, startPoint x: 1264, startPoint y: 494, endPoint x: 491, endPoint y: 497, distance: 772.6
click at [491, 497] on div "Add file Link element > <marquee bgcolor="#ffff00" direction="down" height="70p…" at bounding box center [849, 526] width 847 height 188
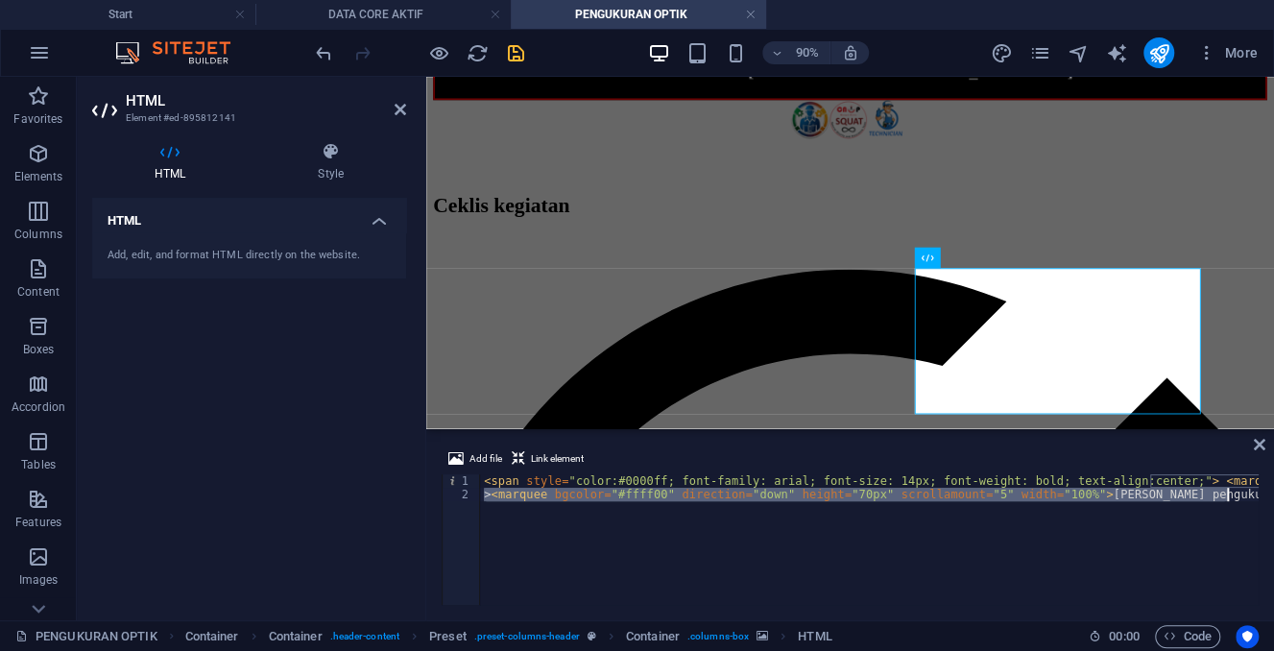
scroll to position [0, 72]
drag, startPoint x: 483, startPoint y: 497, endPoint x: 1318, endPoint y: 495, distance: 834.9
click at [1273, 495] on div "< span style = "color:#0000ff; font-family: arial; font-size: 14px; font-weight…" at bounding box center [1164, 552] width 1513 height 157
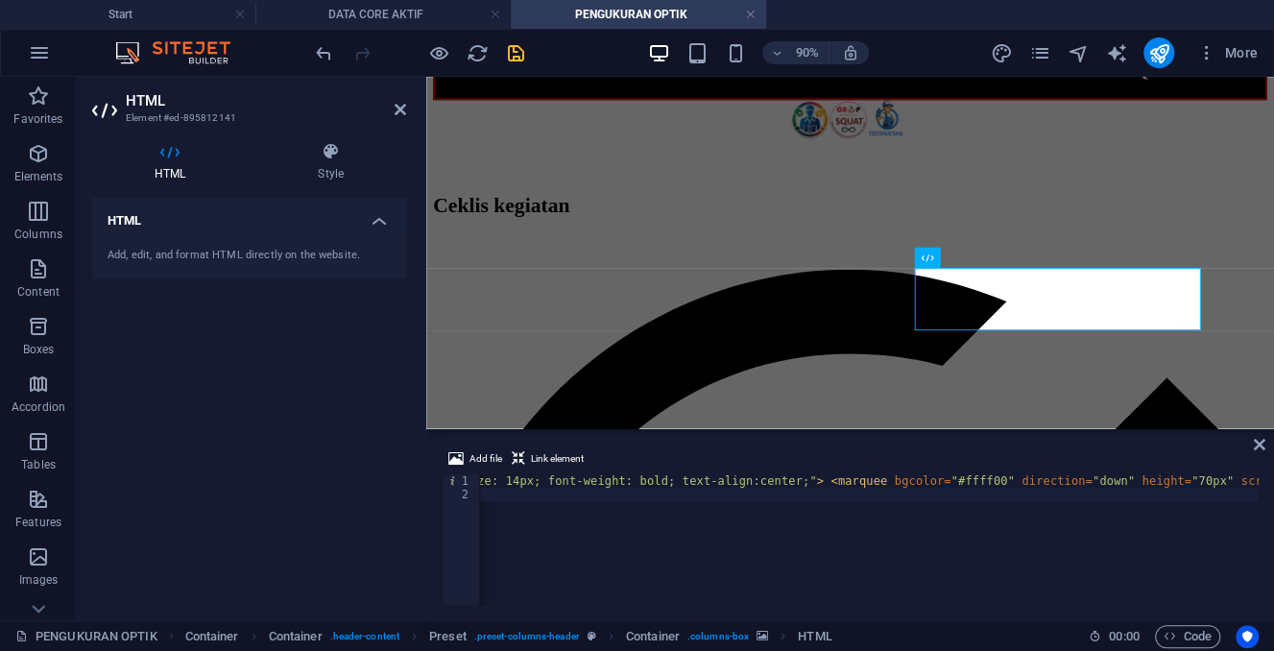
scroll to position [0, 403]
drag, startPoint x: 807, startPoint y: 605, endPoint x: 862, endPoint y: 605, distance: 54.7
click at [862, 605] on div "Add file Link element 1 2 < span style = "color:#0000ff; font-family: arial; fo…" at bounding box center [849, 526] width 847 height 188
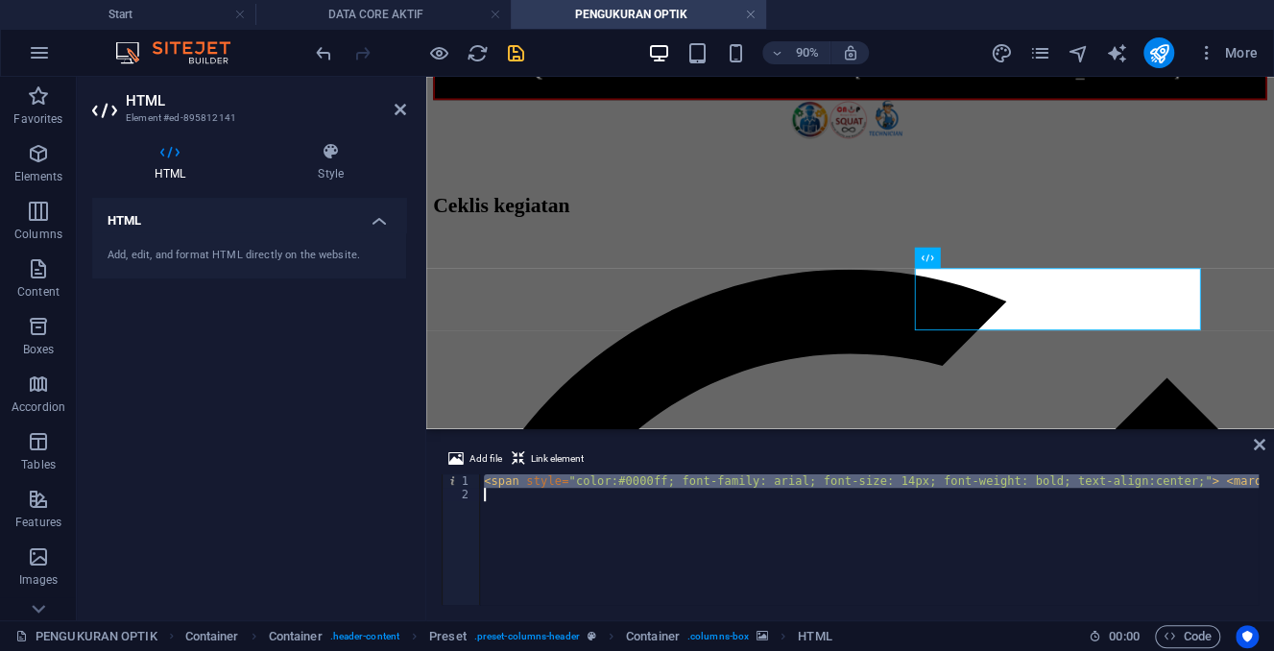
drag, startPoint x: 486, startPoint y: 482, endPoint x: 502, endPoint y: 523, distance: 44.4
click at [502, 523] on div "< span style = "color:#0000ff; font-family: arial; font-size: 14px; font-weight…" at bounding box center [1236, 552] width 1513 height 157
type textarea "<span style="color:#0000ff; font-family: arial; font-size: 14px; font-weight: b…"
click at [1036, 46] on icon "pages" at bounding box center [1039, 53] width 22 height 22
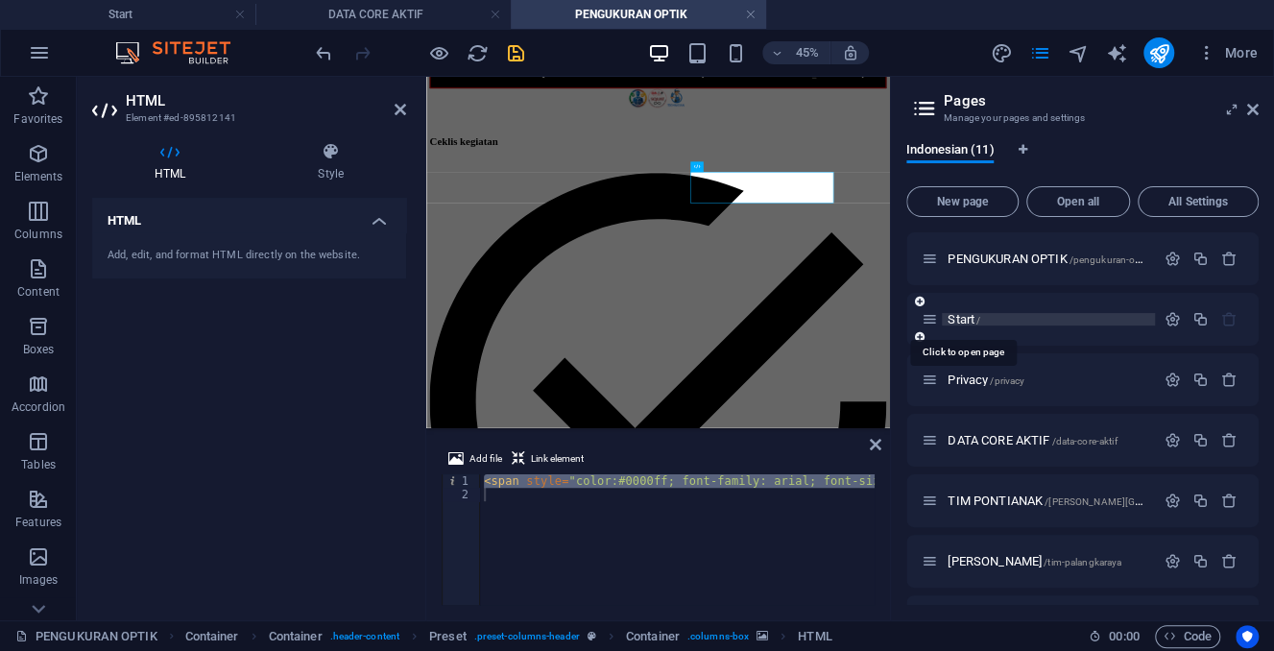
click at [972, 317] on span "Start /" at bounding box center [963, 319] width 33 height 14
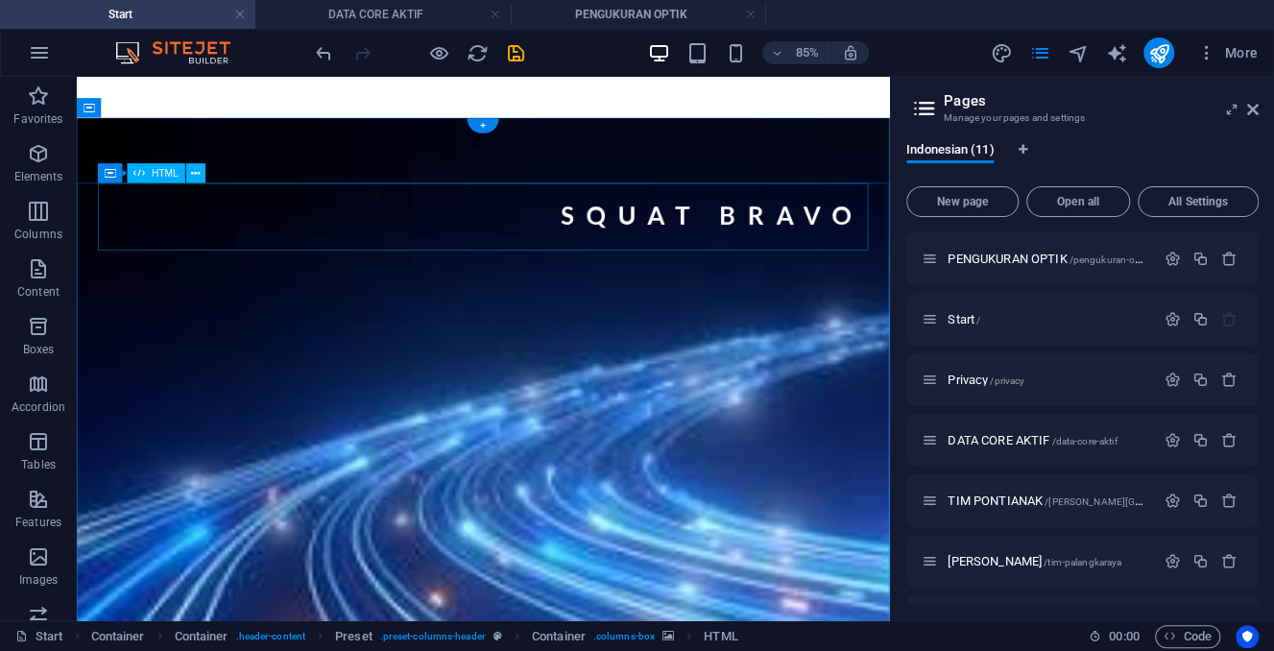
click at [469, 251] on div "SQUAT BRAVO TREG6 [GEOGRAPHIC_DATA]" at bounding box center [555, 245] width 906 height 86
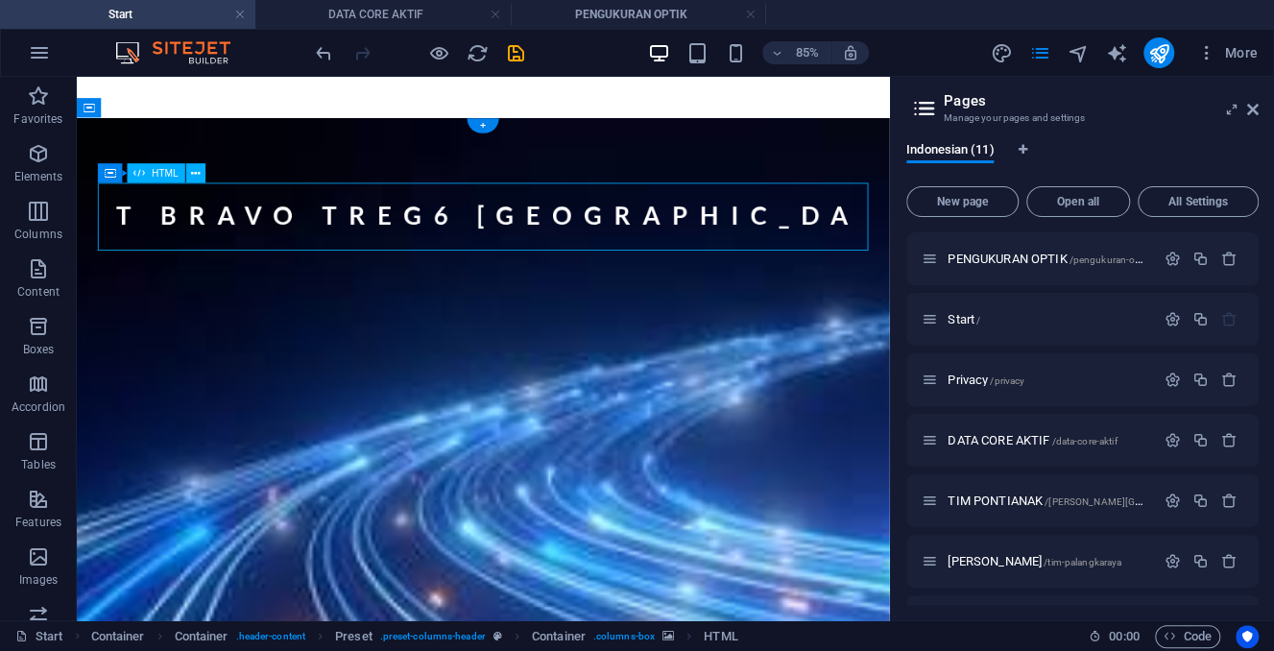
click at [469, 251] on div "SQUAT BRAVO TREG6 [GEOGRAPHIC_DATA]" at bounding box center [555, 245] width 906 height 86
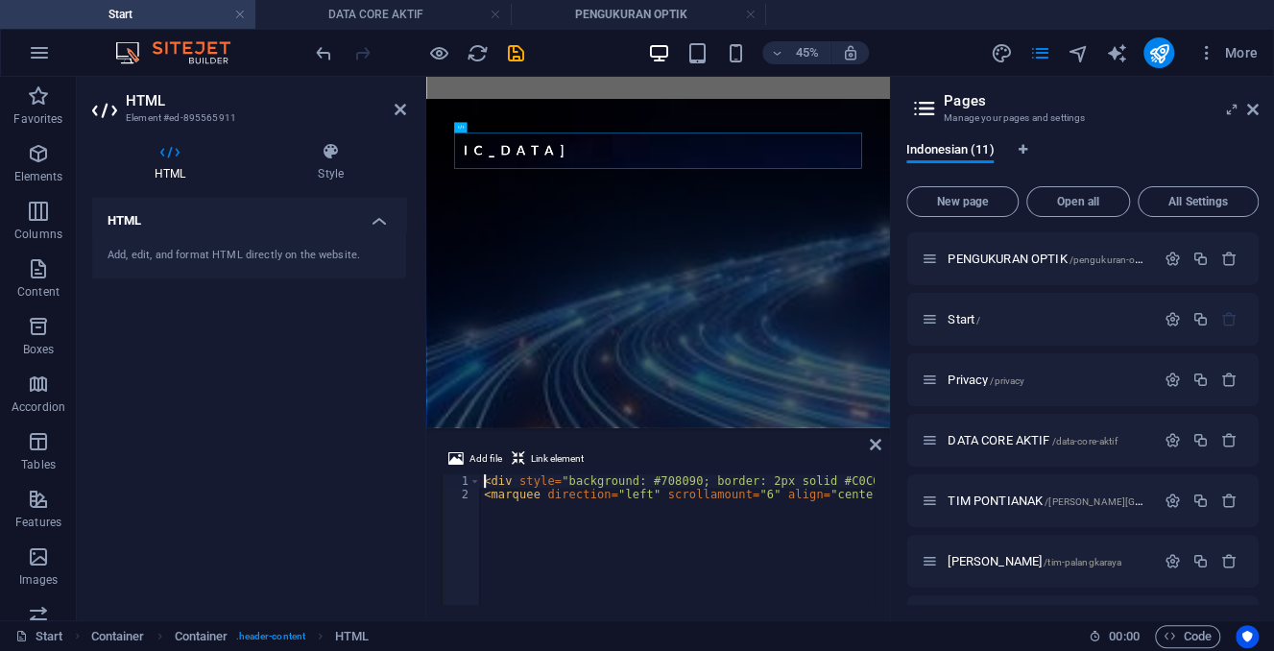
click at [166, 159] on icon at bounding box center [169, 151] width 155 height 19
click at [605, 252] on div "SQUAT BRAVO TREG6 [GEOGRAPHIC_DATA]" at bounding box center [941, 245] width 906 height 86
click at [1011, 257] on span "PENGUKURAN OPTIK /pengukuran-optikPontianak" at bounding box center [1070, 258] width 247 height 14
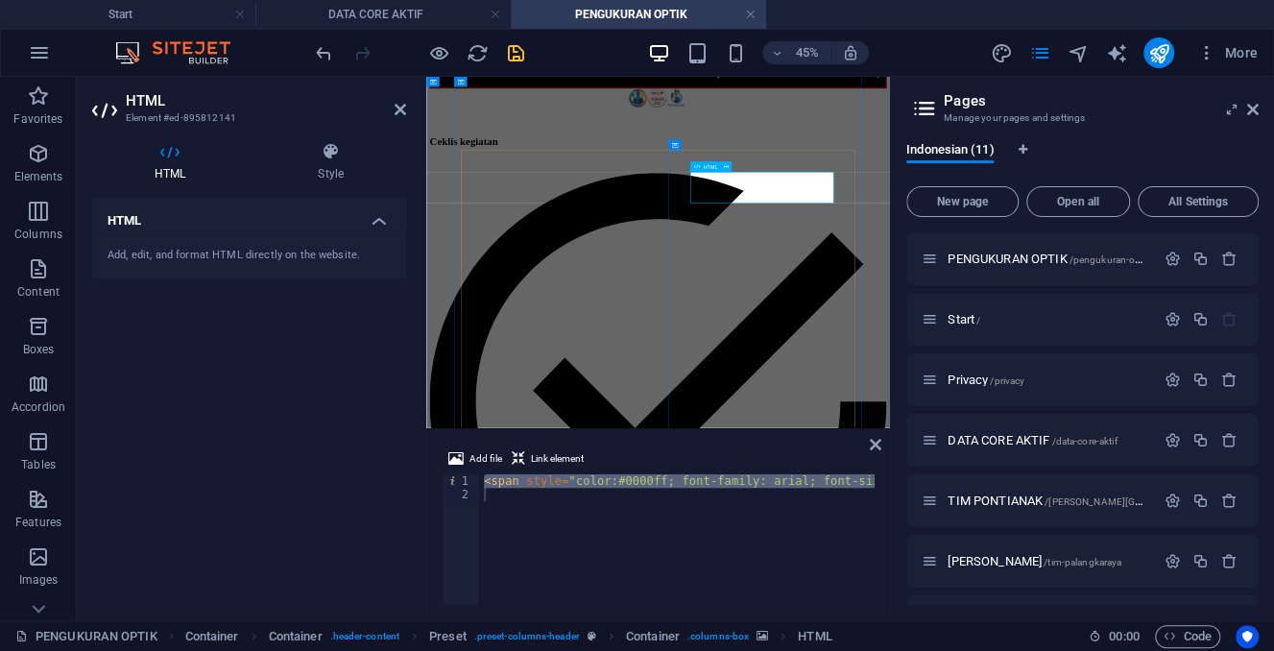
click at [512, 488] on div "< span style = "color:#0000ff; font-family: arial; font-size: 14px; font-weight…" at bounding box center [677, 539] width 394 height 131
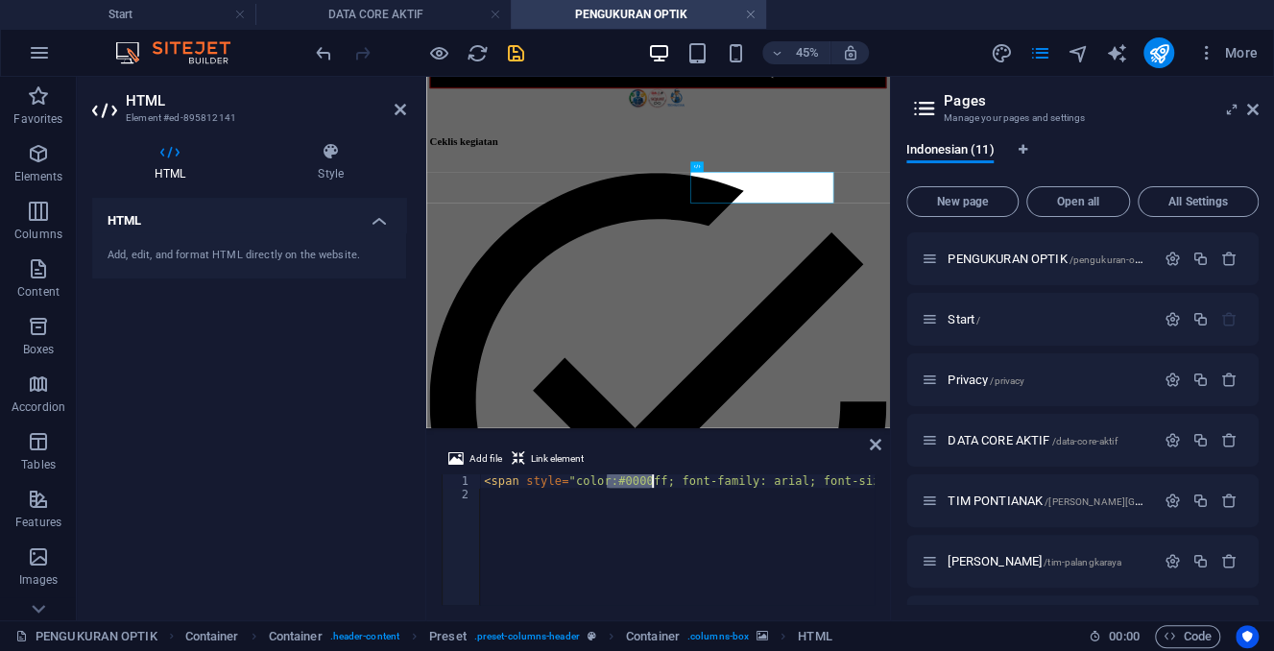
drag, startPoint x: 607, startPoint y: 481, endPoint x: 651, endPoint y: 478, distance: 43.3
click at [651, 478] on div "< span style = "color:#0000ff; font-family: arial; font-size: 14px; font-weight…" at bounding box center [1236, 552] width 1513 height 157
paste textarea "708090"
type textarea "<span style="color:#0000ff; font-family: arial; font-size: 14px; font-weight: b…"
click at [598, 535] on div "< span style = "color:#0000ff; font-family: arial; font-size: 14px; font-weight…" at bounding box center [1236, 552] width 1513 height 157
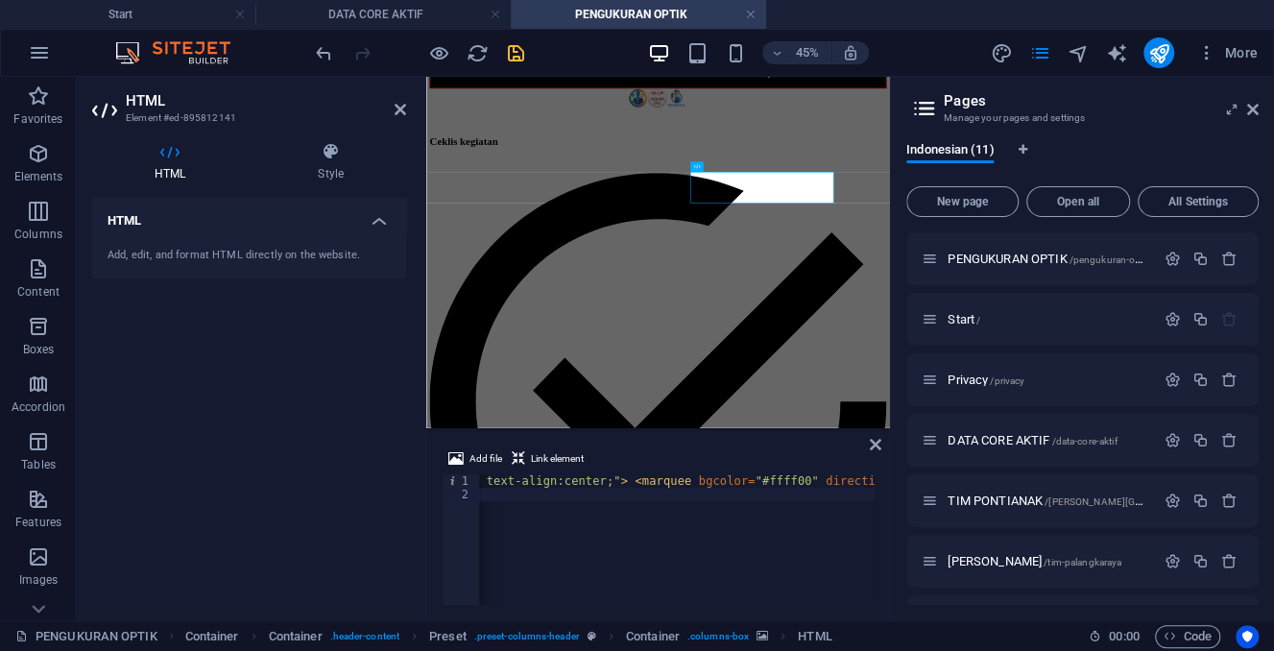
scroll to position [0, 607]
drag, startPoint x: 667, startPoint y: 477, endPoint x: 713, endPoint y: 479, distance: 46.1
click at [713, 479] on div "< span style = "color:#0000ff; font-family: arial; font-size: 14px; font-weight…" at bounding box center [629, 552] width 1513 height 157
drag, startPoint x: 715, startPoint y: 481, endPoint x: 675, endPoint y: 478, distance: 40.4
click at [675, 478] on div "< span style = "color:#0000ff; font-family: arial; font-size: 14px; font-weight…" at bounding box center [629, 552] width 1513 height 157
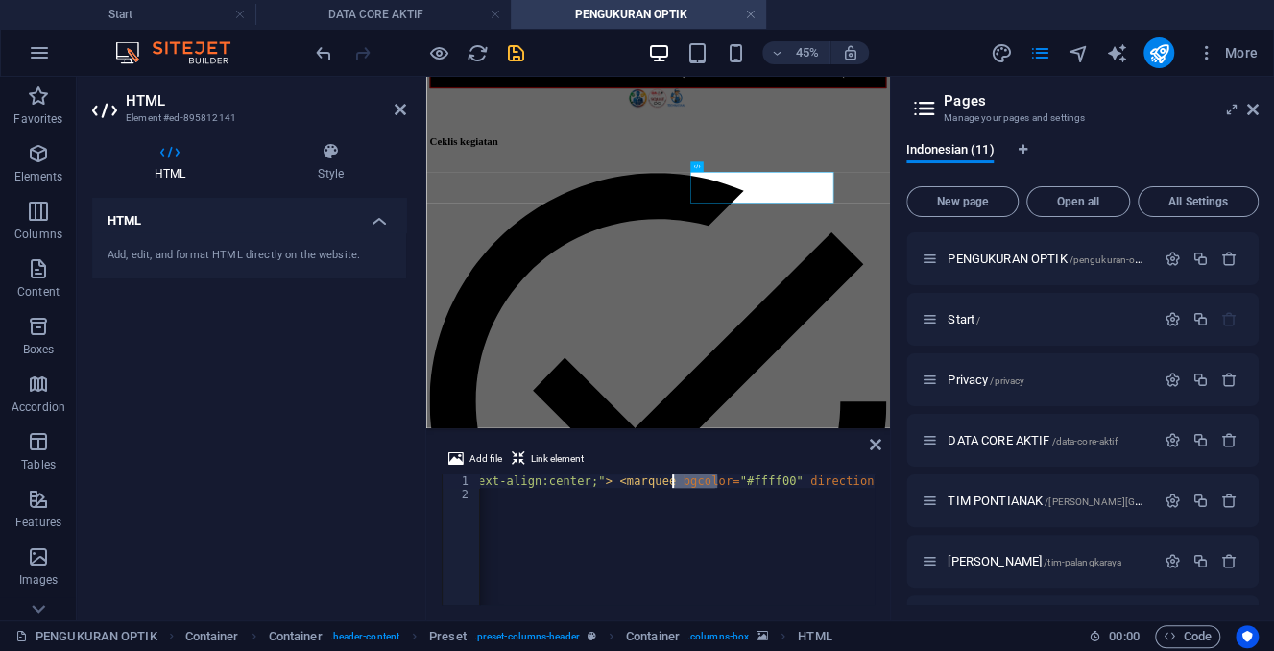
paste textarea "70809"
drag, startPoint x: 607, startPoint y: 479, endPoint x: 630, endPoint y: 479, distance: 22.1
click at [630, 479] on div "< span style = "color:#0000ff; font-family: arial; font-size: 14px; font-weight…" at bounding box center [1236, 552] width 1513 height 157
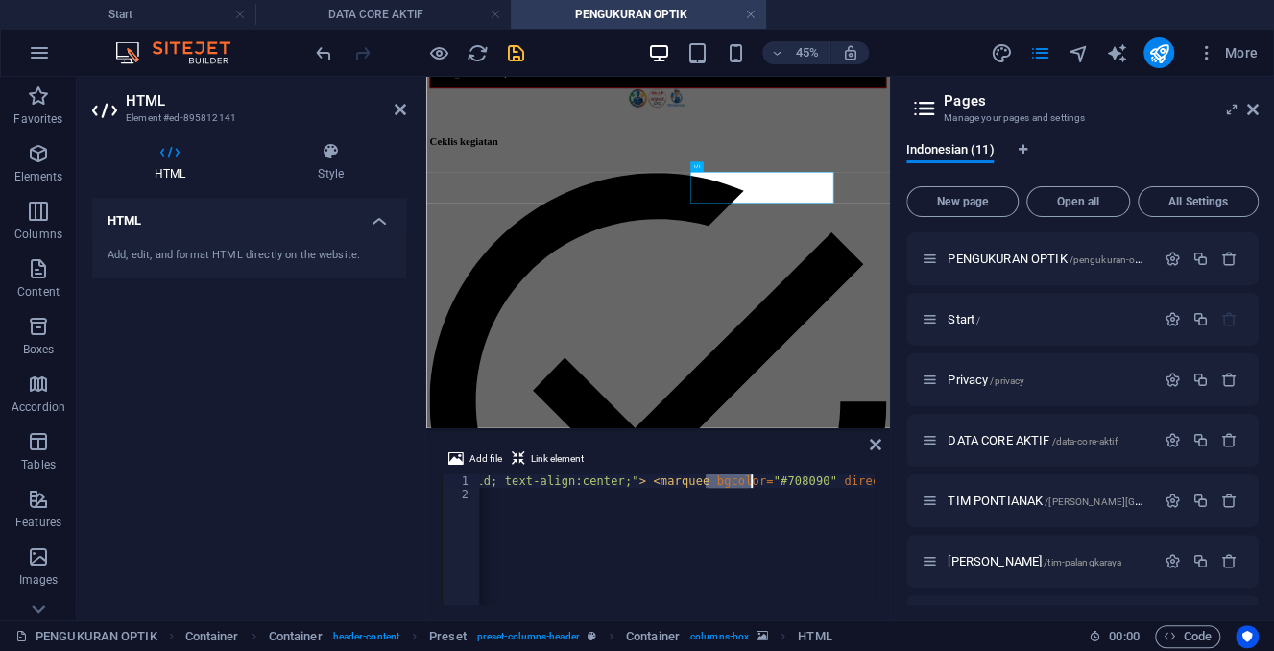
drag, startPoint x: 707, startPoint y: 477, endPoint x: 750, endPoint y: 481, distance: 43.4
click at [750, 481] on div "< span style = "color:#0000ff; font-family: arial; font-size: 14px; font-weight…" at bounding box center [663, 552] width 1513 height 157
paste textarea "FFFFFF"
type textarea "<span style="color:#0000ff; font-family: arial; font-size: 14px; font-weight: b…"
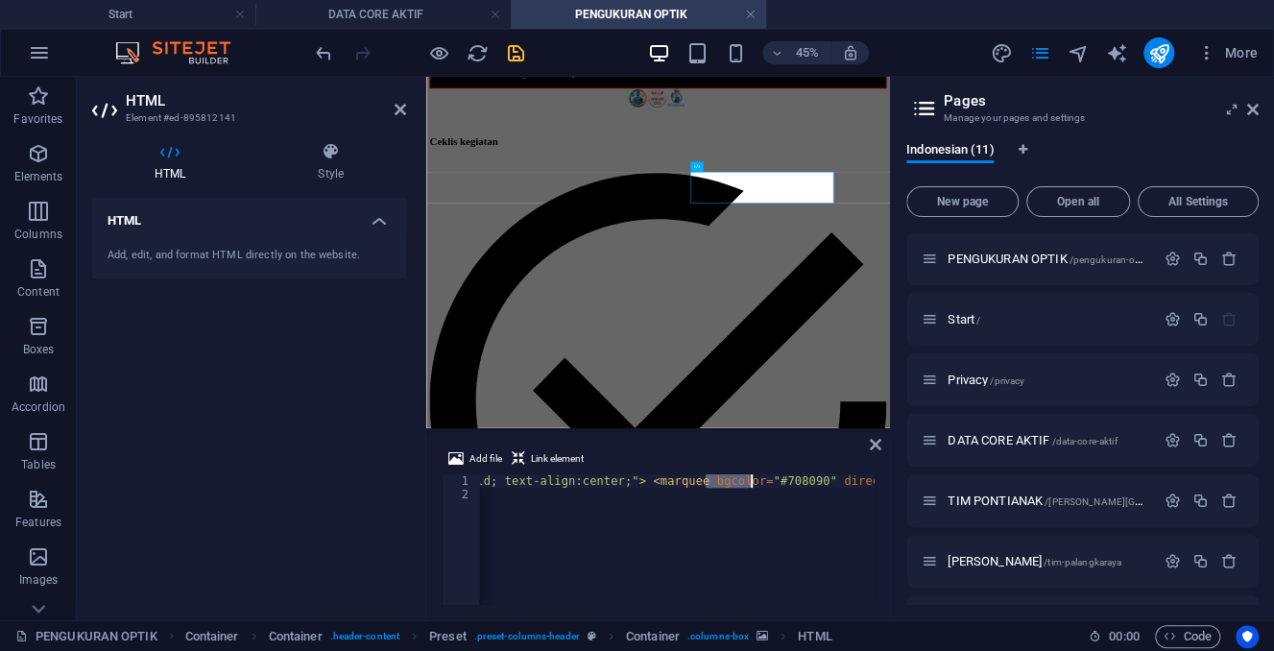
click at [688, 557] on div "< span style = "color:#0000ff; font-family: arial; font-size: 14px; font-weight…" at bounding box center [663, 552] width 1513 height 157
type textarea "<span style="color:#0000ff; font-family: arial; font-size: 14px; font-weight: b…"
click at [713, 536] on div "< span style = "color:#0000ff; font-family: arial; font-size: 14px; font-weight…" at bounding box center [1236, 552] width 1513 height 157
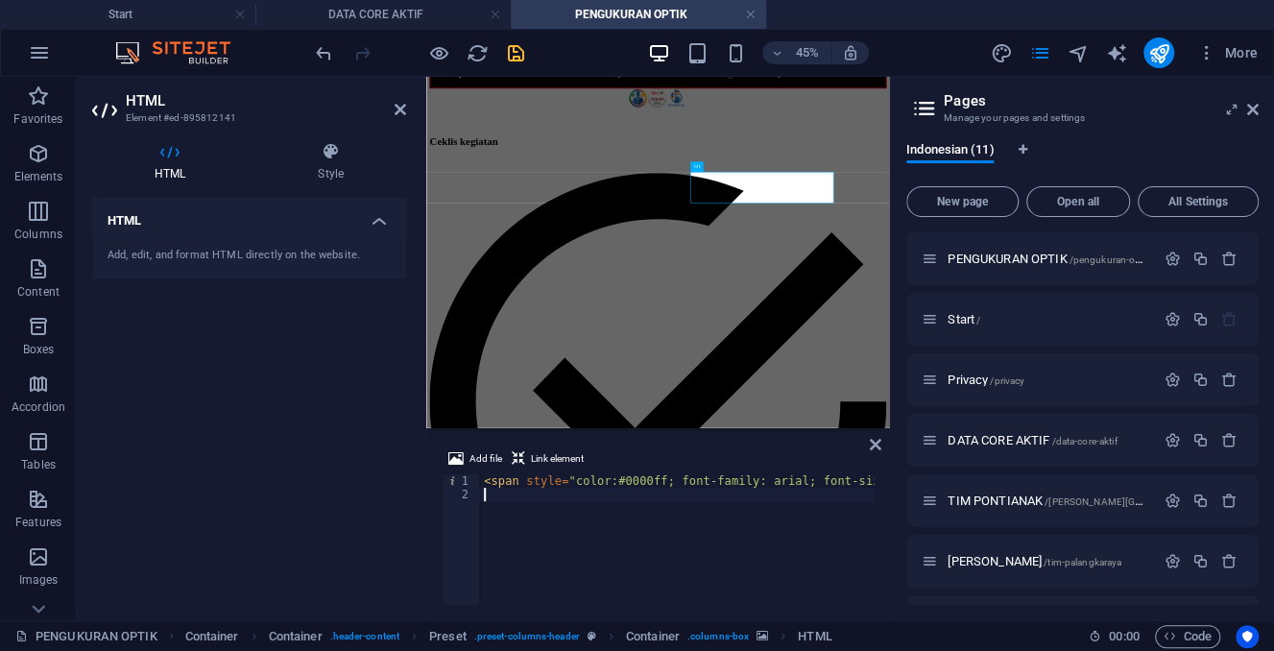
type textarea "> <marquee bgcolor="#ffff00" direction="down" height="70px" scrollamount="5" wi…"
drag, startPoint x: 651, startPoint y: 478, endPoint x: 609, endPoint y: 478, distance: 41.3
click at [609, 478] on div "< span style = "color:#0000ff; font-family: arial; font-size: 14px; font-weight…" at bounding box center [1236, 552] width 1513 height 157
paste textarea "FFFFFF"
type textarea "<span style="color:#FFFFFF; font-family: arial; font-size: 14px; font-weight: b…"
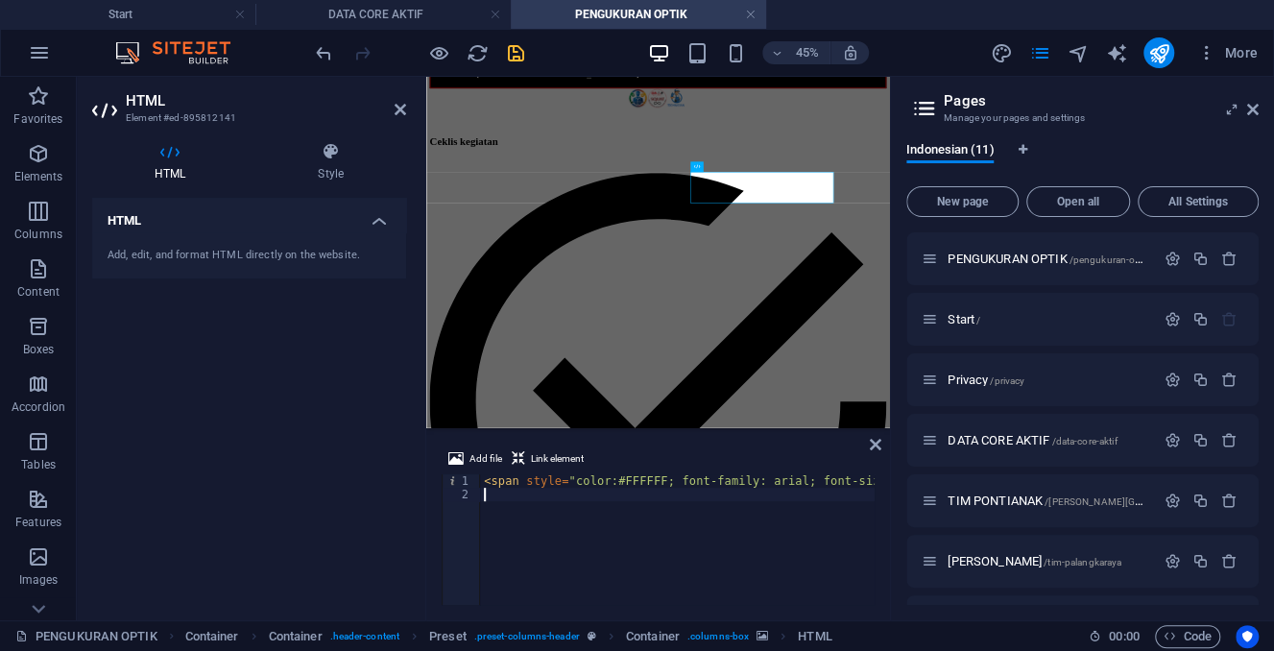
click at [632, 522] on div "< span style = "color:#FFFFFF; font-family: arial; font-size: 14px; font-weight…" at bounding box center [1236, 552] width 1513 height 157
drag, startPoint x: 631, startPoint y: 477, endPoint x: 674, endPoint y: 478, distance: 42.2
click at [674, 478] on div "< span style = "color:#FFFFFF; font-family: arial; font-size: 14px; font-weight…" at bounding box center [588, 552] width 1513 height 157
paste textarea "696969"
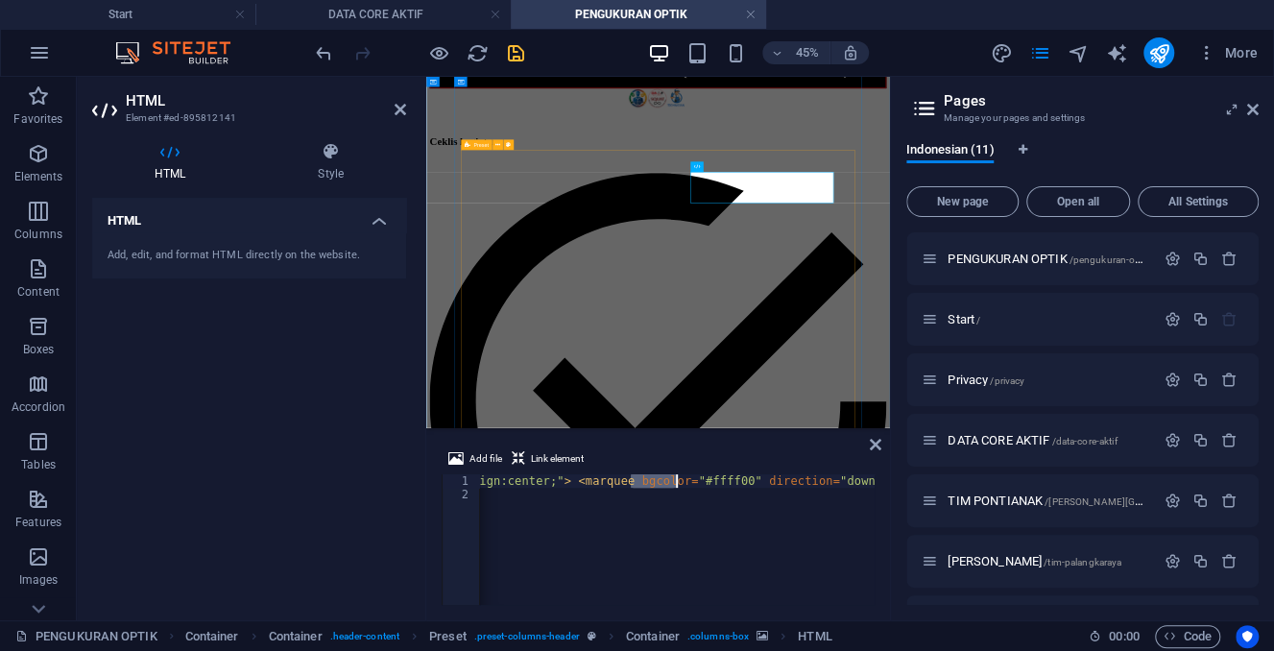
type textarea "<span style="color:#FFFFFF; font-family: arial; font-size: 14px; font-weight: b…"
click at [642, 555] on div "< span style = "color:#FFFFFF; font-family: arial; font-size: 14px; font-weight…" at bounding box center [1236, 552] width 1513 height 157
click at [1250, 110] on icon at bounding box center [1253, 109] width 12 height 15
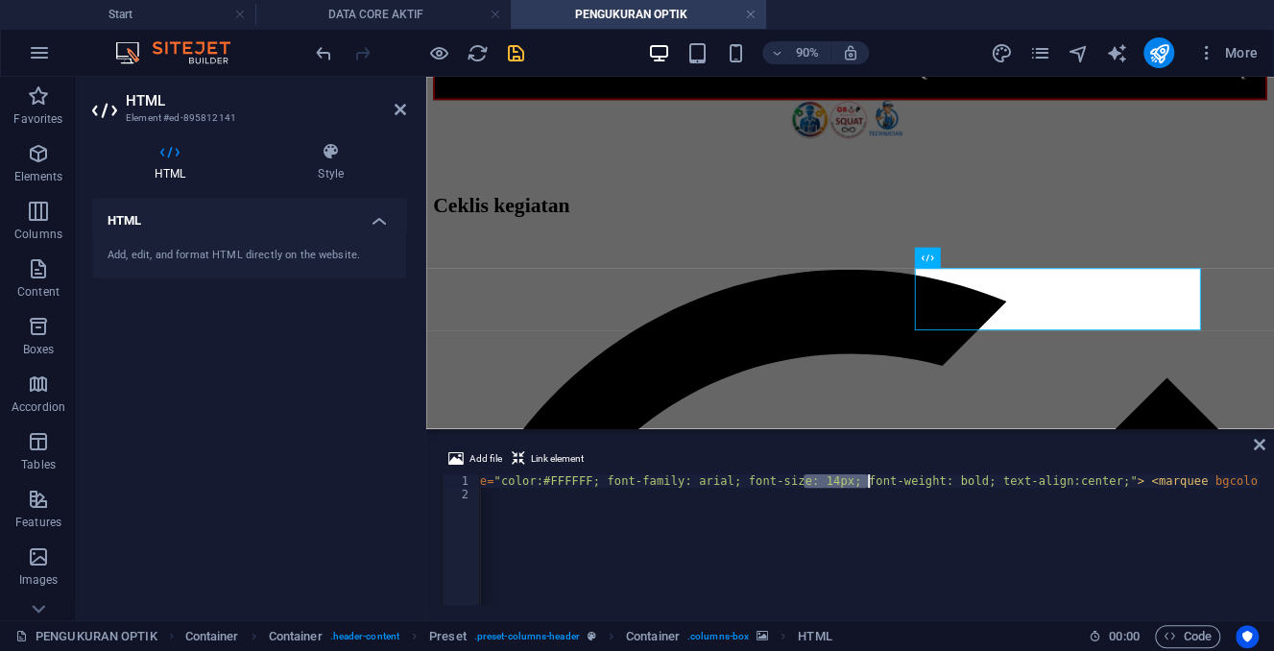
scroll to position [0, 101]
click at [870, 478] on div "< span style = "color:#FFFFFF; font-family: arial; font-size: 14px; font-weight…" at bounding box center [1135, 552] width 1513 height 157
click at [781, 478] on div "< span style = "color:#FFFFFF; font-family: arial; font-size: 14px; font-weight…" at bounding box center [869, 539] width 778 height 131
click at [768, 478] on div "< span style = "color:#FFFFFF; font-family: arial; font-size: 14px; font-weight…" at bounding box center [1135, 552] width 1513 height 157
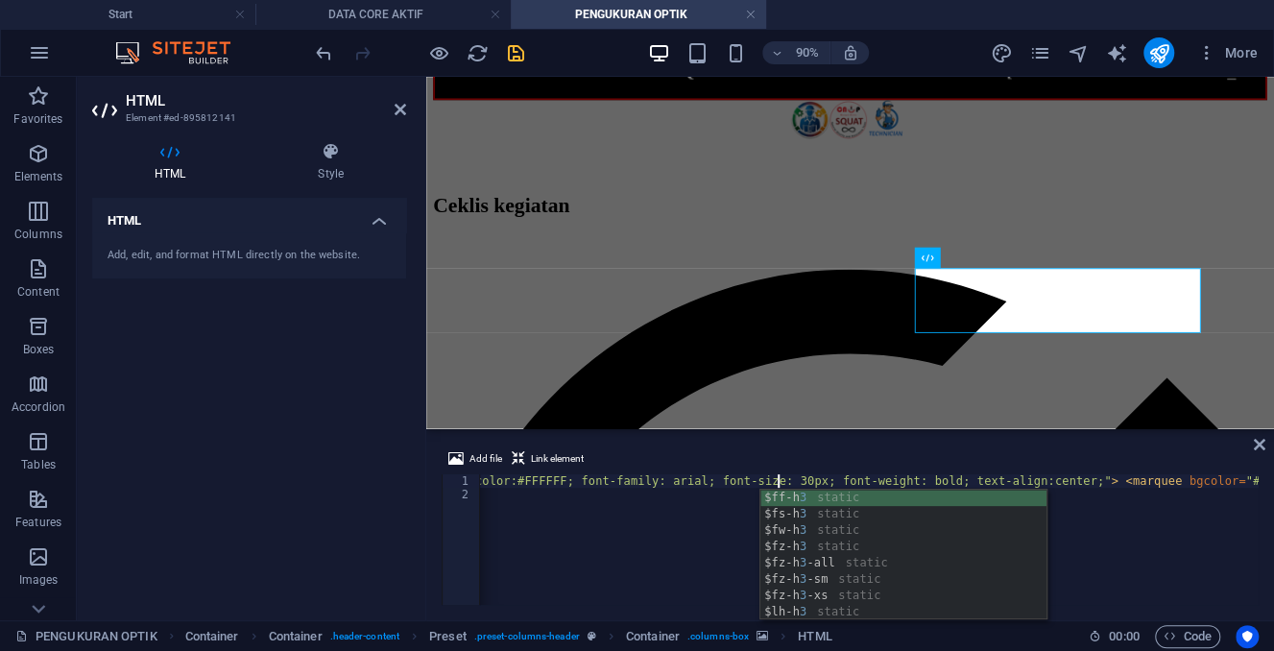
scroll to position [0, 32]
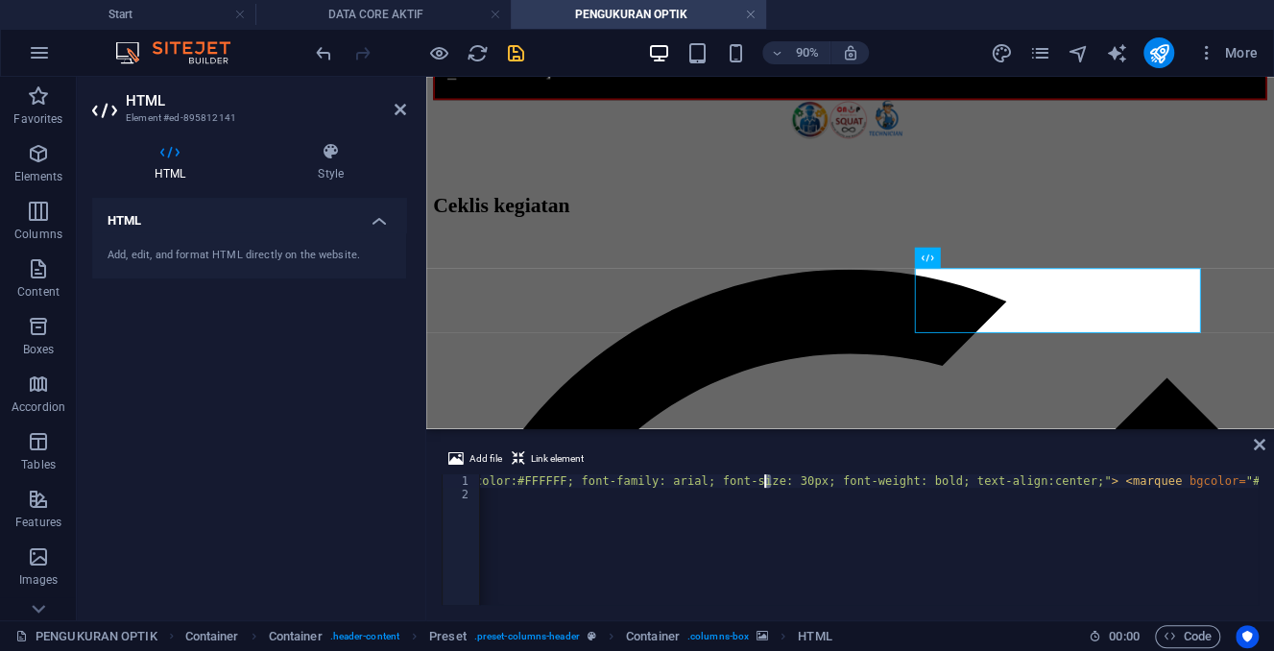
click at [766, 479] on div "< span style = "color:#FFFFFF; font-family: arial; font-size: 30px; font-weight…" at bounding box center [1135, 552] width 1513 height 157
type textarea "<span style="color:#FFFFFF; font-family: arial; font-size: 20px; font-weight: b…"
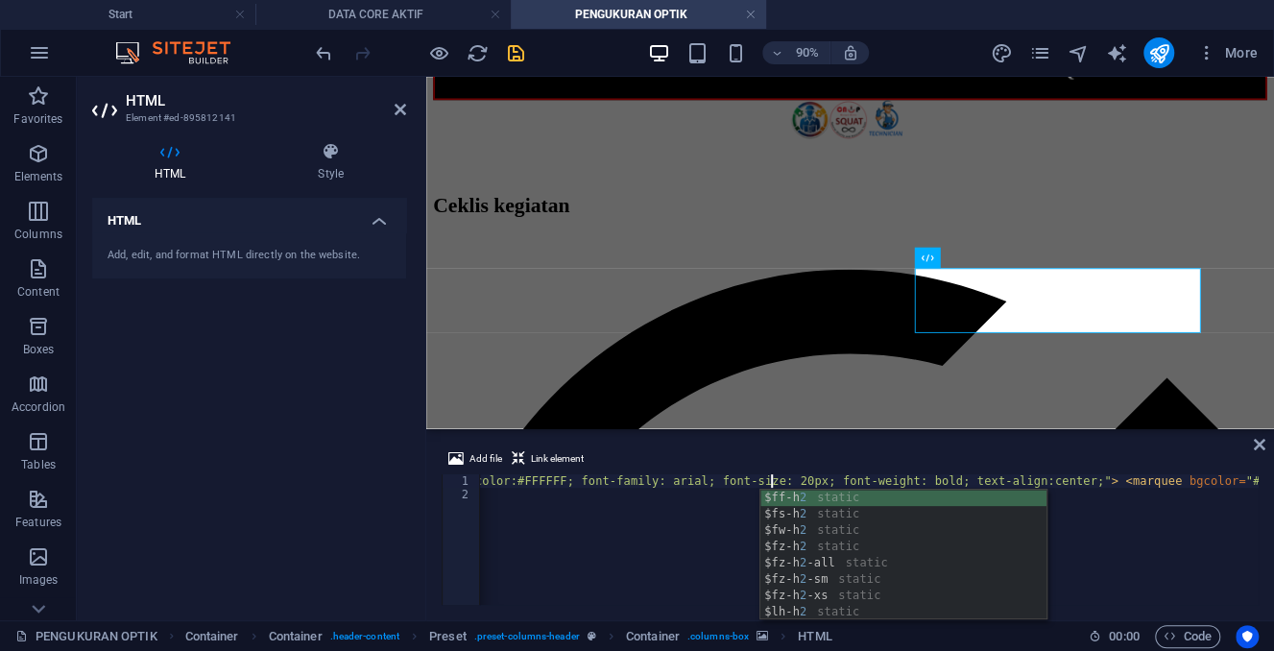
scroll to position [0, 31]
click at [686, 560] on div "< span style = "color:#FFFFFF; font-family: arial; font-size: 20px; font-weight…" at bounding box center [1135, 552] width 1513 height 157
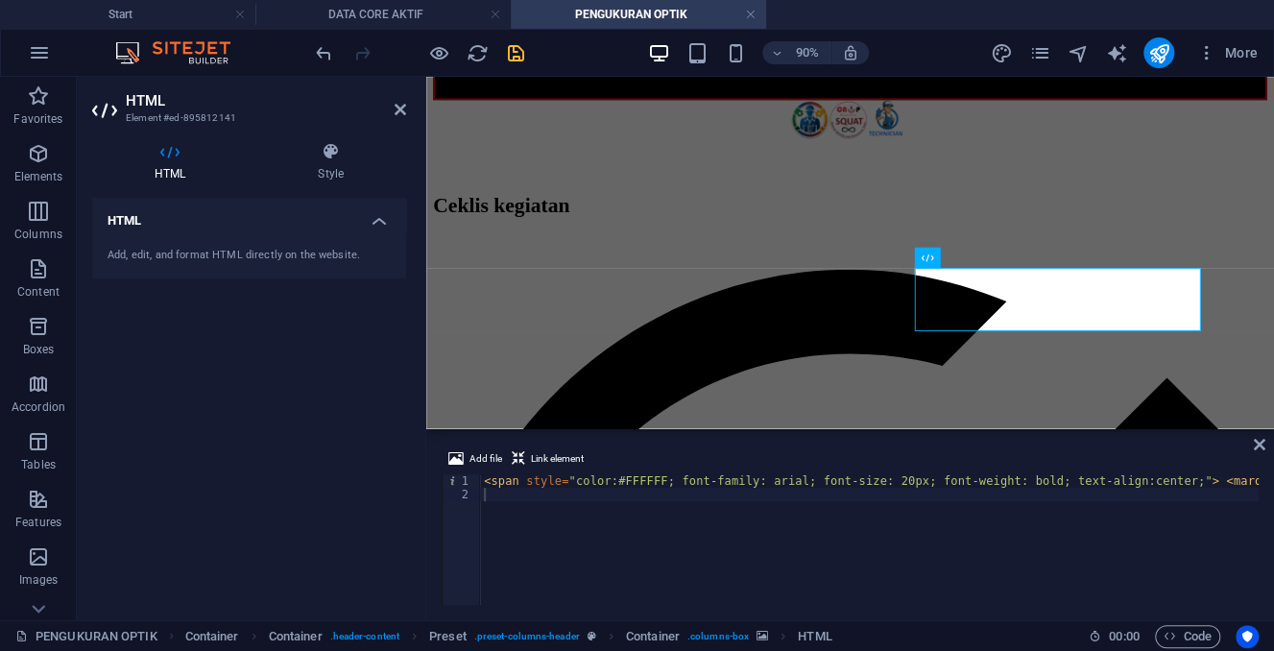
click at [410, 109] on aside "HTML Element #ed-895812141 HTML Style HTML Add, edit, and format HTML directly …" at bounding box center [251, 348] width 349 height 543
click at [396, 106] on icon at bounding box center [400, 109] width 12 height 15
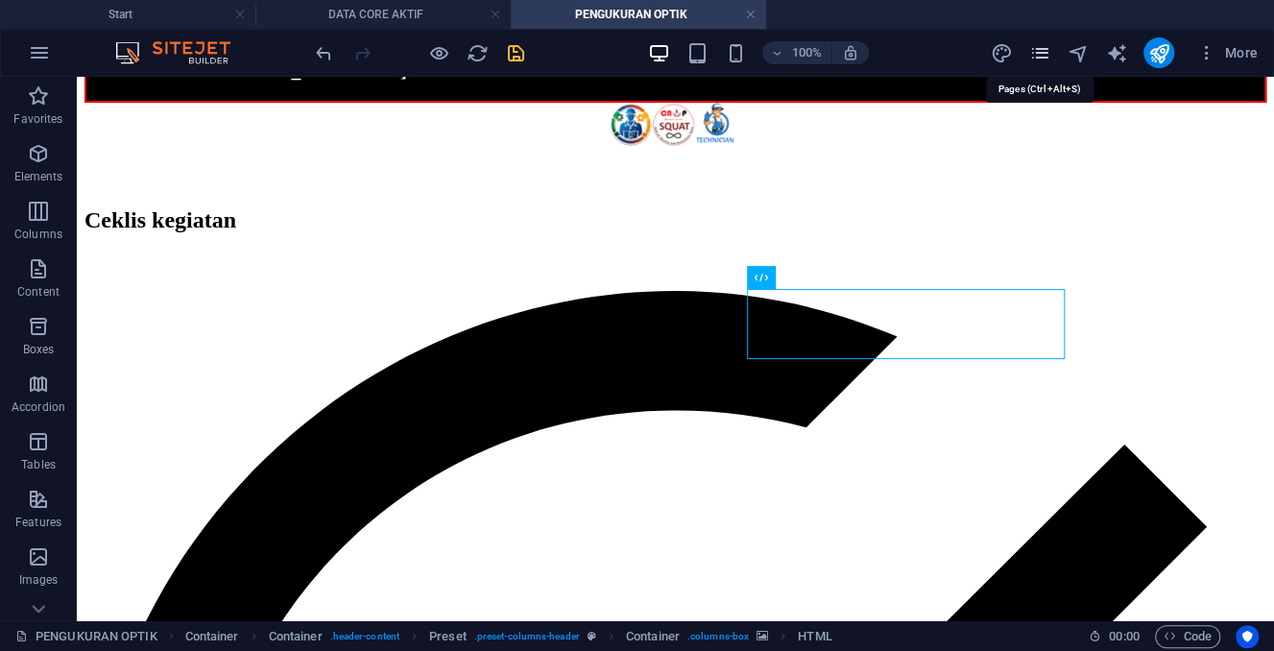
click at [1036, 51] on icon "pages" at bounding box center [1039, 53] width 22 height 22
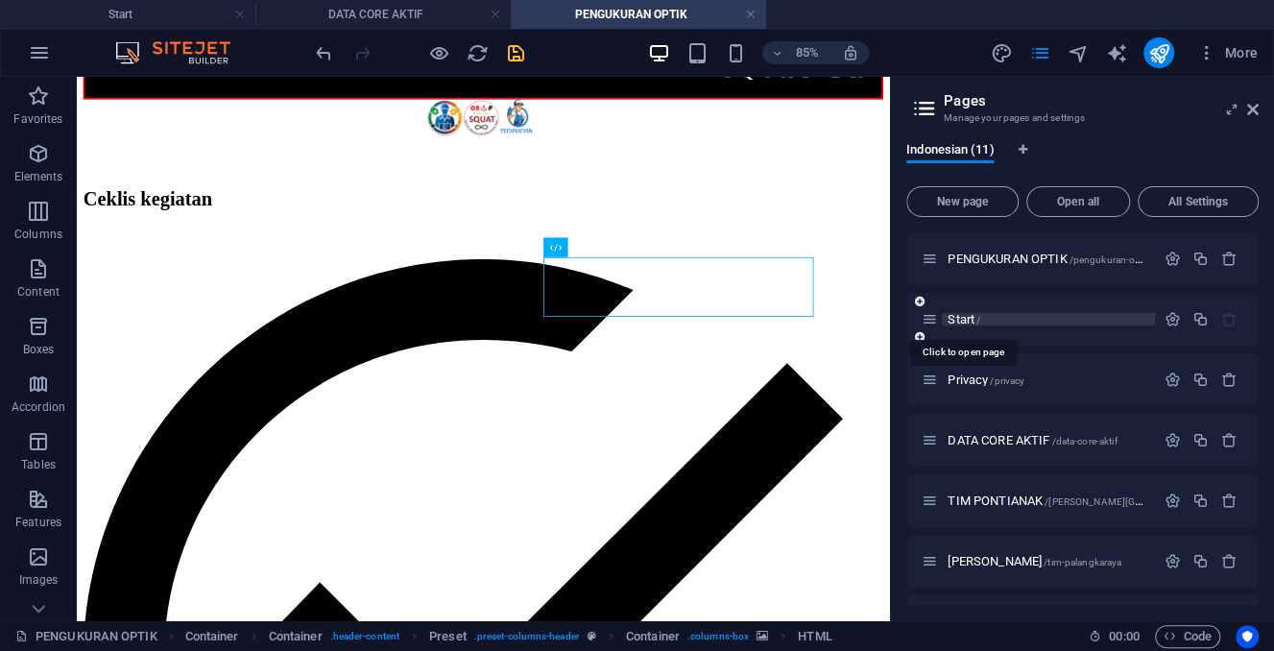
click at [975, 317] on span "Start /" at bounding box center [963, 319] width 33 height 14
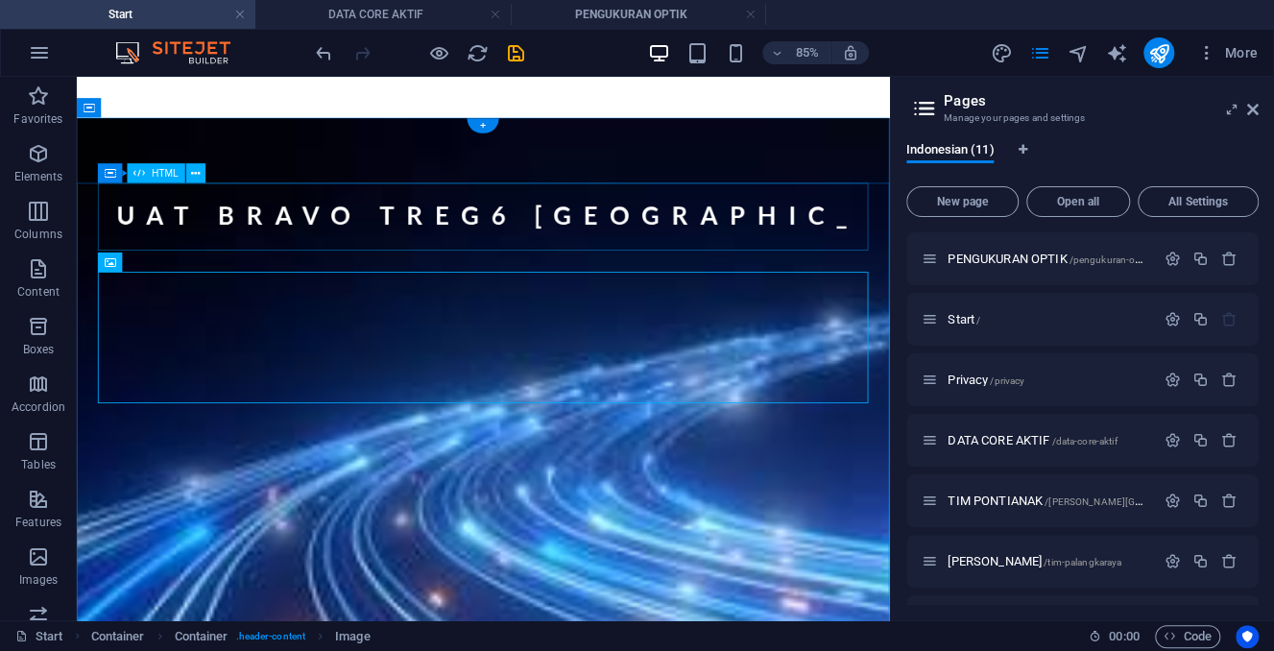
click at [550, 206] on div "SQUAT BRAVO TREG6 [GEOGRAPHIC_DATA]" at bounding box center [555, 245] width 906 height 86
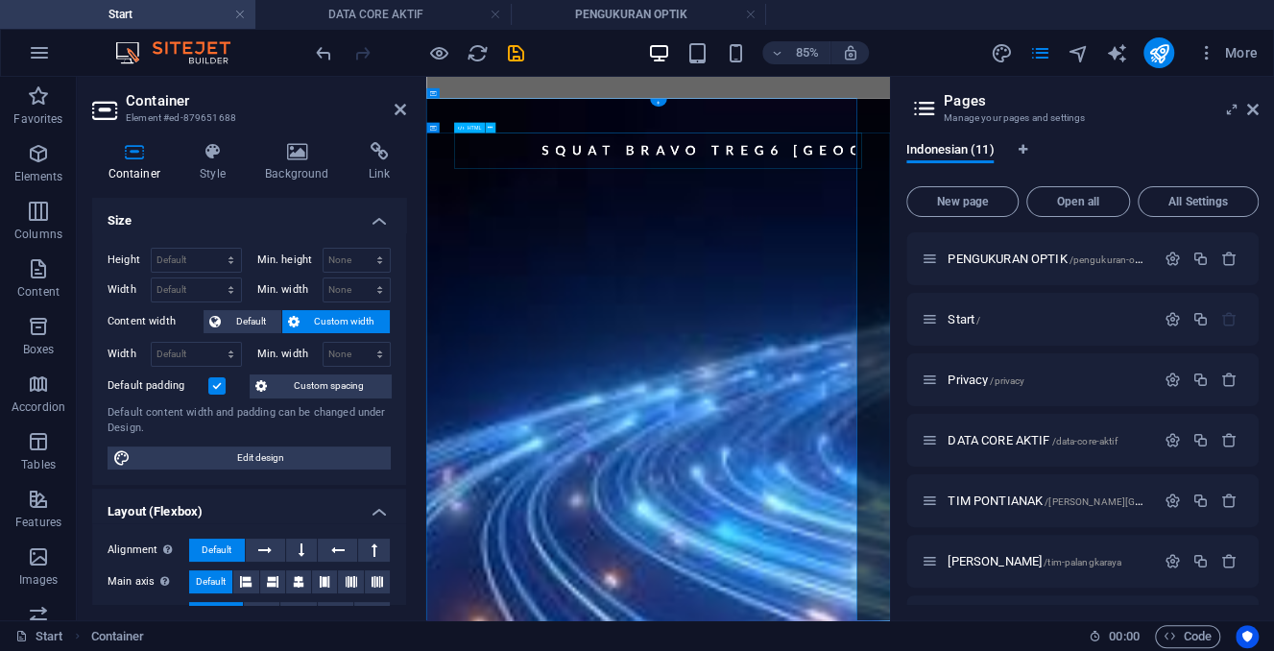
click at [674, 215] on div "SQUAT BRAVO TREG6 [GEOGRAPHIC_DATA]" at bounding box center [941, 245] width 906 height 86
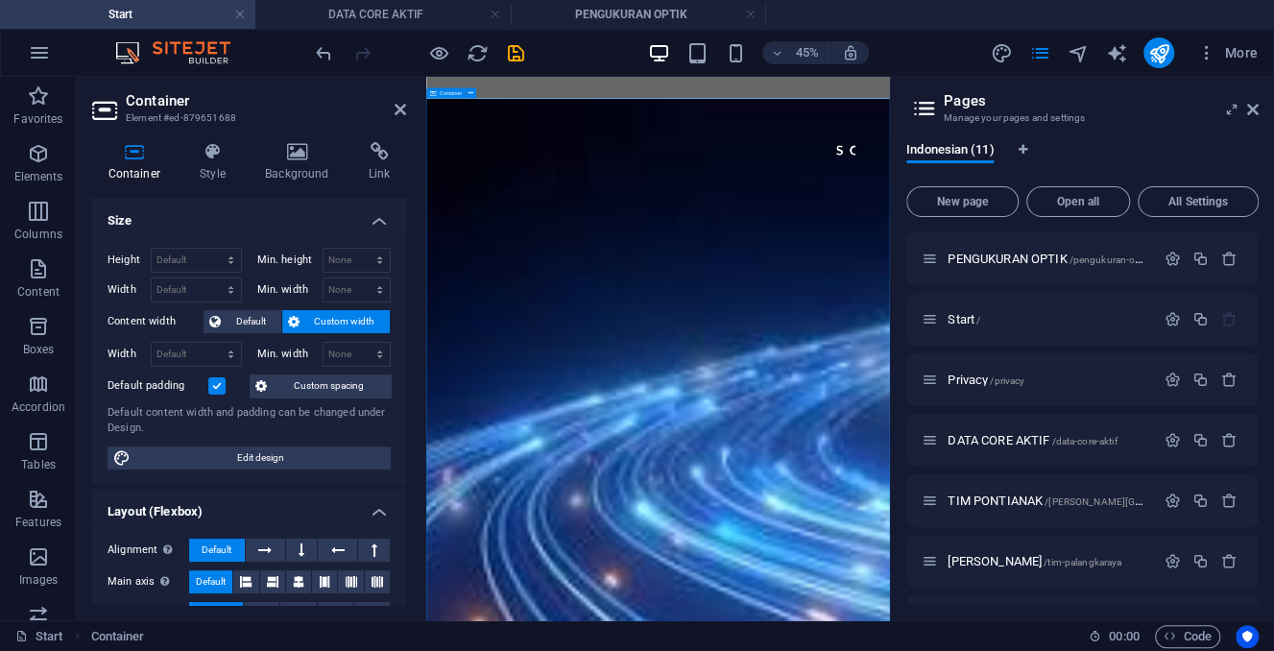
click at [757, 227] on div "SQUAT BRAVO TREG6 [GEOGRAPHIC_DATA]" at bounding box center [941, 245] width 906 height 86
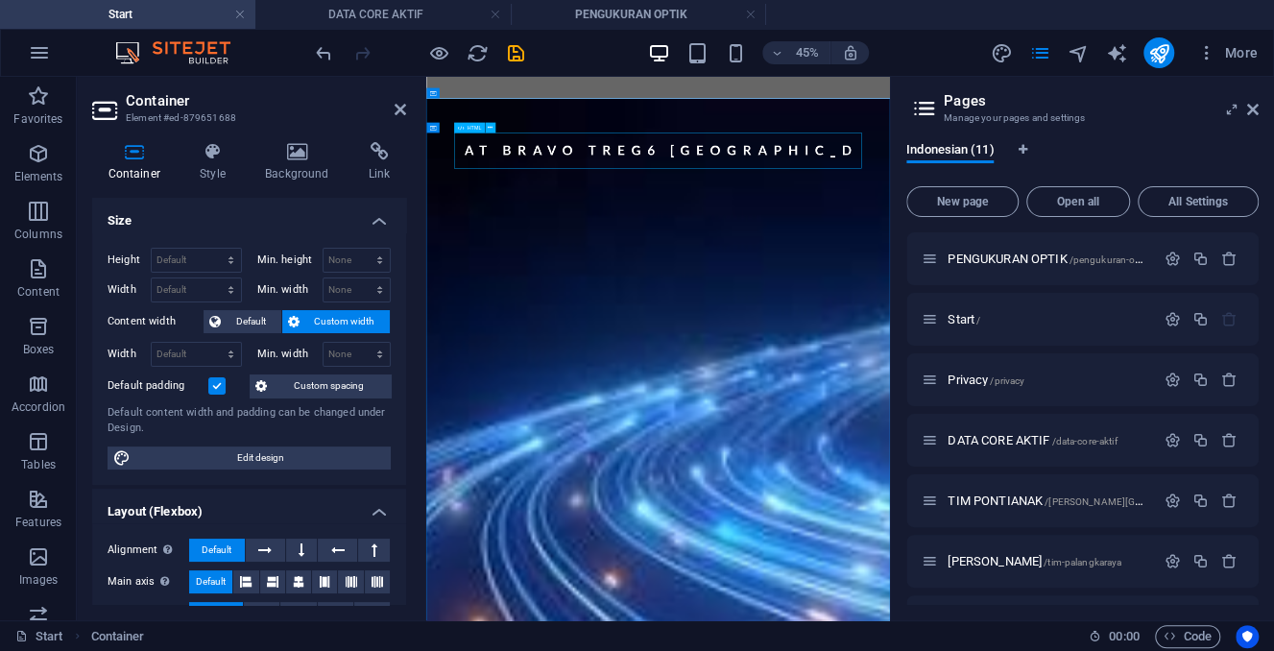
click at [757, 227] on div "SQUAT BRAVO TREG6 [GEOGRAPHIC_DATA]" at bounding box center [941, 245] width 906 height 86
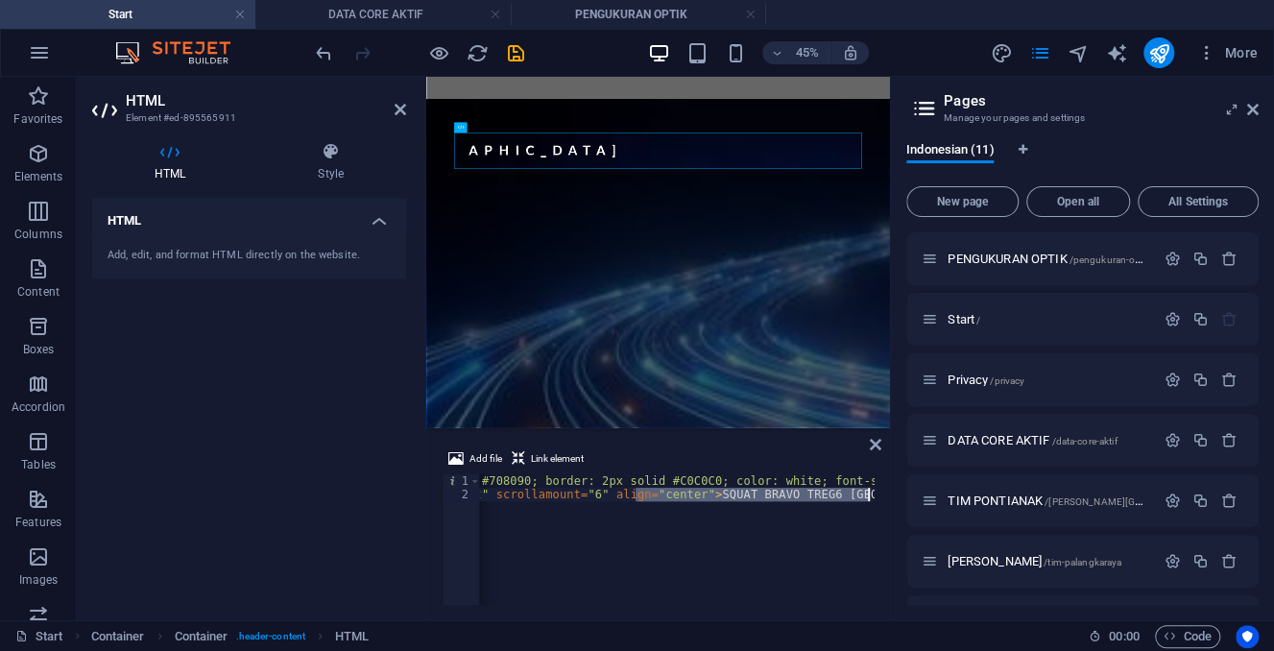
scroll to position [0, 274]
drag, startPoint x: 806, startPoint y: 491, endPoint x: 865, endPoint y: 495, distance: 58.7
click at [865, 495] on div "< div style = "background: #708090; border: 2px solid #C0C0C0; color: white; fo…" at bounding box center [690, 552] width 970 height 157
click at [740, 491] on div "< div style = "background: #708090; border: 2px solid #C0C0C0; color: white; fo…" at bounding box center [677, 539] width 394 height 131
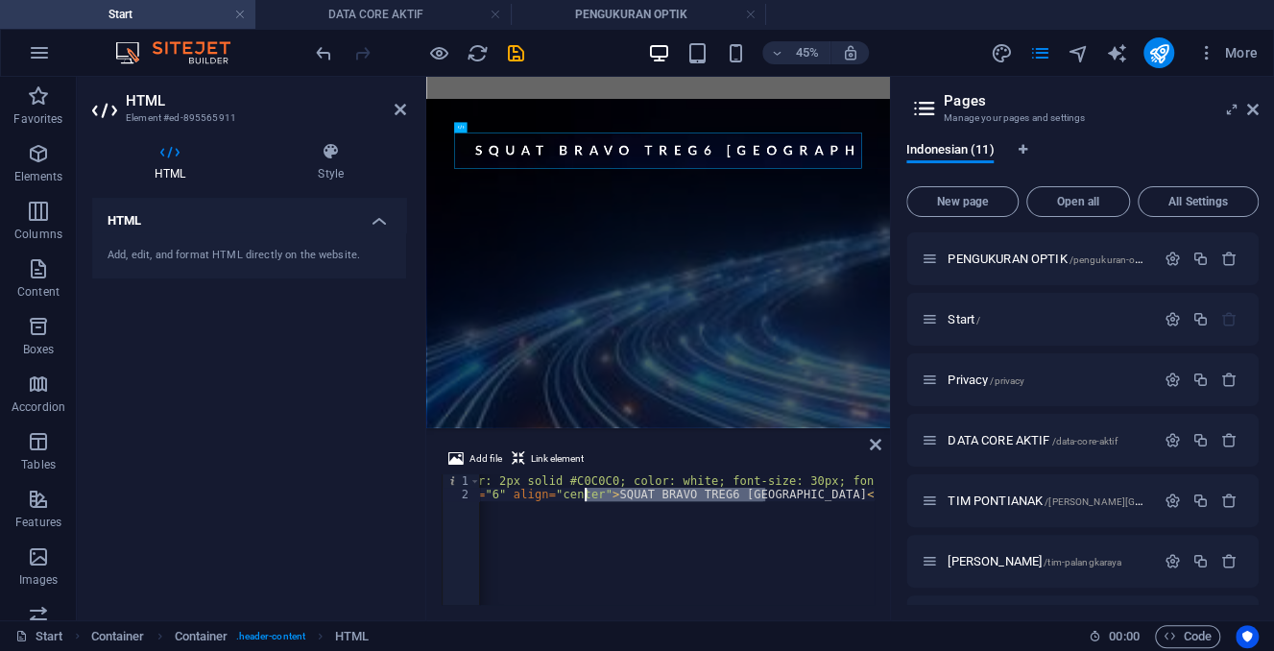
drag, startPoint x: 765, startPoint y: 492, endPoint x: 586, endPoint y: 496, distance: 178.5
click at [586, 496] on div "< div style = "background: #708090; border: 2px solid #C0C0C0; color: white; fo…" at bounding box center [690, 552] width 970 height 157
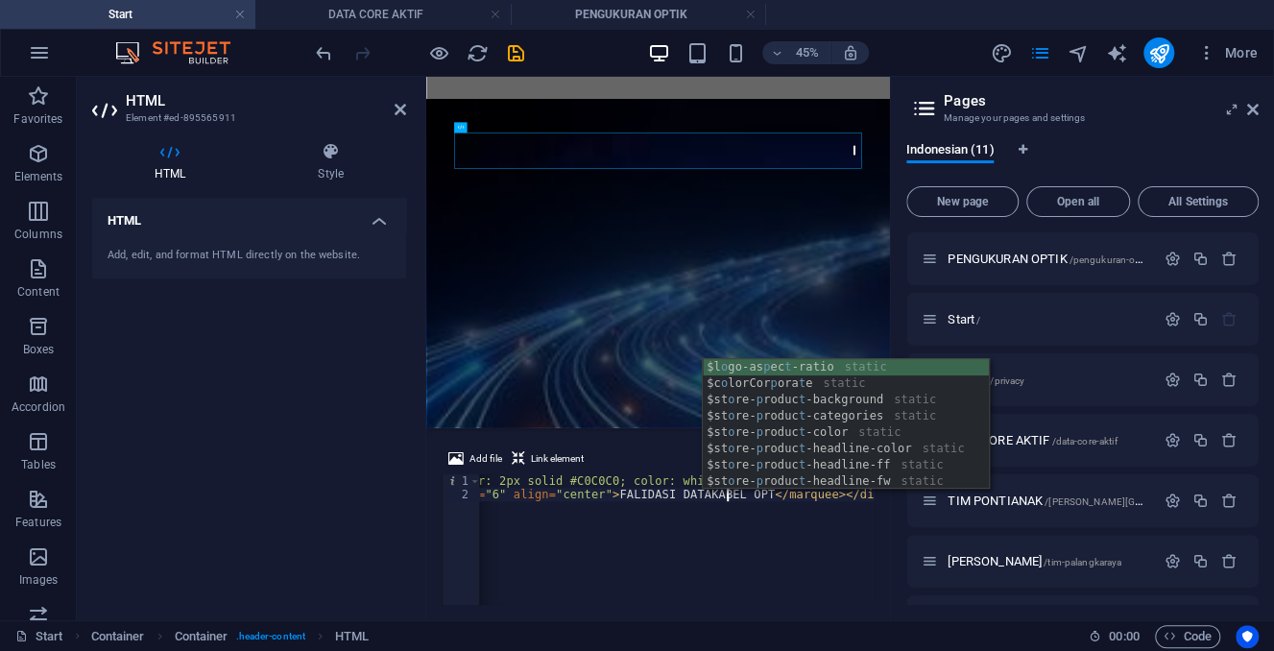
scroll to position [0, 42]
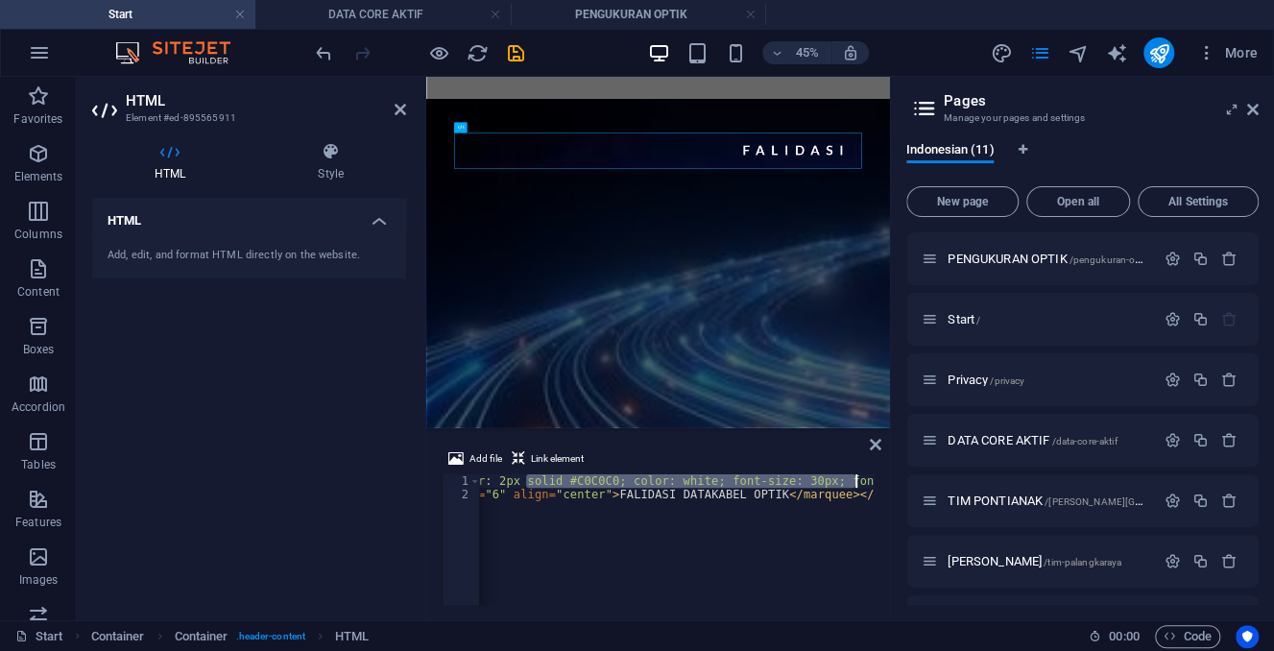
drag, startPoint x: 523, startPoint y: 482, endPoint x: 855, endPoint y: 483, distance: 332.1
click at [855, 483] on div "< div style = "background: #708090; border: 2px solid #C0C0C0; color: white; fo…" at bounding box center [690, 552] width 970 height 157
click at [762, 485] on div "< div style = "background: #708090; border: 2px solid #C0C0C0; color: white; fo…" at bounding box center [677, 539] width 394 height 131
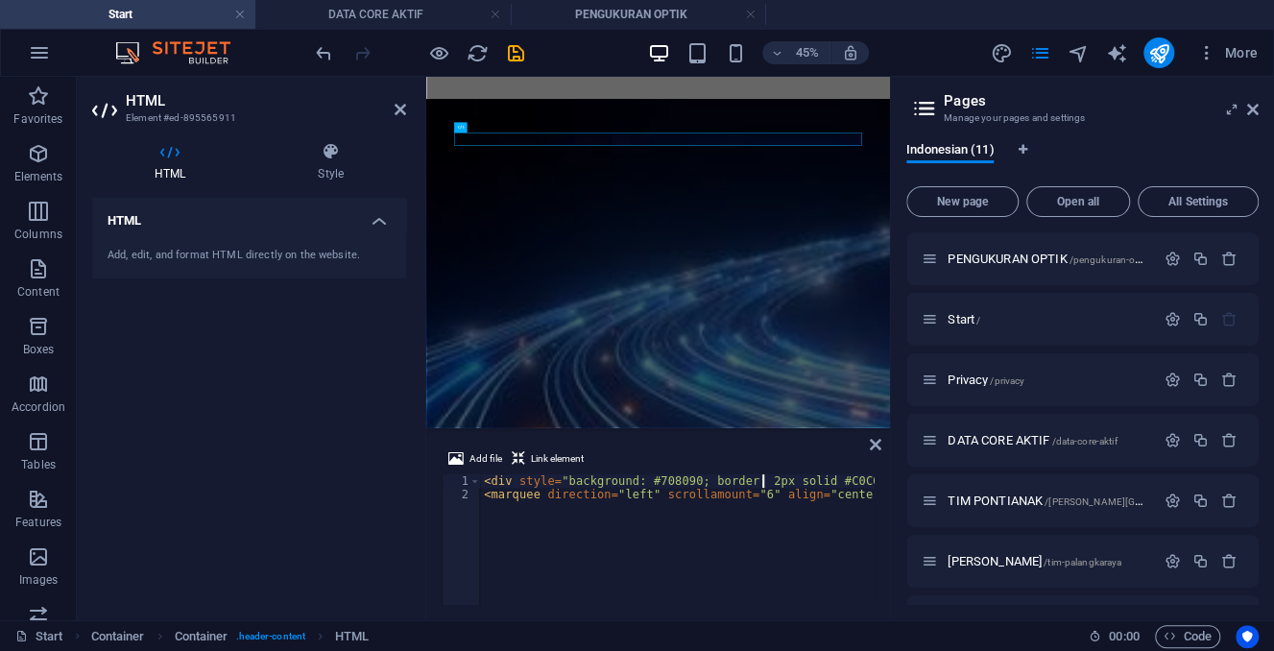
scroll to position [0, 249]
click at [763, 555] on div "< div style = "background: #708090; border: 2px solid #C0C0C0; color: white; fo…" at bounding box center [716, 552] width 970 height 157
click at [786, 479] on div "< div style = "background: #708090; border: 2px solid #C0C0C0; color: white; fo…" at bounding box center [716, 552] width 970 height 157
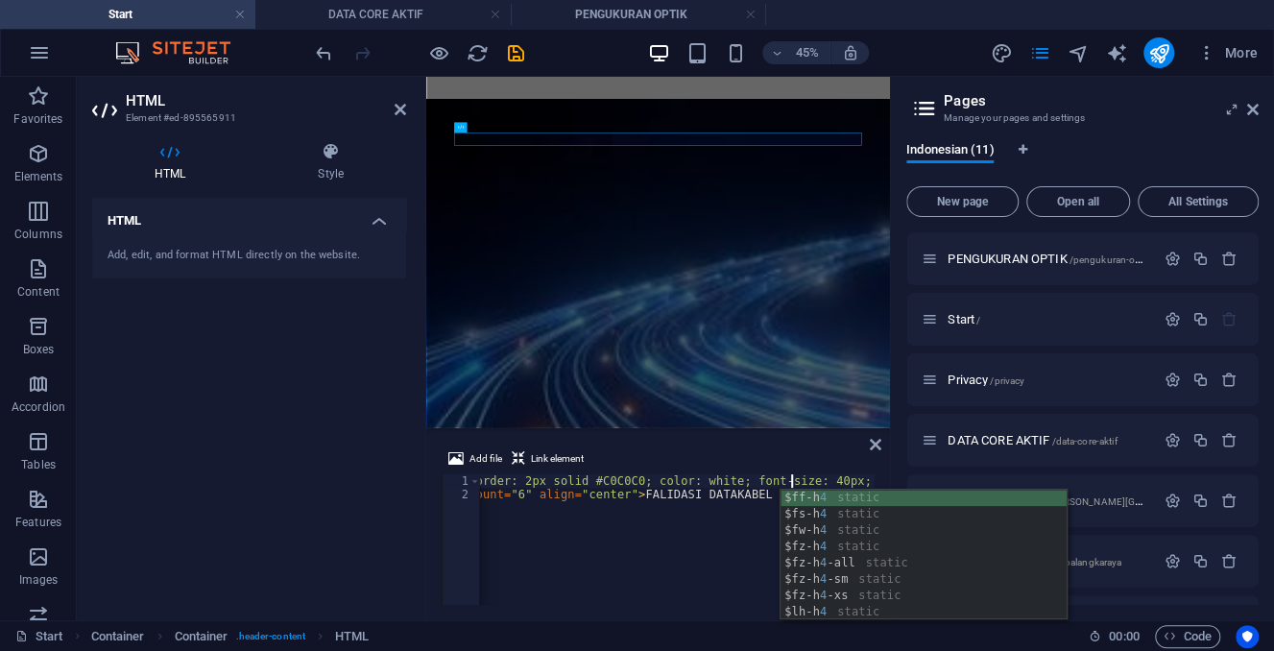
scroll to position [0, 44]
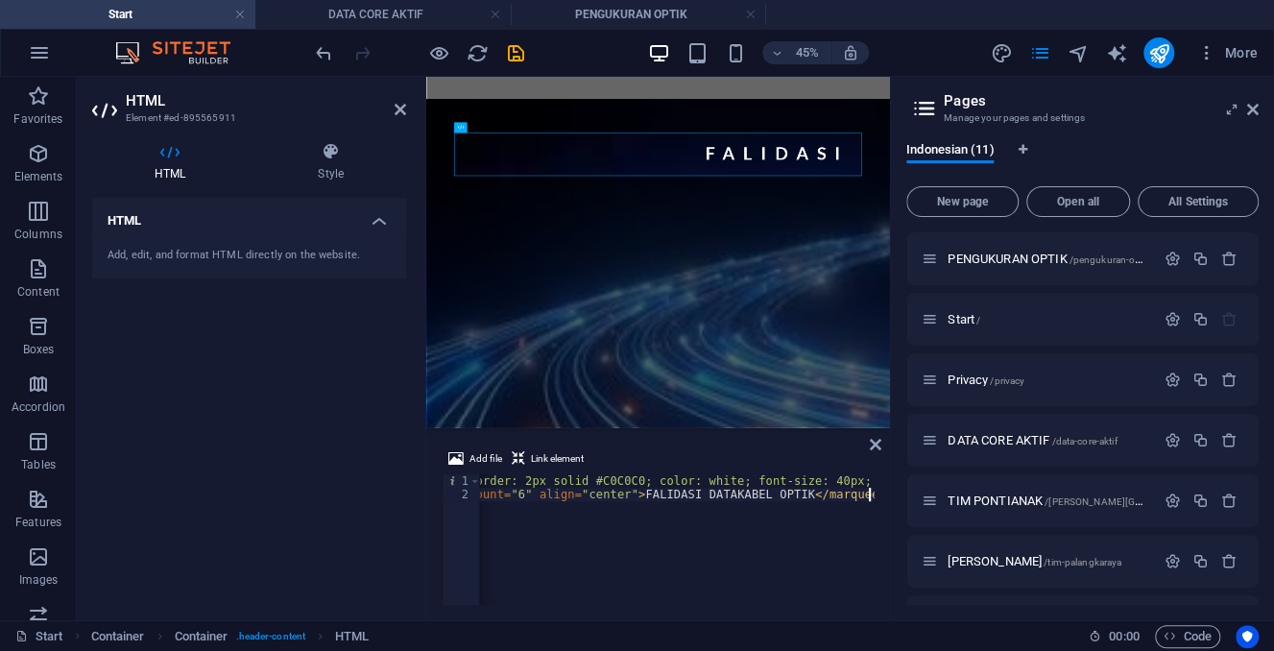
click at [713, 563] on div "< div style = "background: #708090; border: 2px solid #C0C0C0; color: white; fo…" at bounding box center [716, 552] width 970 height 157
click at [696, 493] on div "< div style = "background: #708090; border: 2px solid #C0C0C0; color: white; fo…" at bounding box center [716, 552] width 970 height 157
drag, startPoint x: 737, startPoint y: 488, endPoint x: 771, endPoint y: 491, distance: 33.8
click at [771, 491] on div "< div style = "background: #708090; border: 2px solid #C0C0C0; color: white; fo…" at bounding box center [716, 552] width 970 height 157
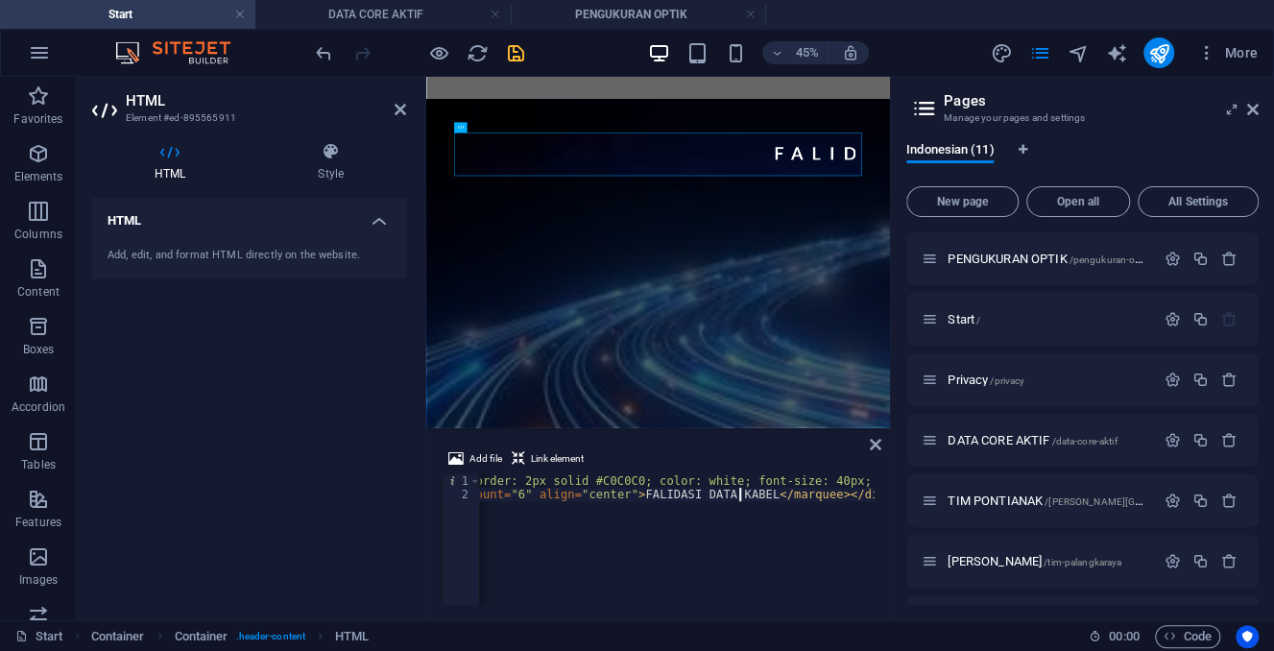
type textarea "<marquee direction="left" scrollamount="6" align="center">FALIDASI DATA KABEL <…"
drag, startPoint x: 513, startPoint y: 48, endPoint x: 540, endPoint y: 60, distance: 29.6
click at [513, 49] on icon "save" at bounding box center [516, 53] width 22 height 22
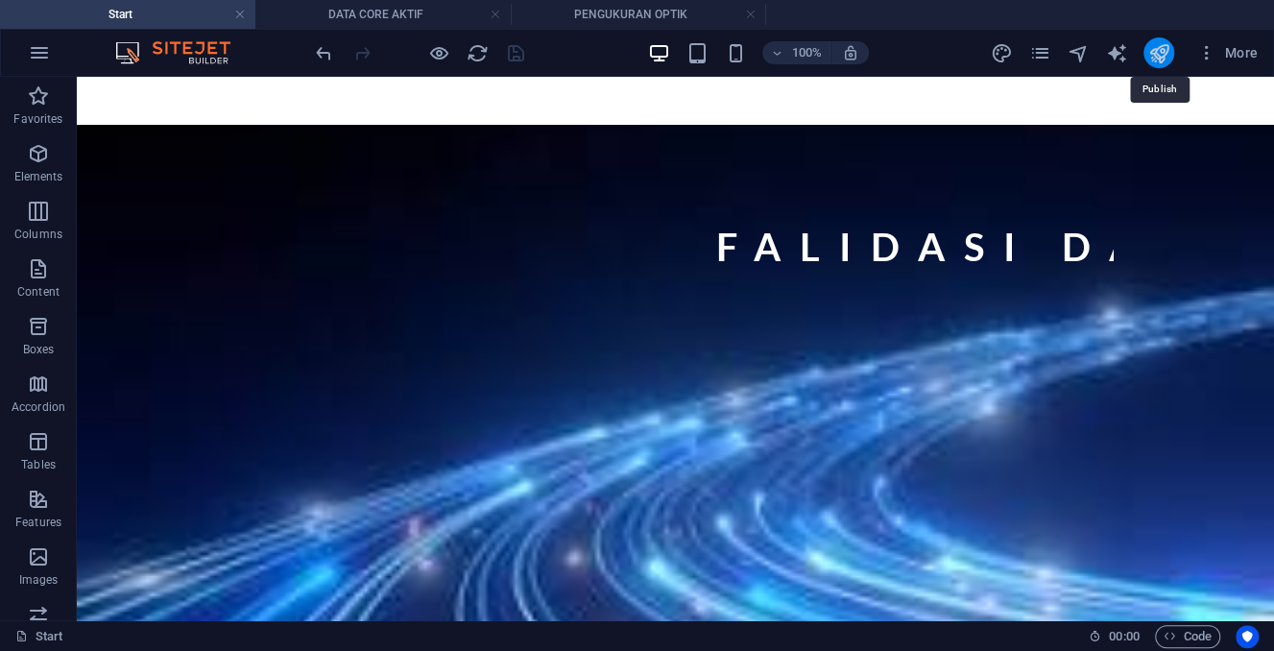
click at [1161, 51] on icon "publish" at bounding box center [1158, 53] width 22 height 22
